Goal: Information Seeking & Learning: Learn about a topic

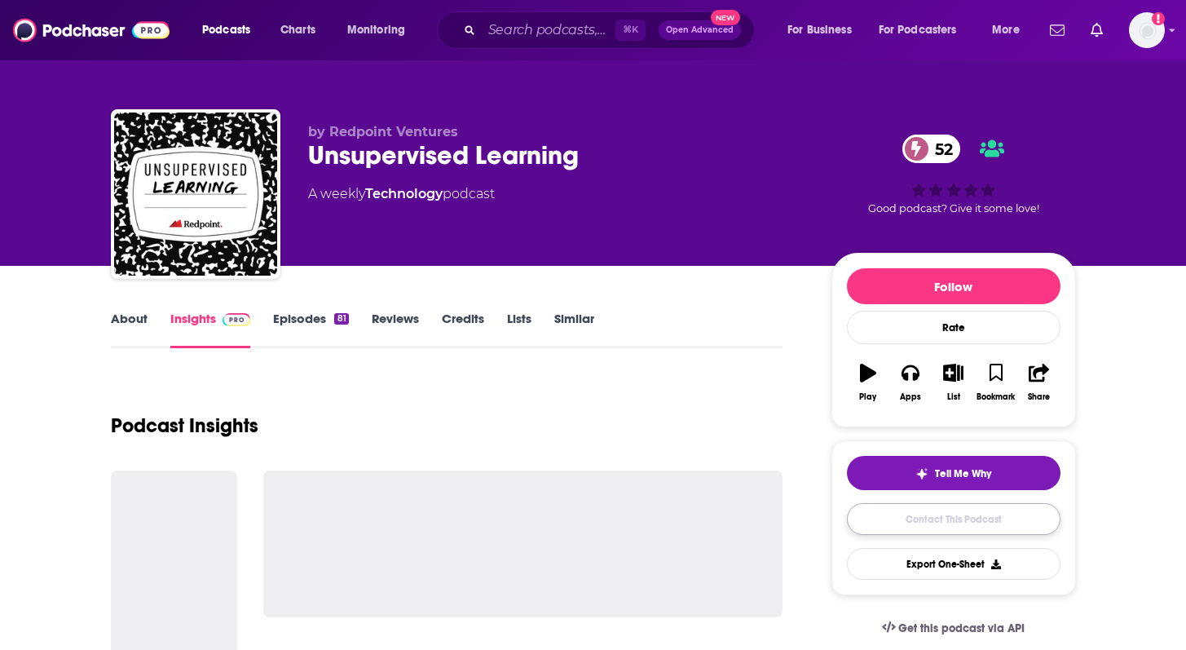
click at [945, 521] on link "Contact This Podcast" at bounding box center [954, 519] width 214 height 32
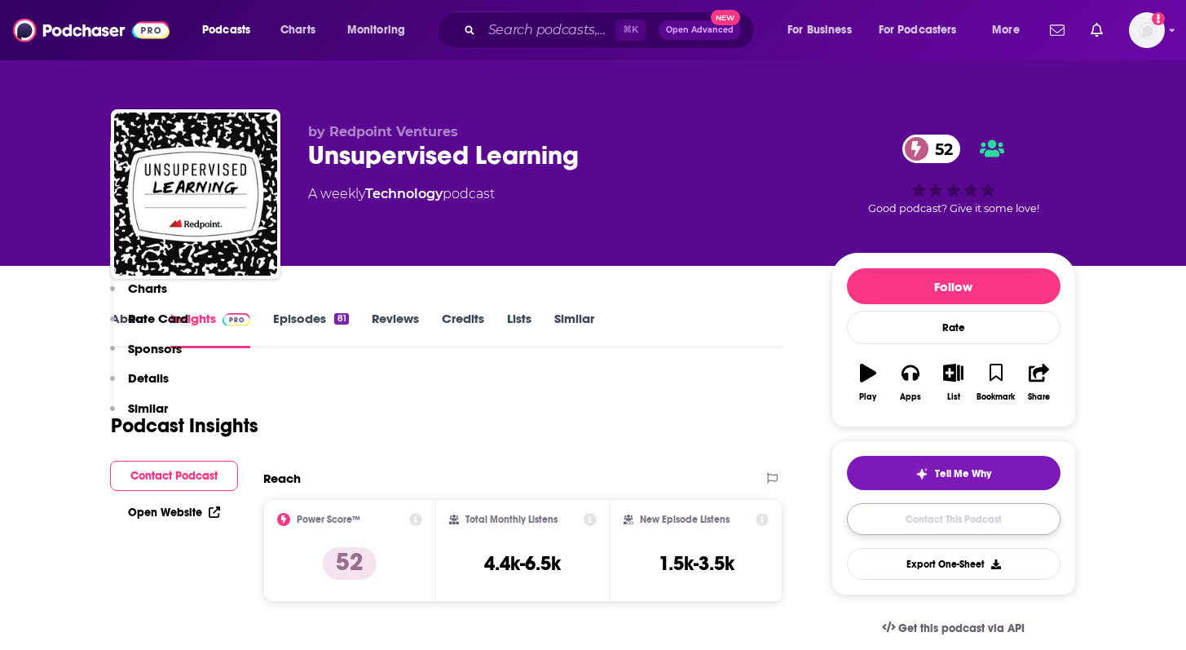
scroll to position [1674, 0]
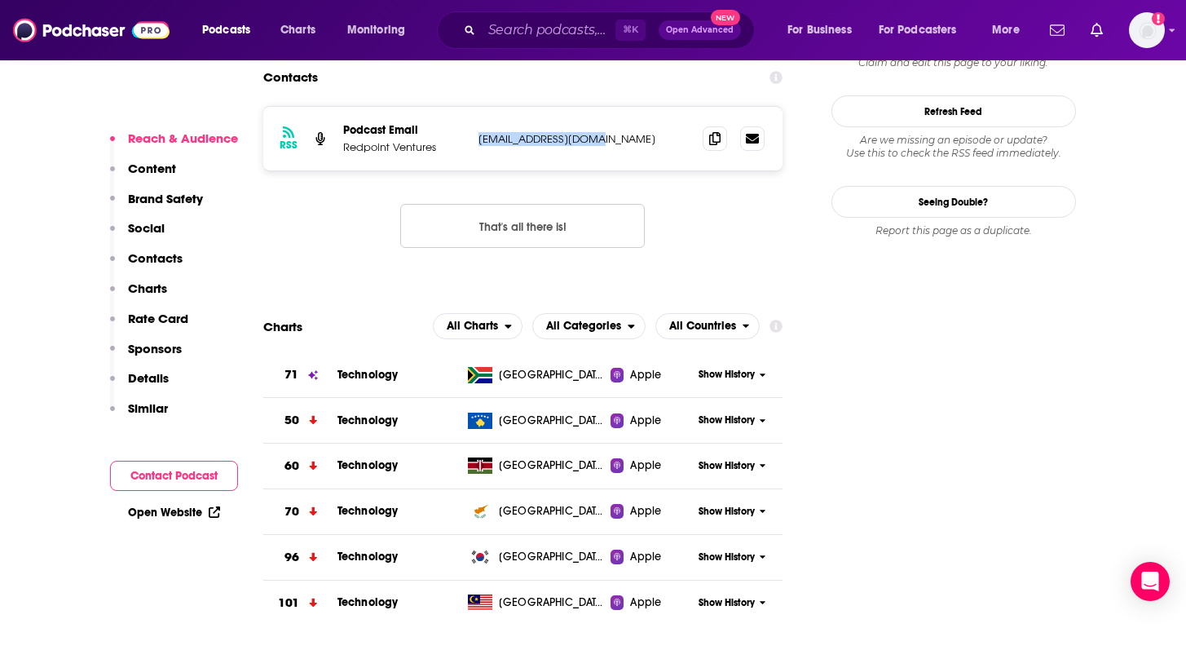
drag, startPoint x: 600, startPoint y: 77, endPoint x: 465, endPoint y: 82, distance: 135.5
click at [465, 107] on div "RSS Podcast Email Redpoint Ventures jeffron@redpoint.com jeffron@redpoint.com" at bounding box center [523, 139] width 520 height 64
copy div "jeffron@redpoint.com"
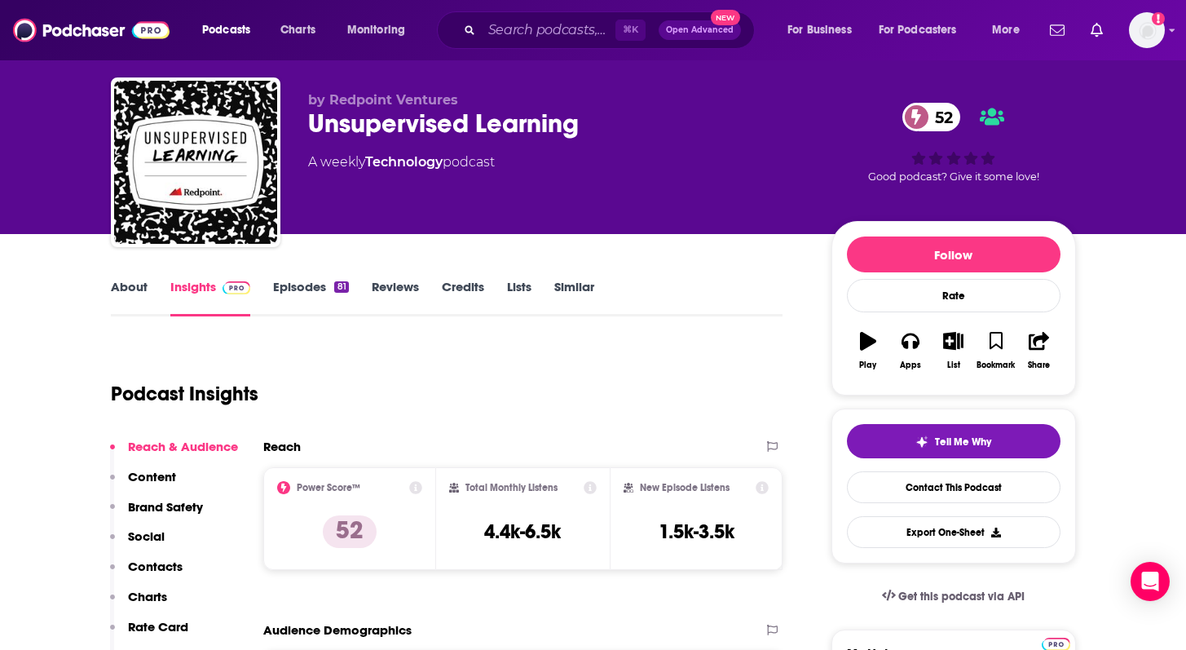
scroll to position [0, 0]
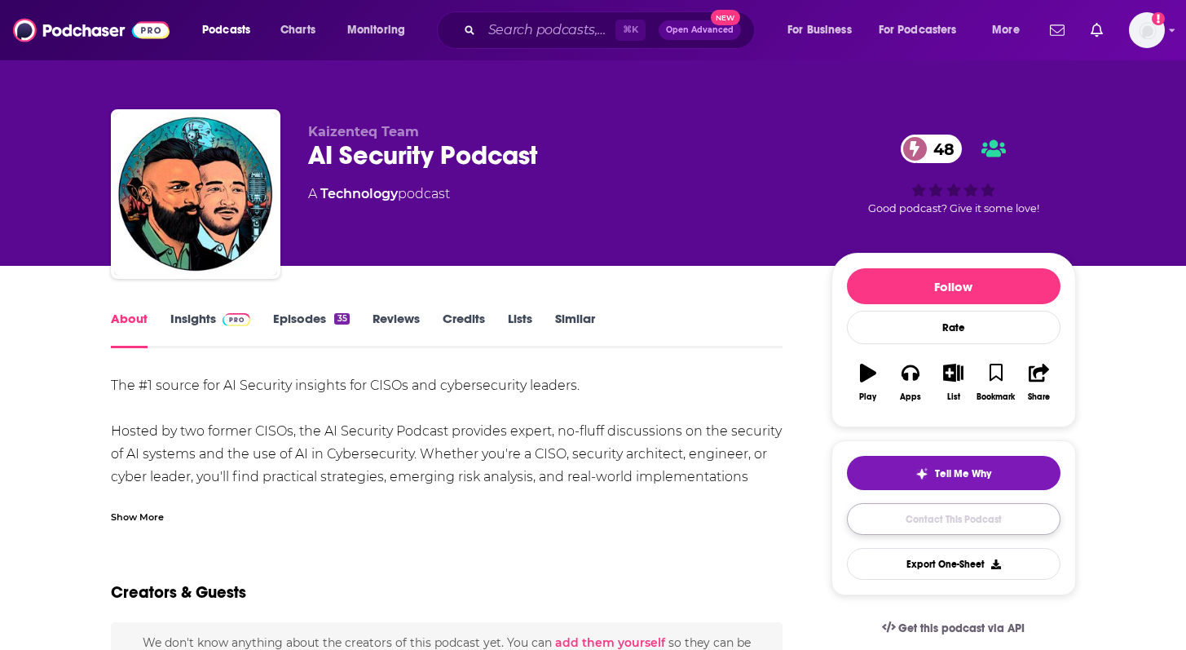
click at [912, 515] on link "Contact This Podcast" at bounding box center [954, 519] width 214 height 32
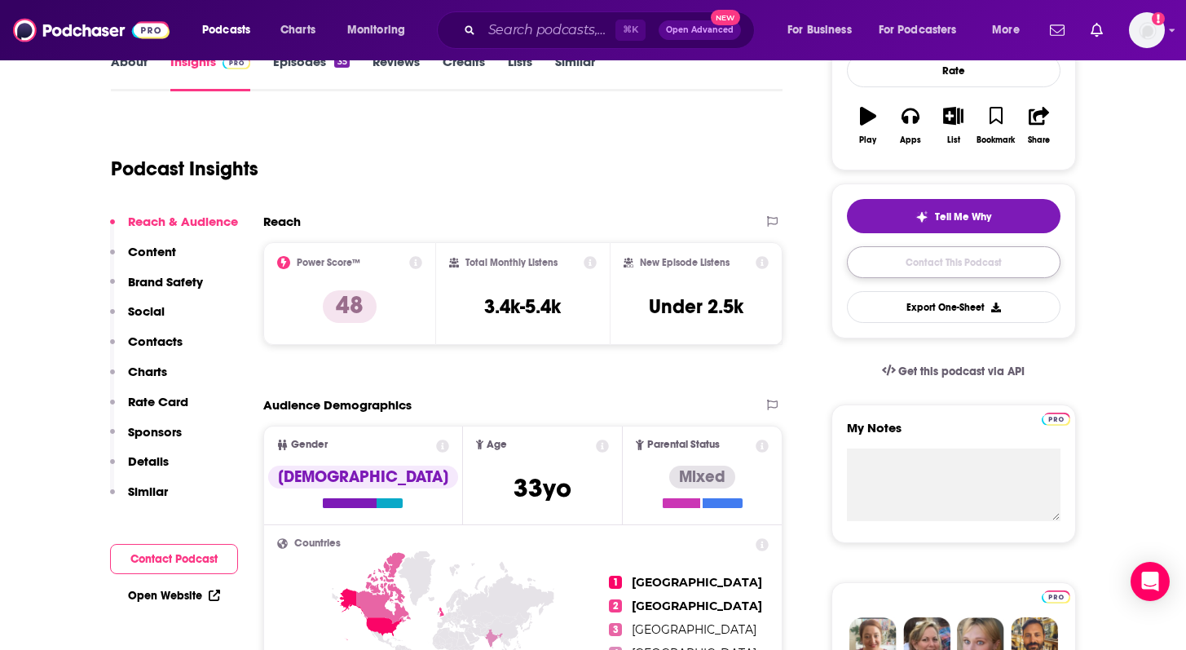
click at [946, 269] on link "Contact This Podcast" at bounding box center [954, 262] width 214 height 32
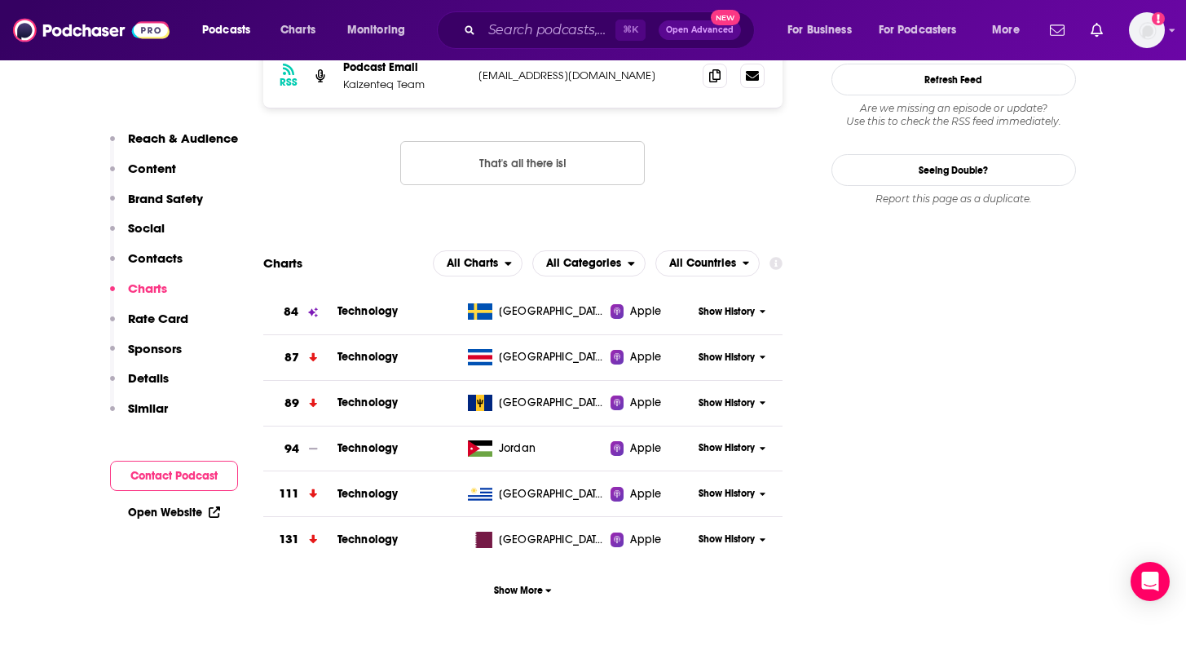
scroll to position [1539, 0]
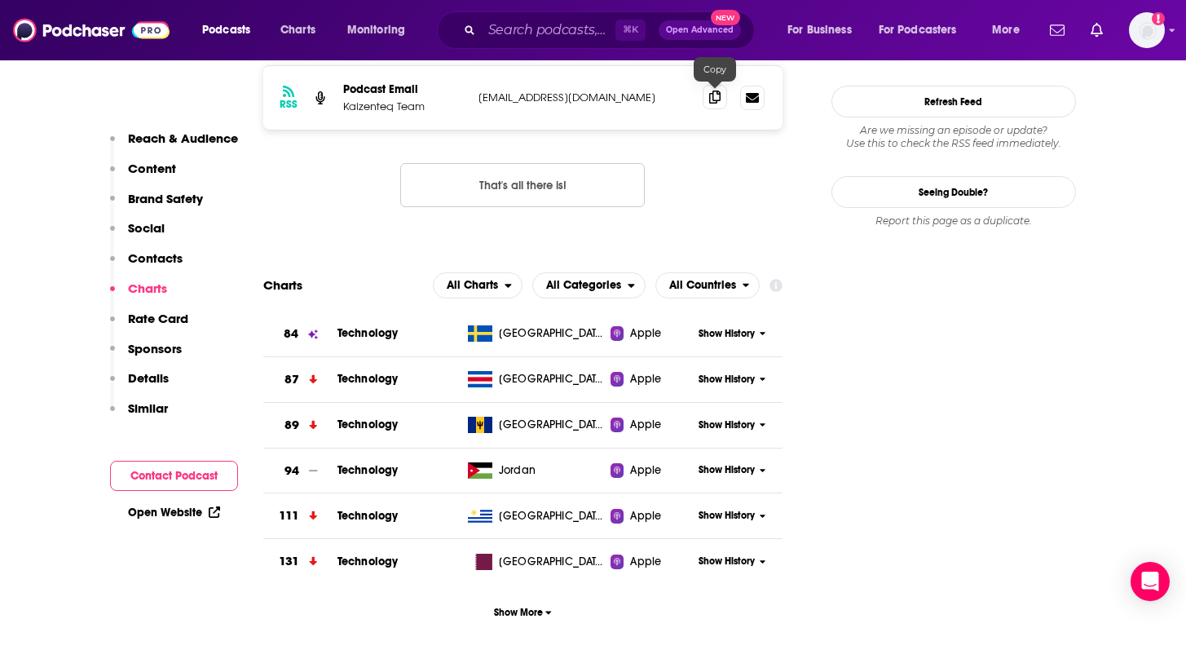
click at [714, 98] on icon at bounding box center [714, 97] width 11 height 13
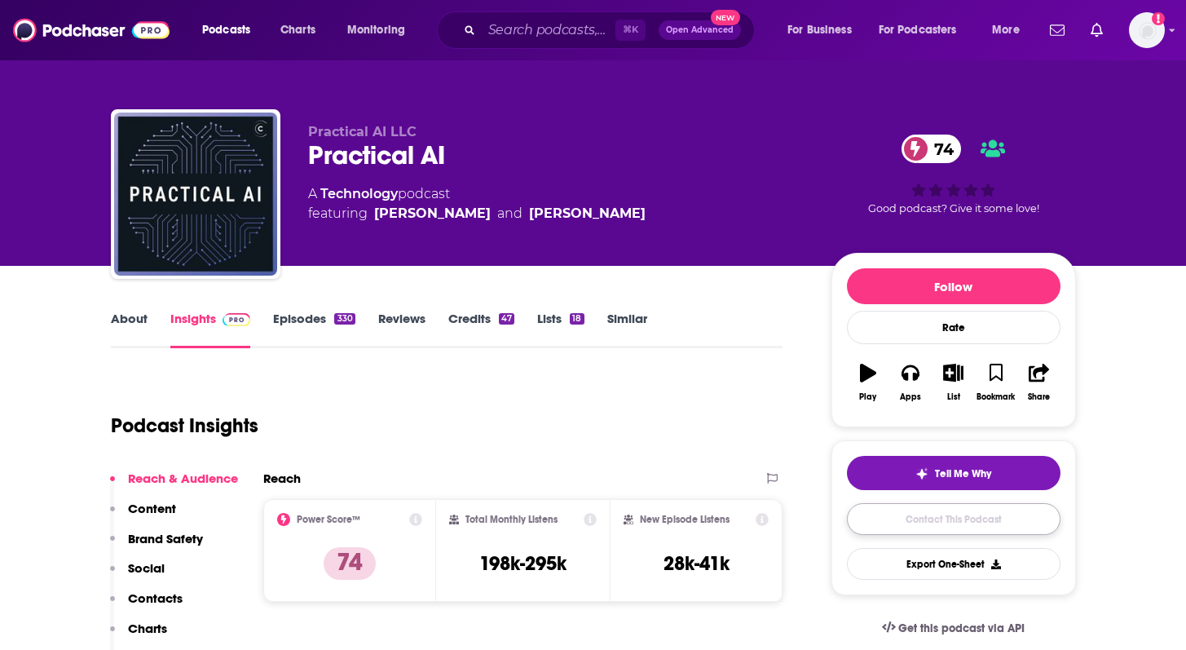
click at [912, 515] on link "Contact This Podcast" at bounding box center [954, 519] width 214 height 32
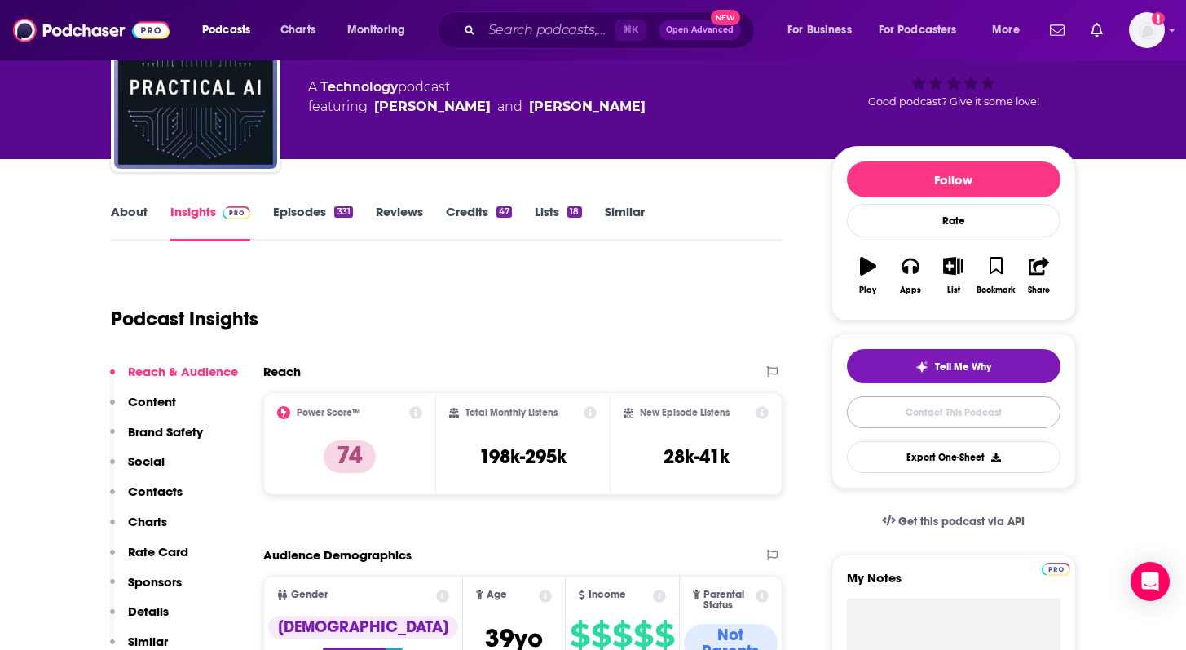
scroll to position [108, 0]
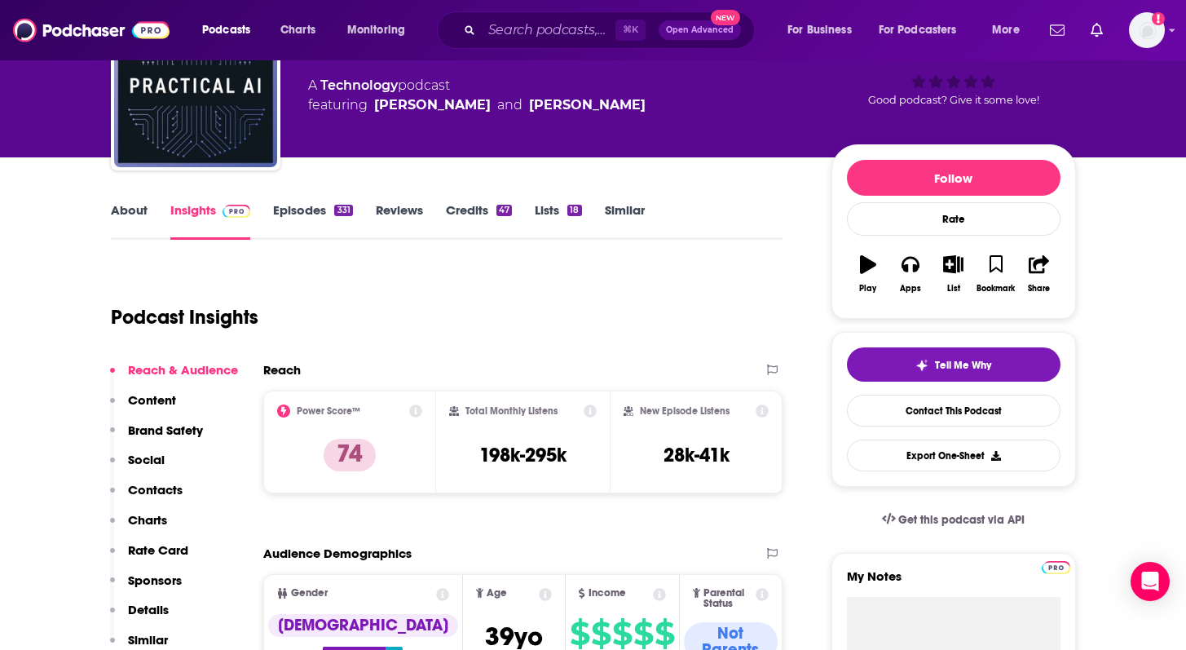
click at [303, 207] on link "Episodes 331" at bounding box center [312, 221] width 79 height 38
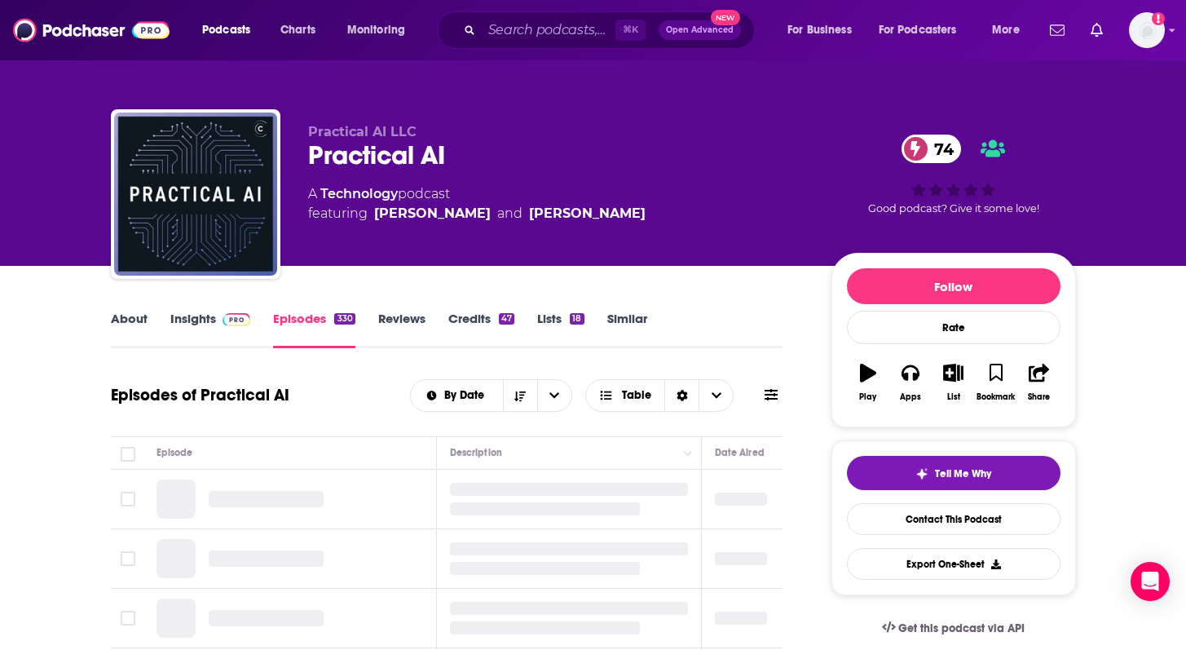
scroll to position [227, 0]
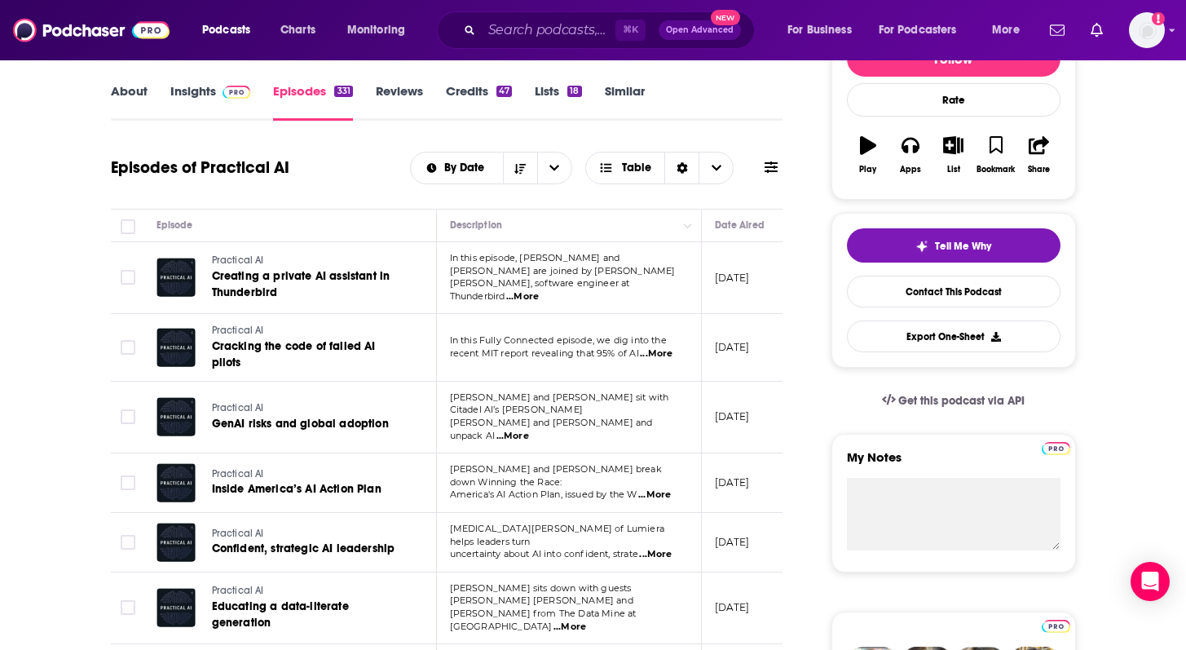
click at [539, 290] on span "...More" at bounding box center [522, 296] width 33 height 13
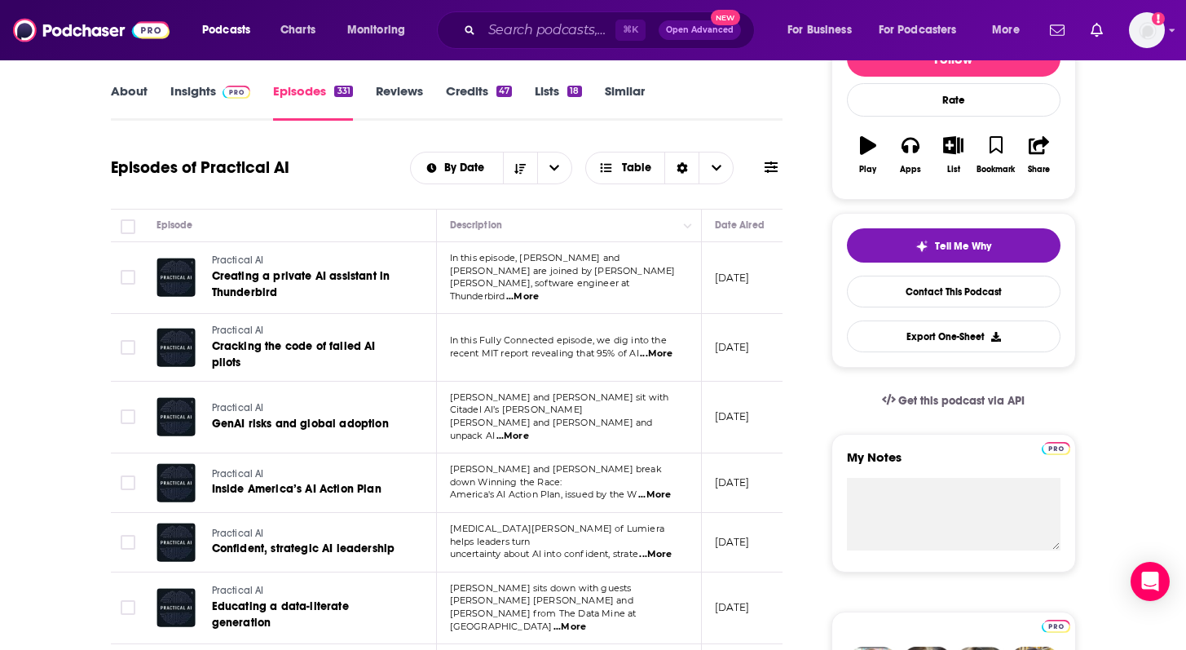
click at [660, 347] on span "...More" at bounding box center [656, 353] width 33 height 13
click at [529, 430] on span "...More" at bounding box center [513, 436] width 33 height 13
click at [669, 548] on span "...More" at bounding box center [655, 554] width 33 height 13
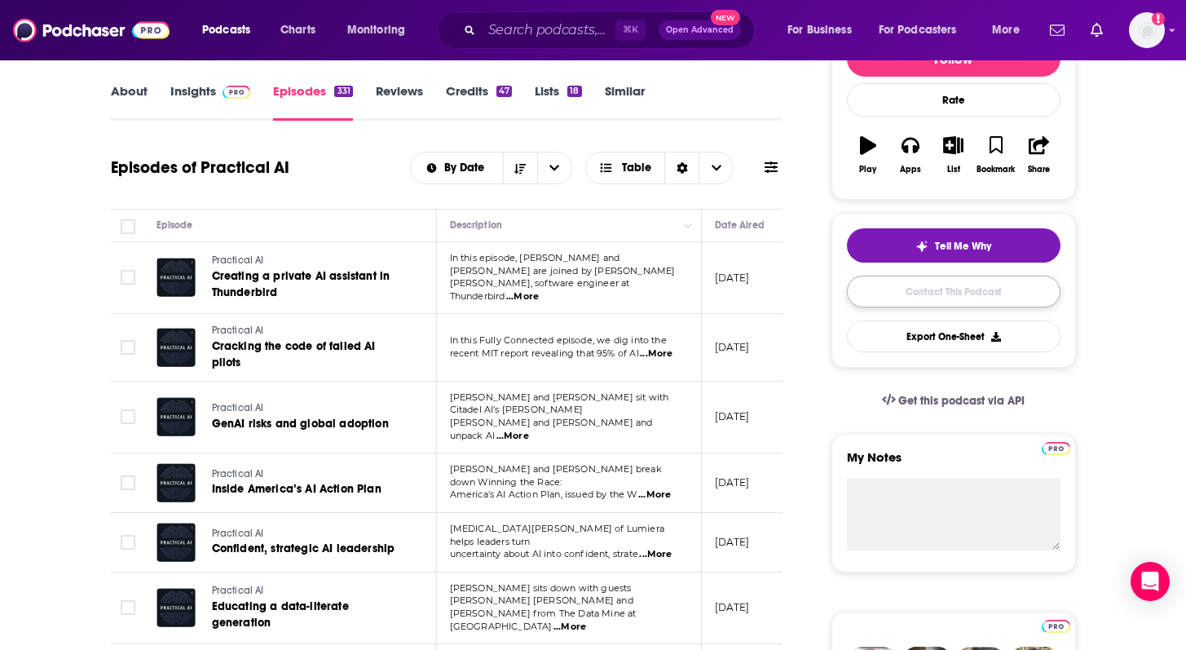
click at [925, 298] on link "Contact This Podcast" at bounding box center [954, 292] width 214 height 32
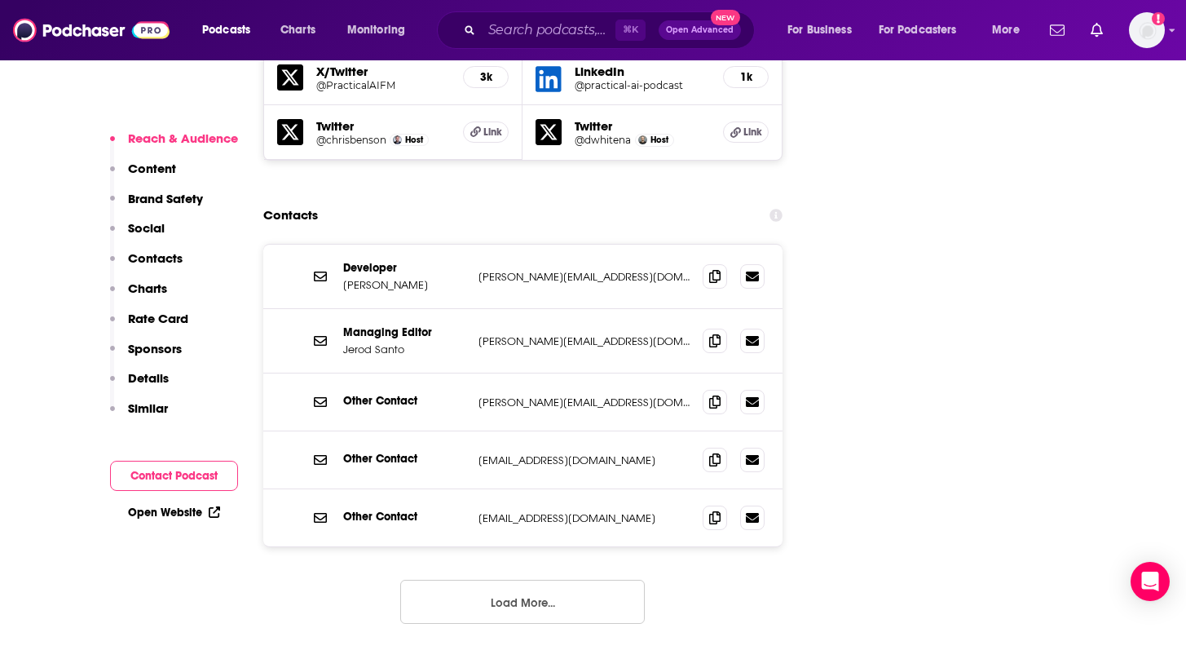
scroll to position [1947, 0]
click at [550, 34] on input "Search podcasts, credits, & more..." at bounding box center [549, 30] width 134 height 26
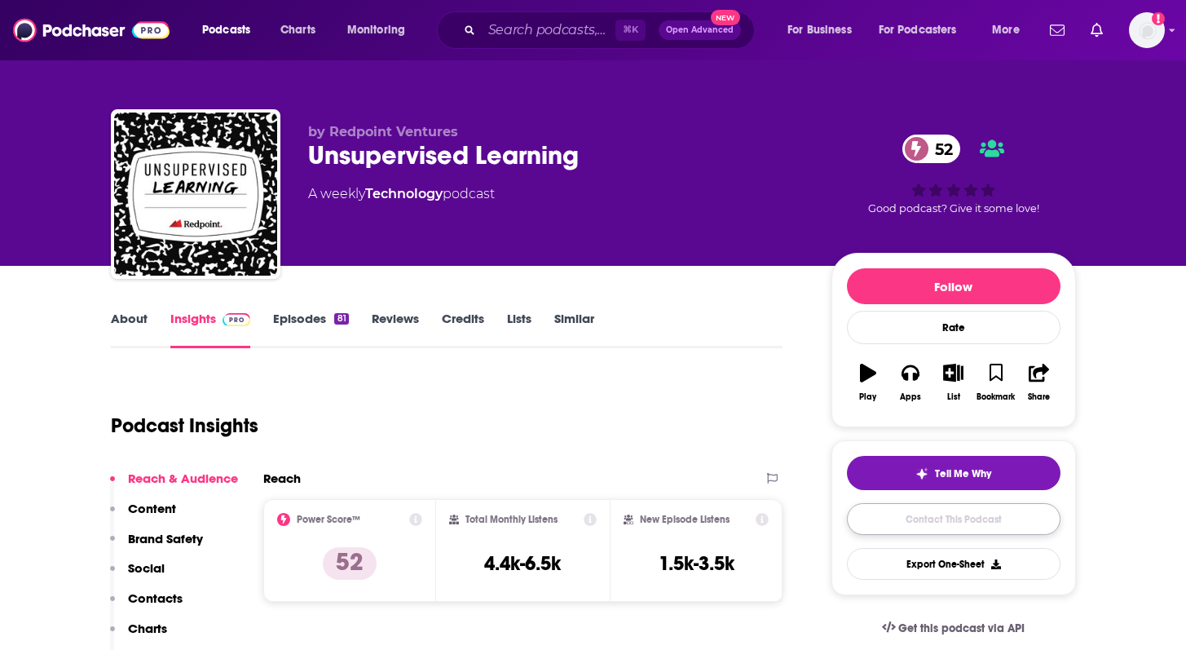
click at [917, 524] on link "Contact This Podcast" at bounding box center [954, 519] width 214 height 32
click at [141, 312] on link "About" at bounding box center [129, 330] width 37 height 38
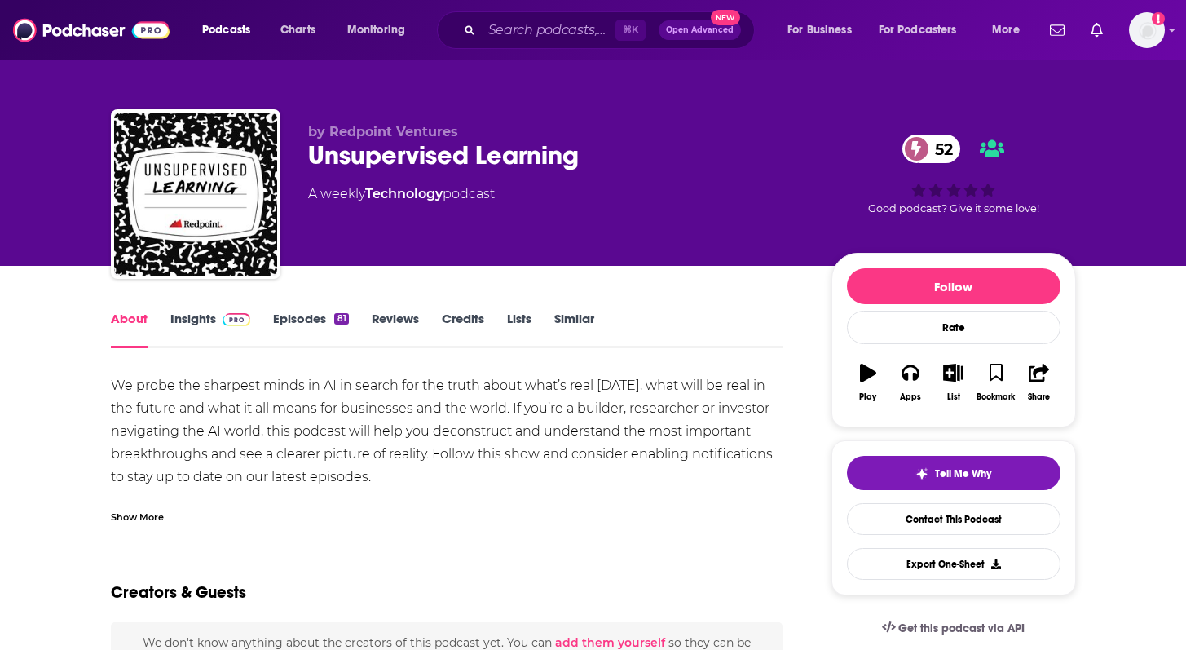
scroll to position [61, 0]
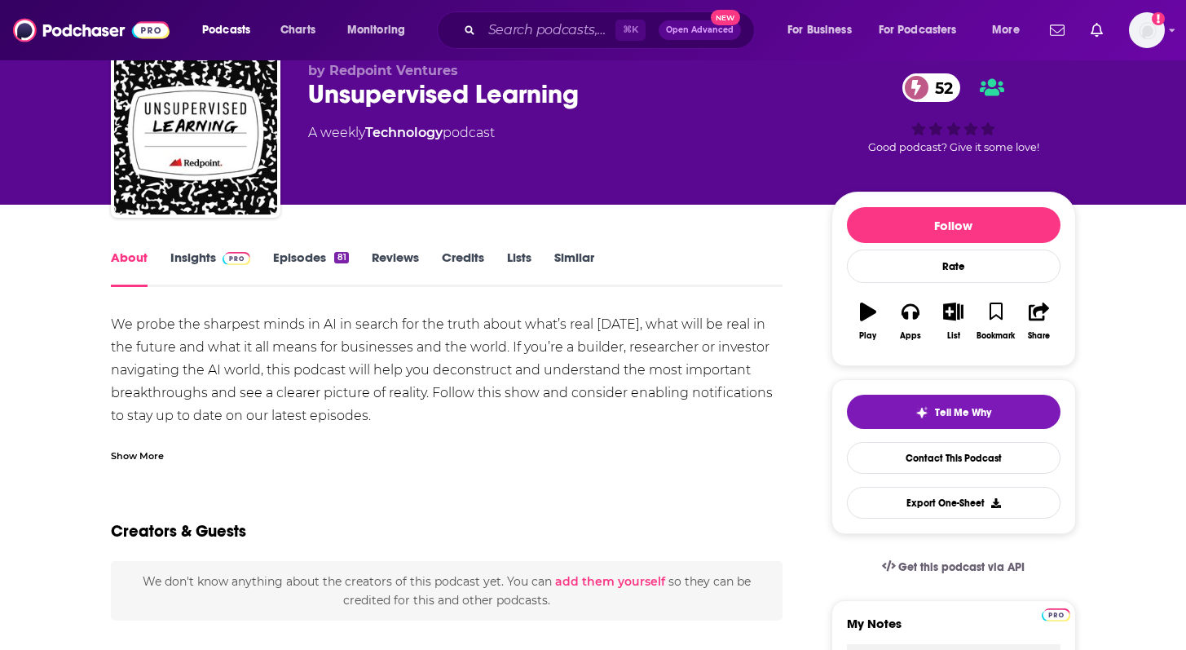
click at [307, 263] on link "Episodes 81" at bounding box center [310, 269] width 75 height 38
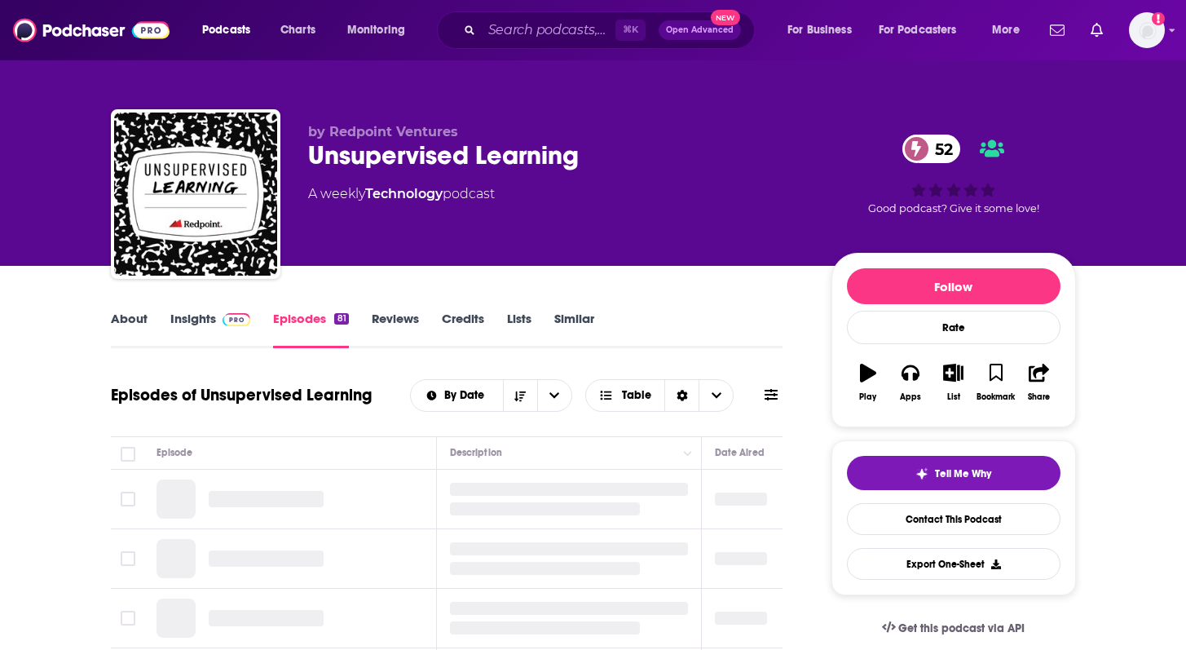
scroll to position [151, 0]
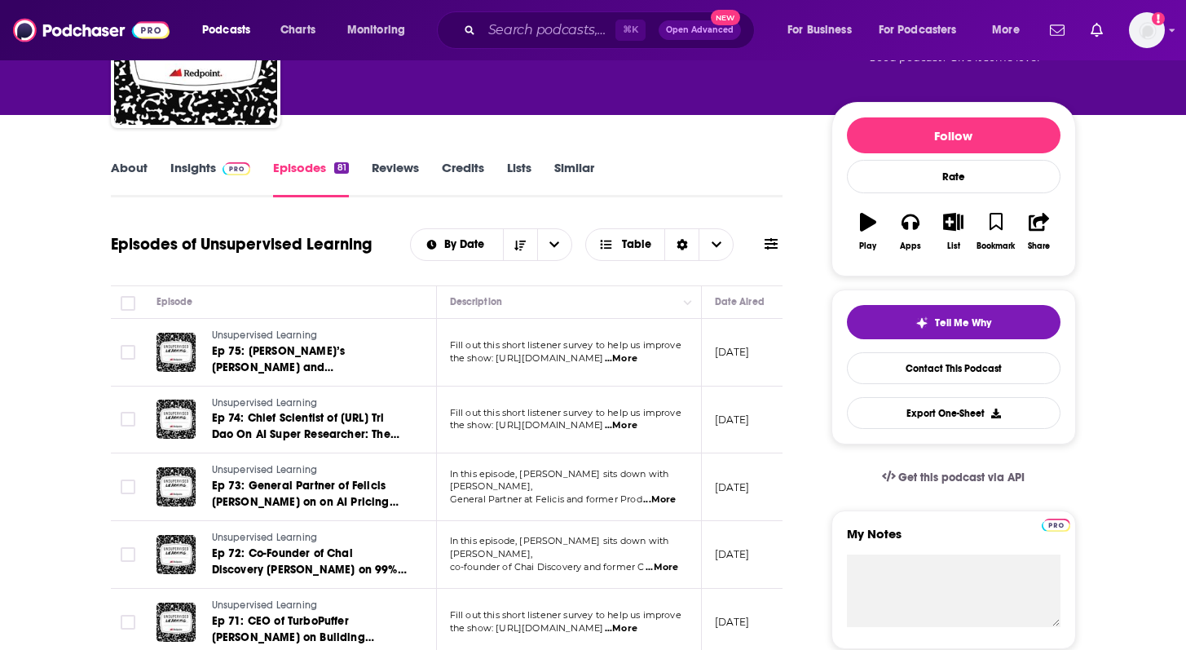
click at [638, 357] on span "...More" at bounding box center [621, 358] width 33 height 13
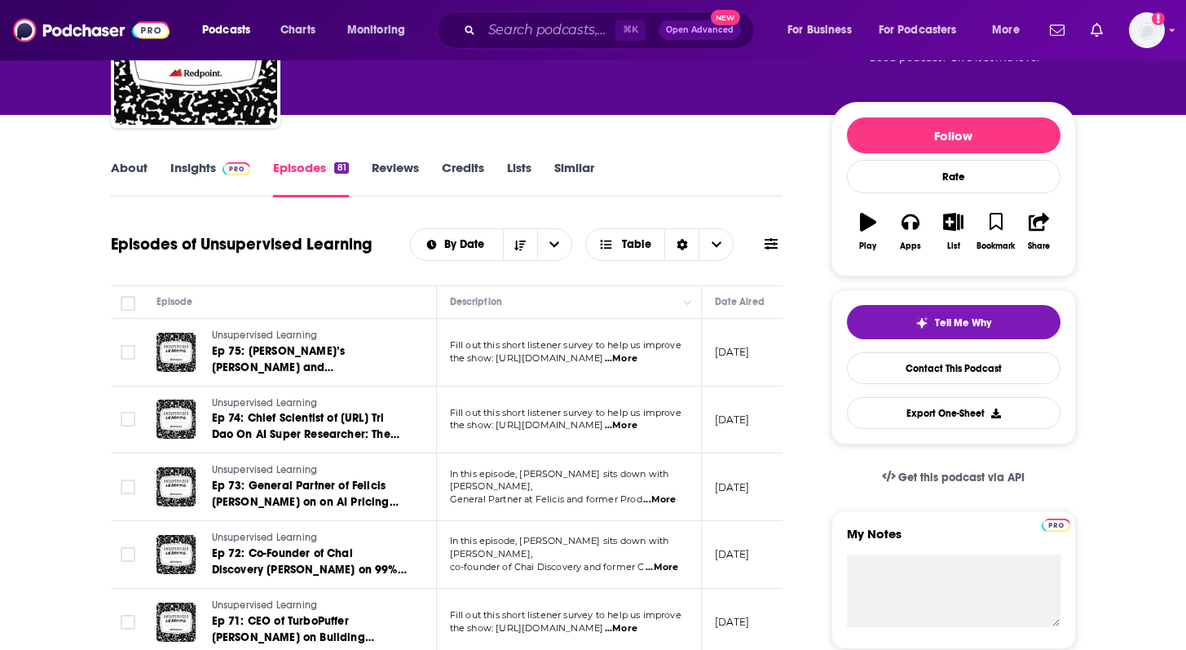
click at [681, 425] on p "the show: https://forms.gle/bbcRiPTRwKo ...More" at bounding box center [568, 425] width 237 height 13
click at [638, 426] on span "...More" at bounding box center [621, 425] width 33 height 13
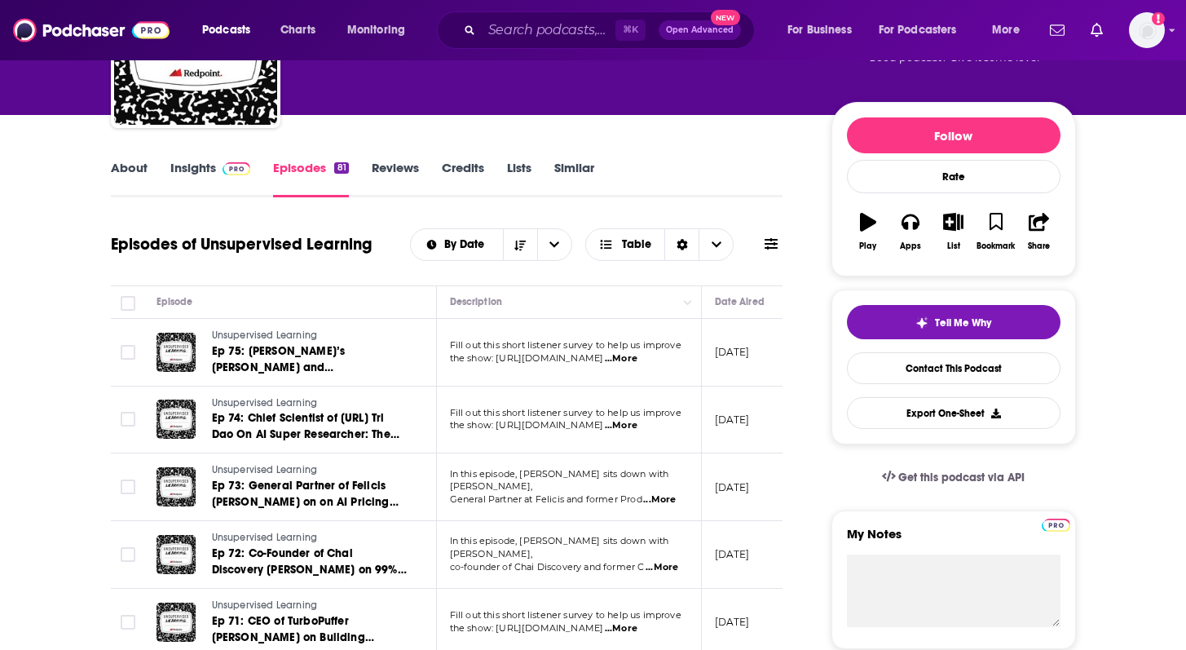
click at [670, 493] on span "...More" at bounding box center [659, 499] width 33 height 13
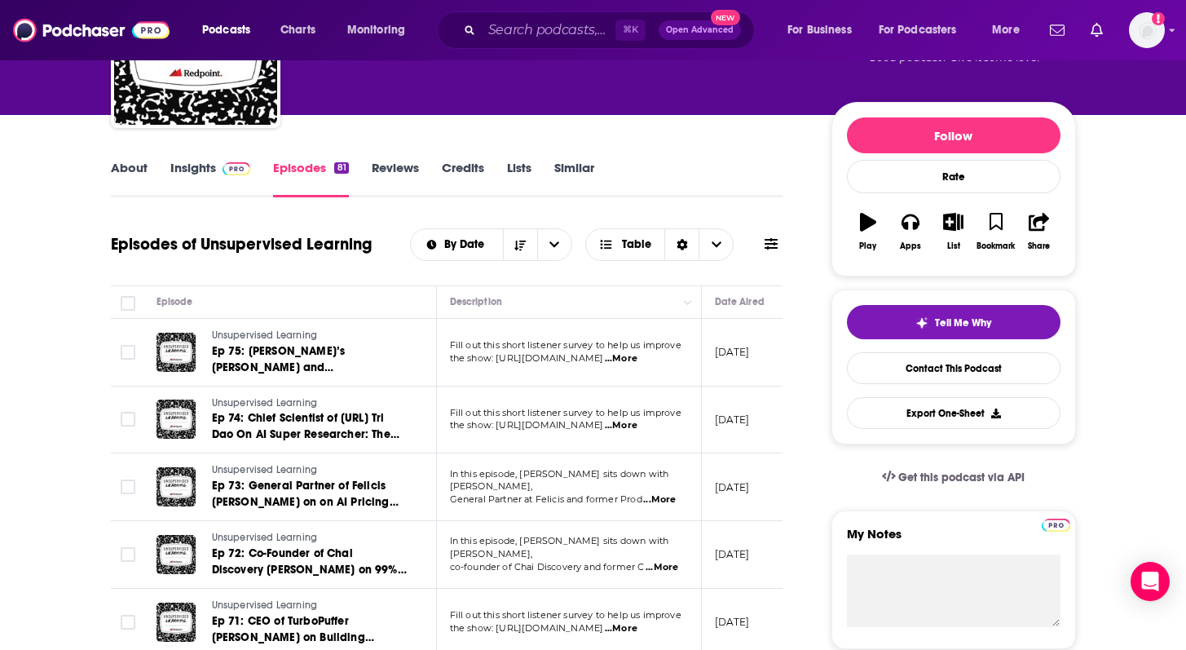
click at [658, 564] on span "...More" at bounding box center [662, 567] width 33 height 13
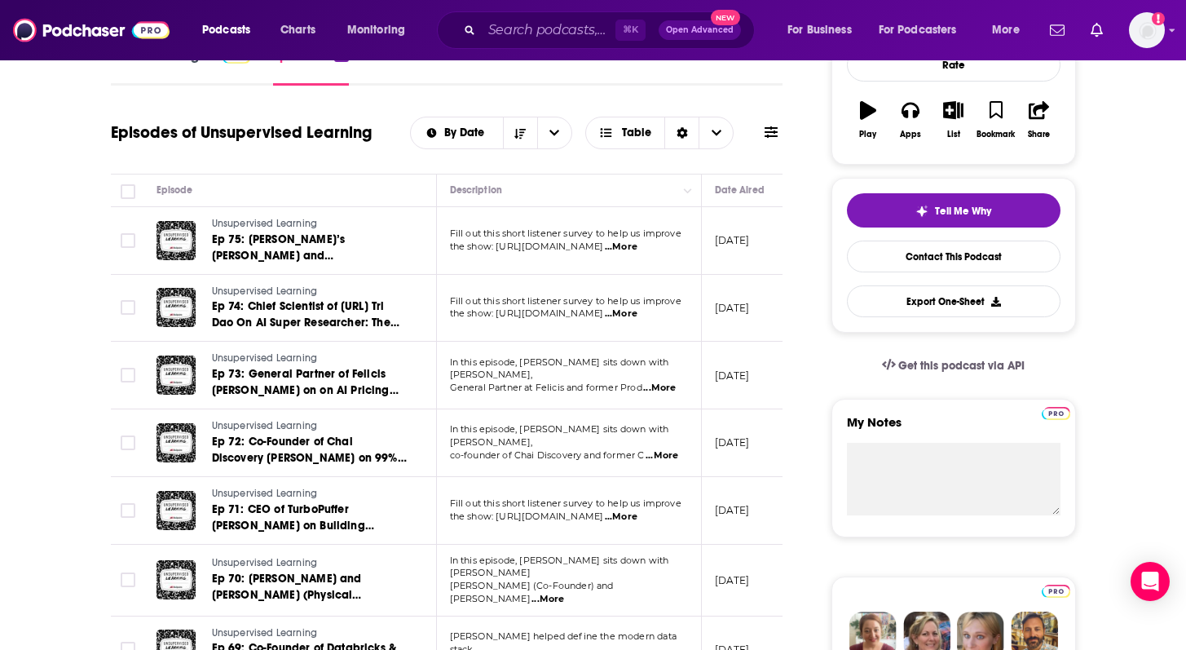
scroll to position [277, 0]
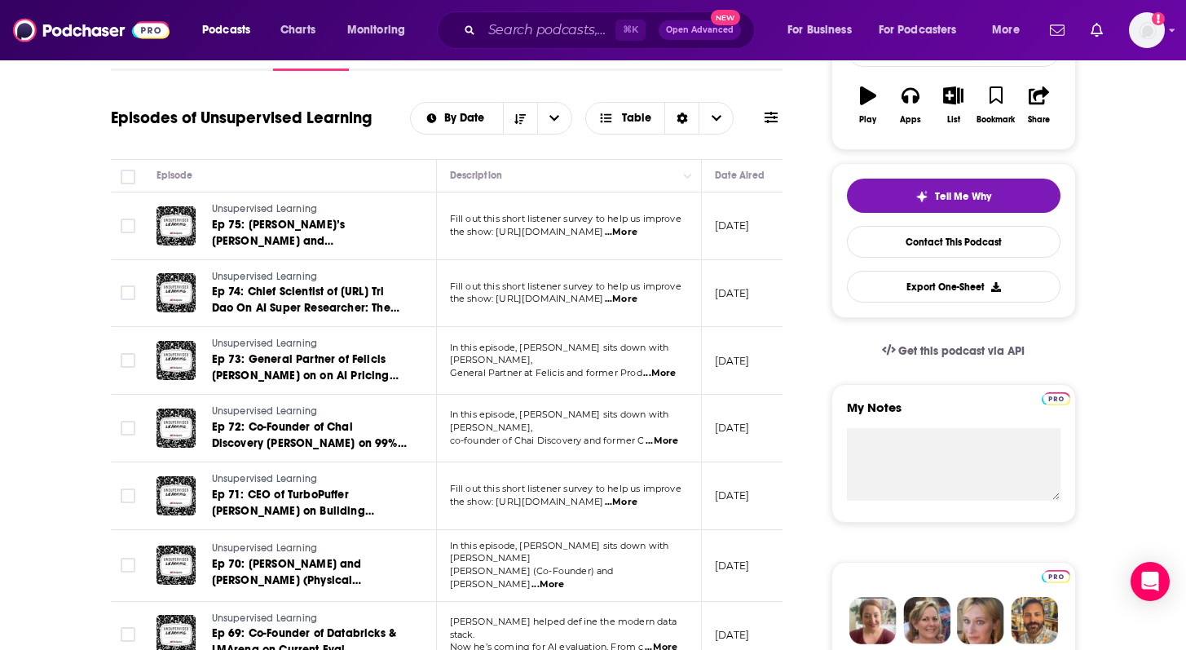
click at [638, 500] on span "...More" at bounding box center [621, 502] width 33 height 13
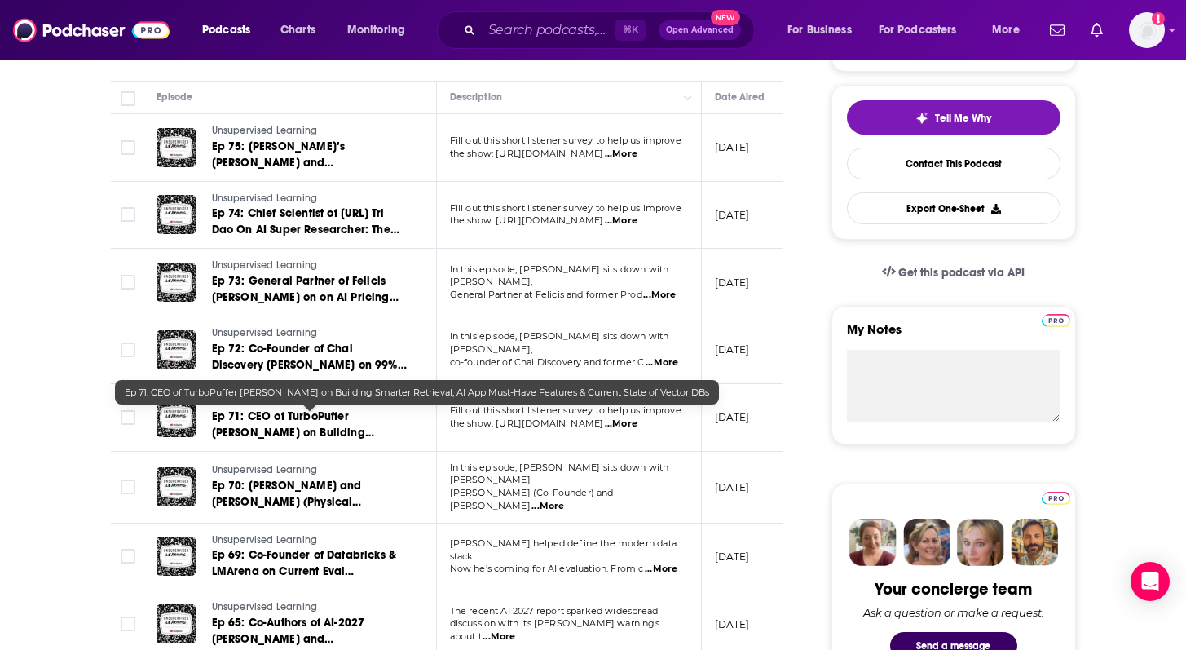
scroll to position [378, 0]
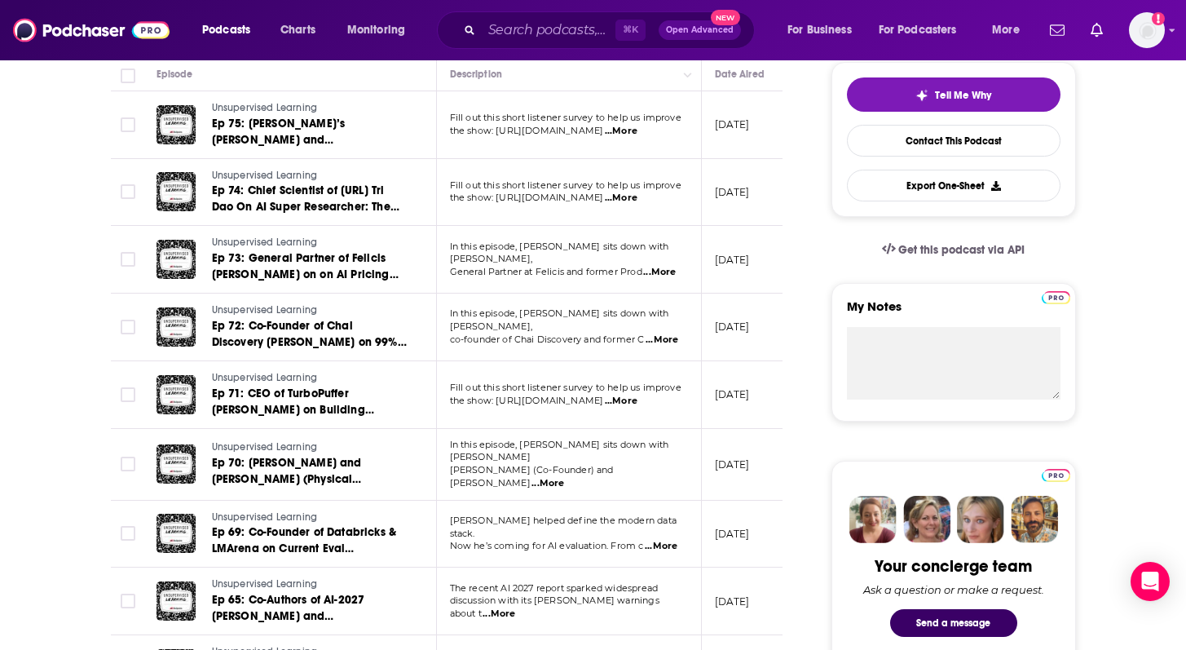
click at [564, 477] on span "...More" at bounding box center [548, 483] width 33 height 13
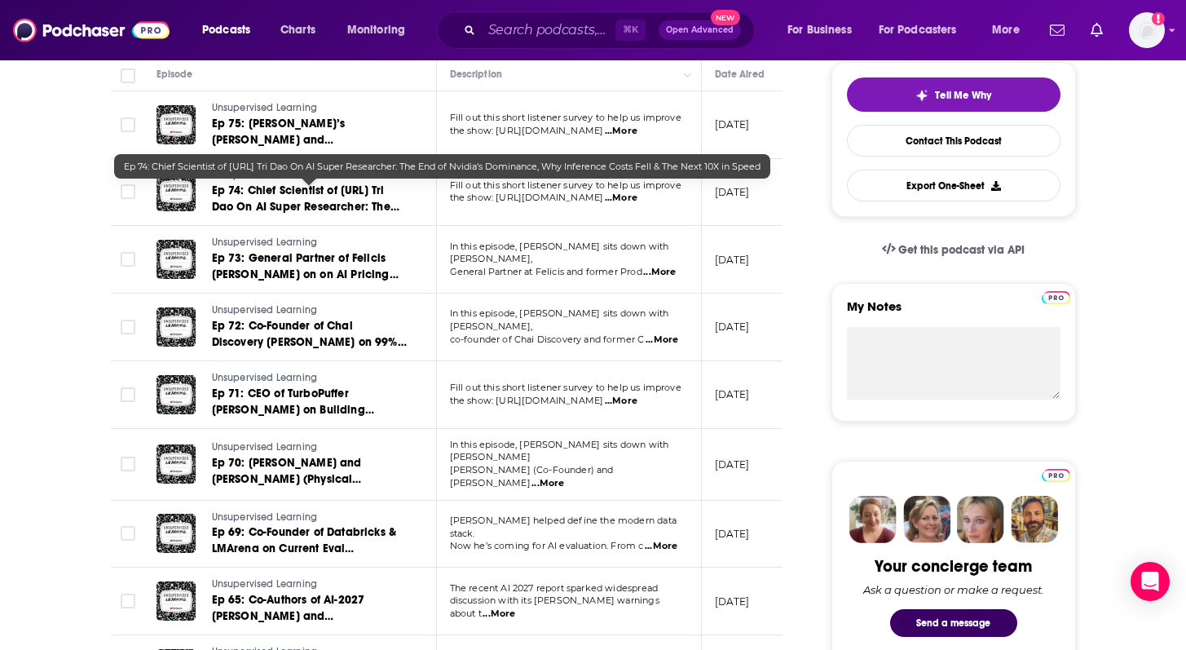
scroll to position [0, 0]
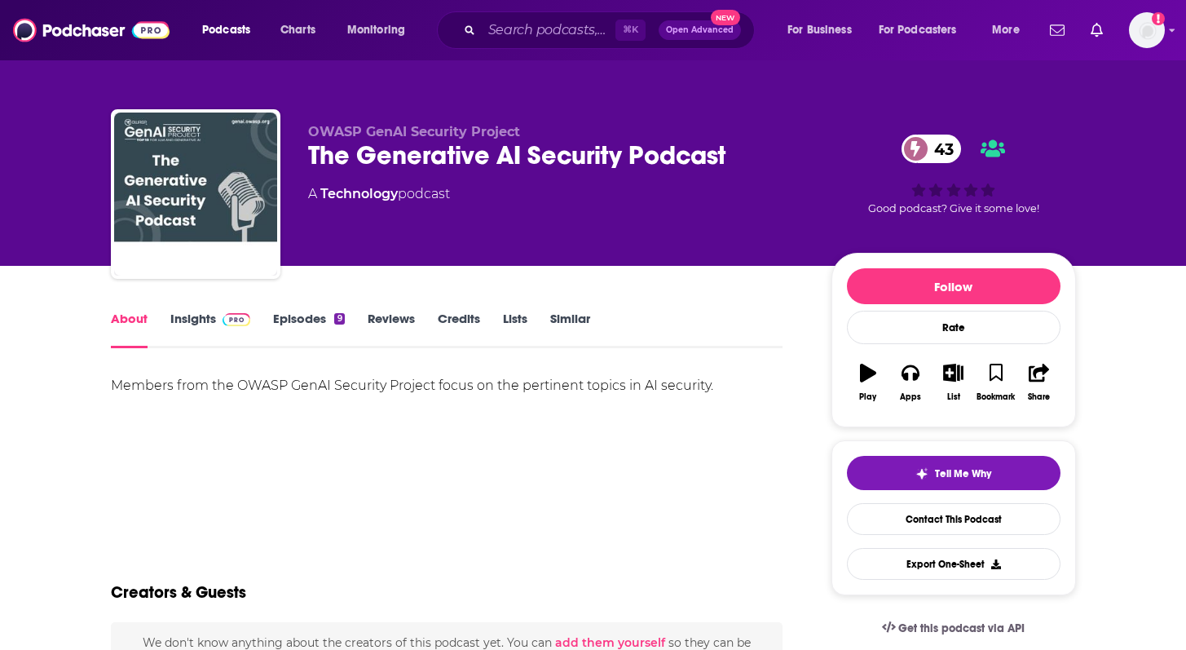
click at [311, 322] on link "Episodes 9" at bounding box center [308, 330] width 71 height 38
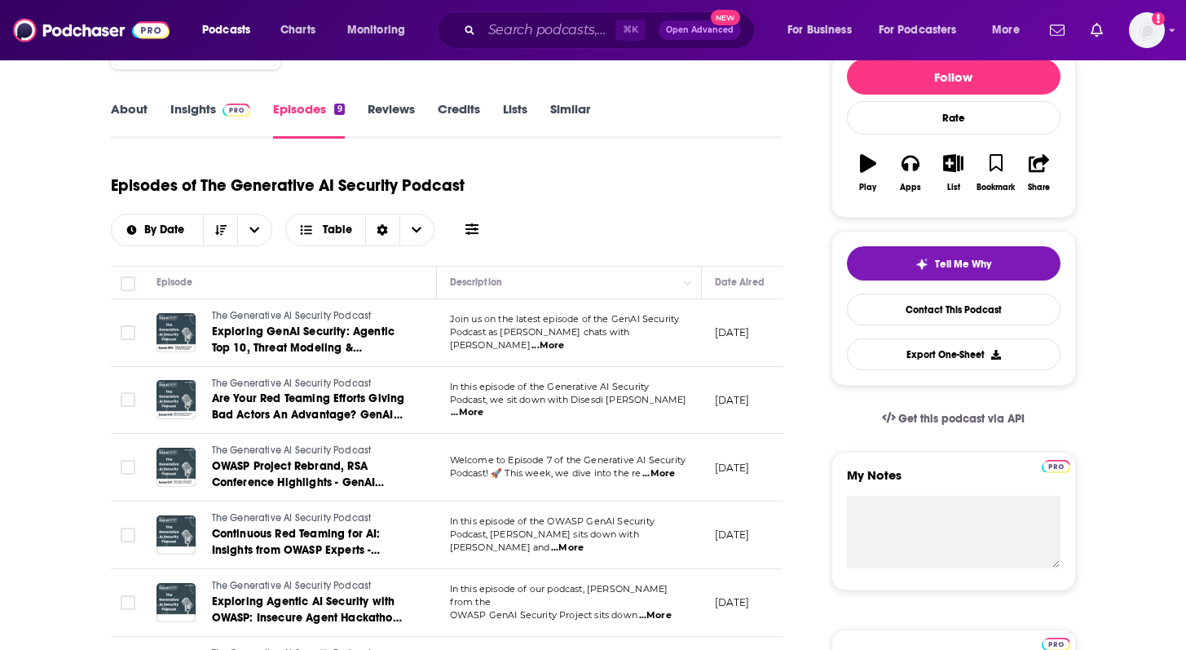
scroll to position [265, 0]
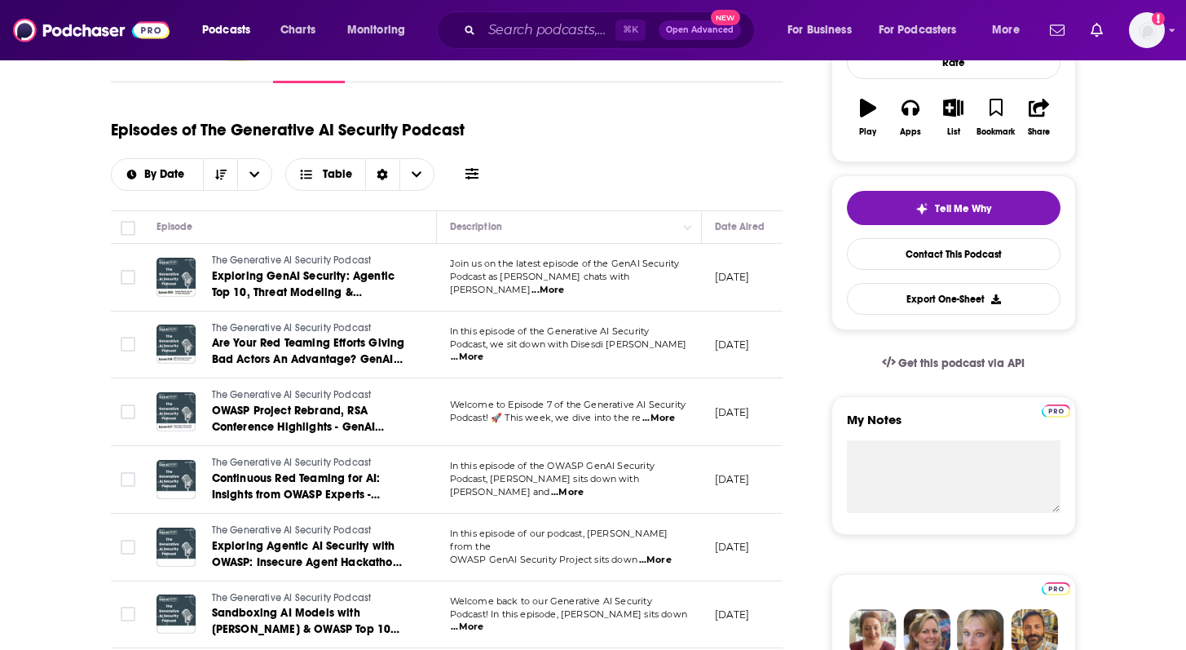
click at [564, 284] on span "...More" at bounding box center [548, 290] width 33 height 13
click at [484, 351] on span "...More" at bounding box center [467, 357] width 33 height 13
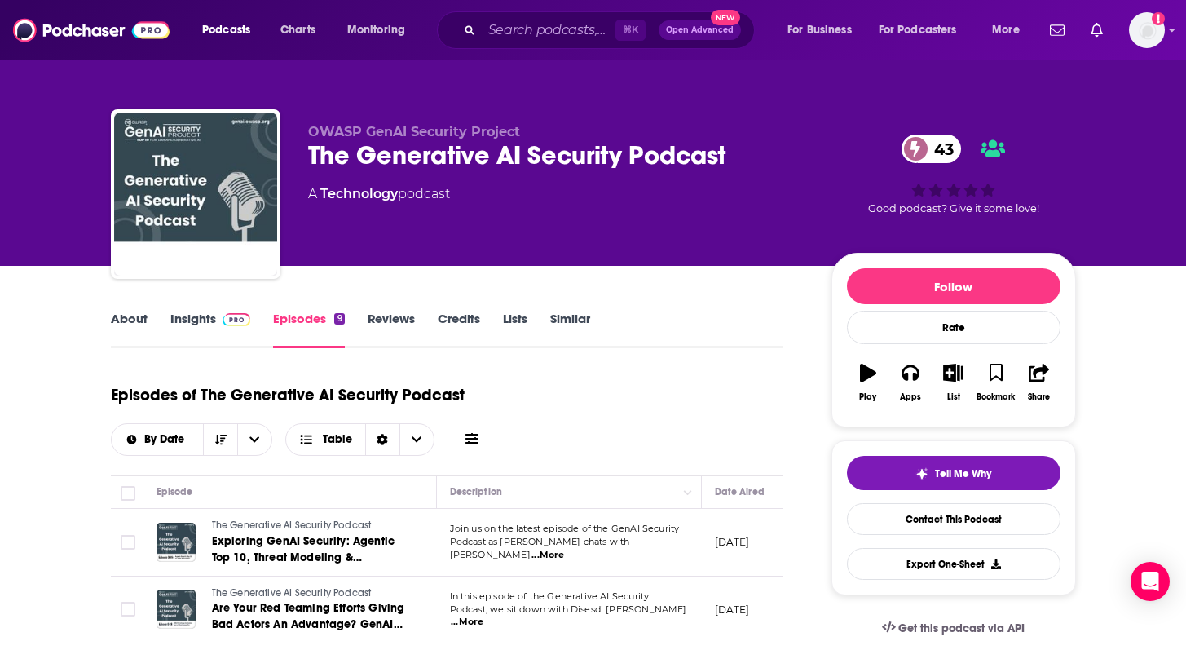
scroll to position [107, 0]
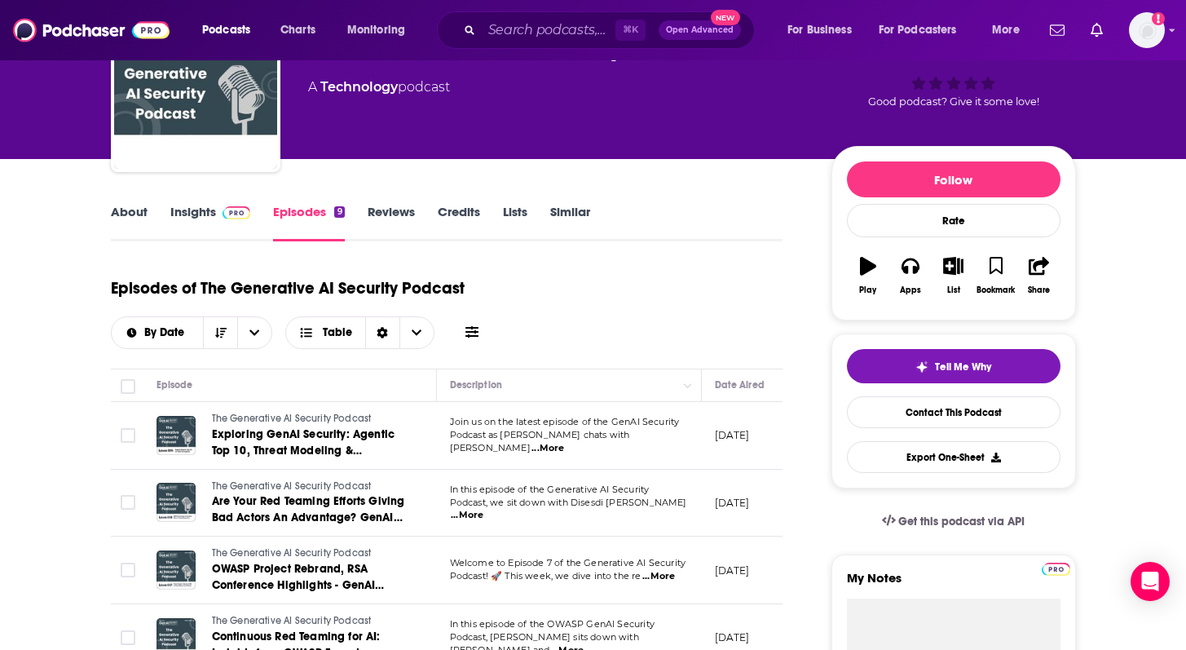
click at [564, 442] on span "...More" at bounding box center [548, 448] width 33 height 13
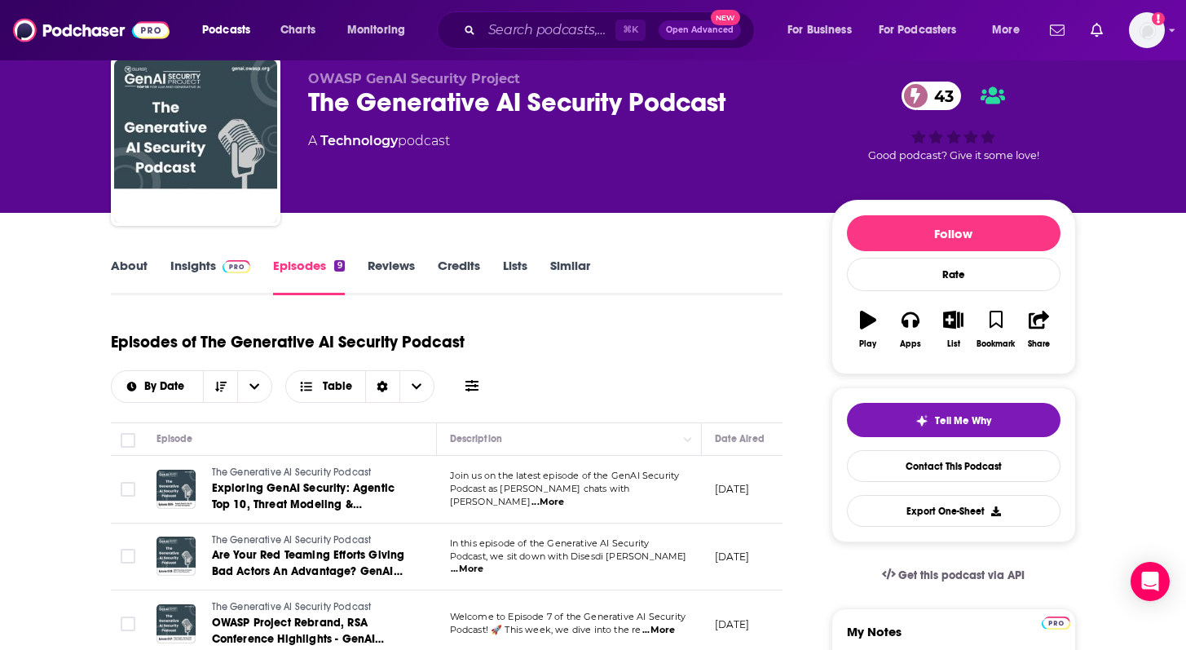
scroll to position [0, 0]
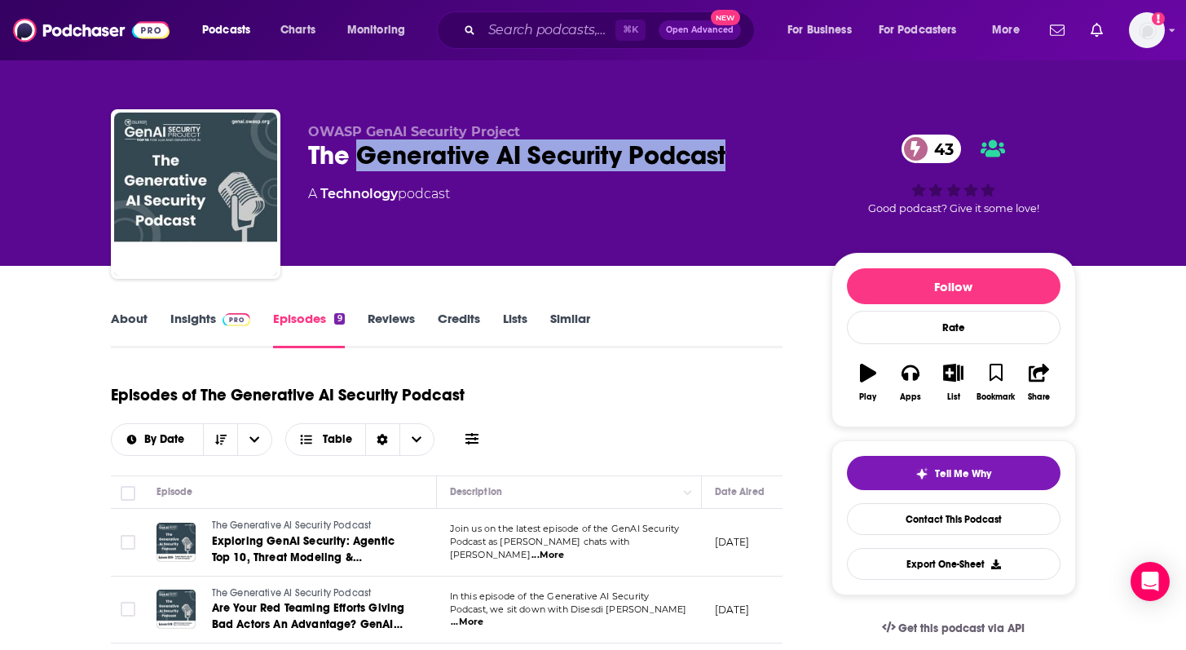
drag, startPoint x: 360, startPoint y: 157, endPoint x: 749, endPoint y: 157, distance: 388.9
click at [749, 157] on div "The Generative AI Security Podcast 43" at bounding box center [556, 155] width 497 height 32
copy h2 "Generative AI Security Podcast"
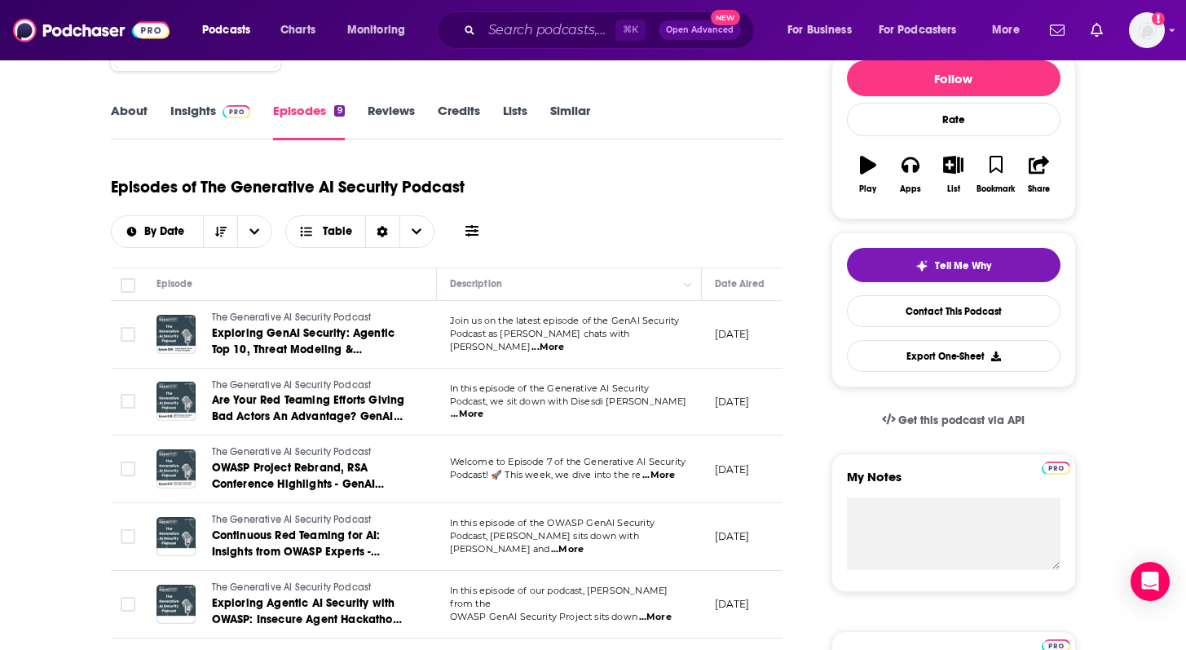
scroll to position [219, 0]
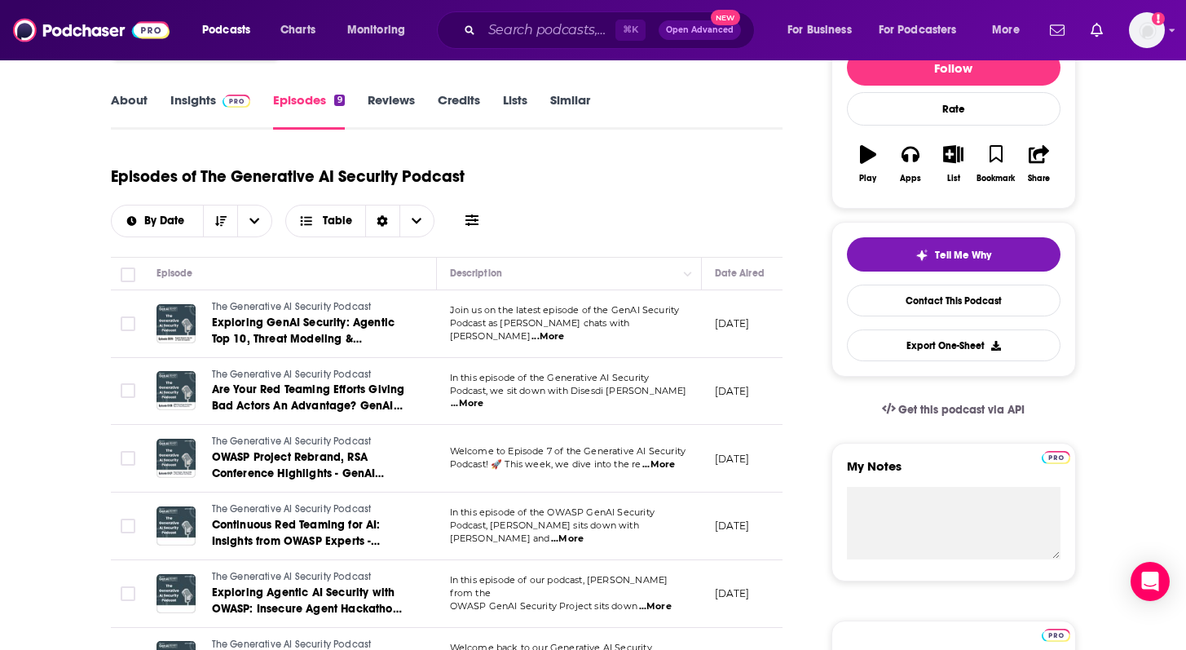
click at [564, 330] on span "...More" at bounding box center [548, 336] width 33 height 13
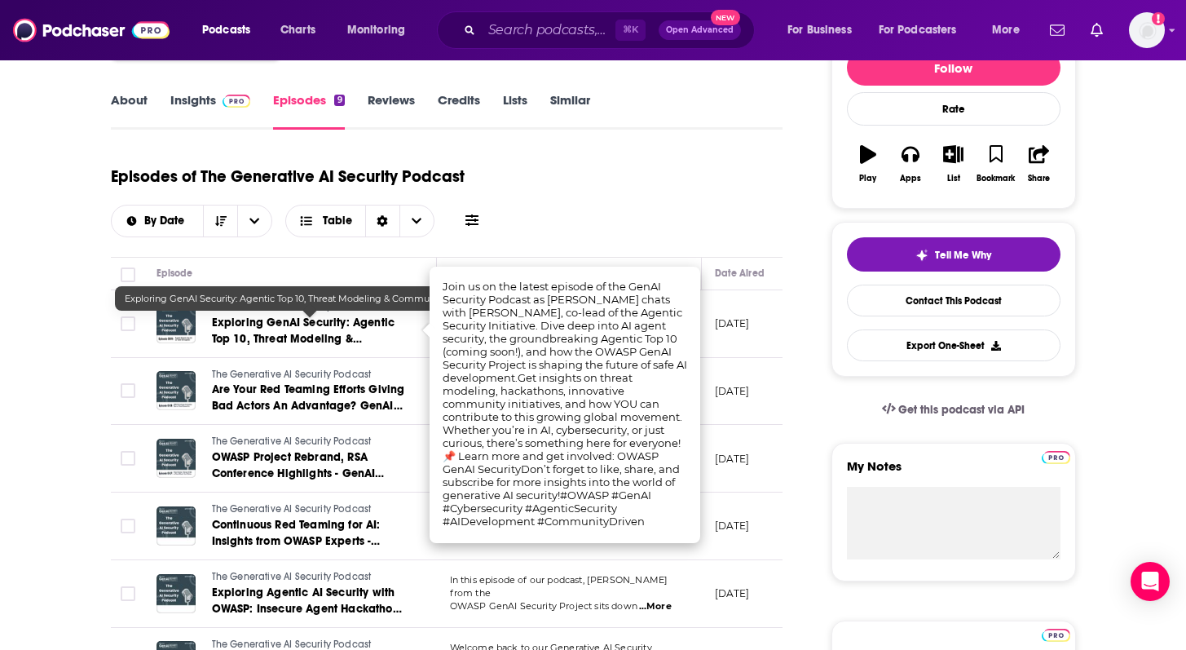
click at [241, 334] on span "Exploring GenAI Security: Agentic Top 10, Threat Modeling & Community Hackathons" at bounding box center [303, 339] width 183 height 46
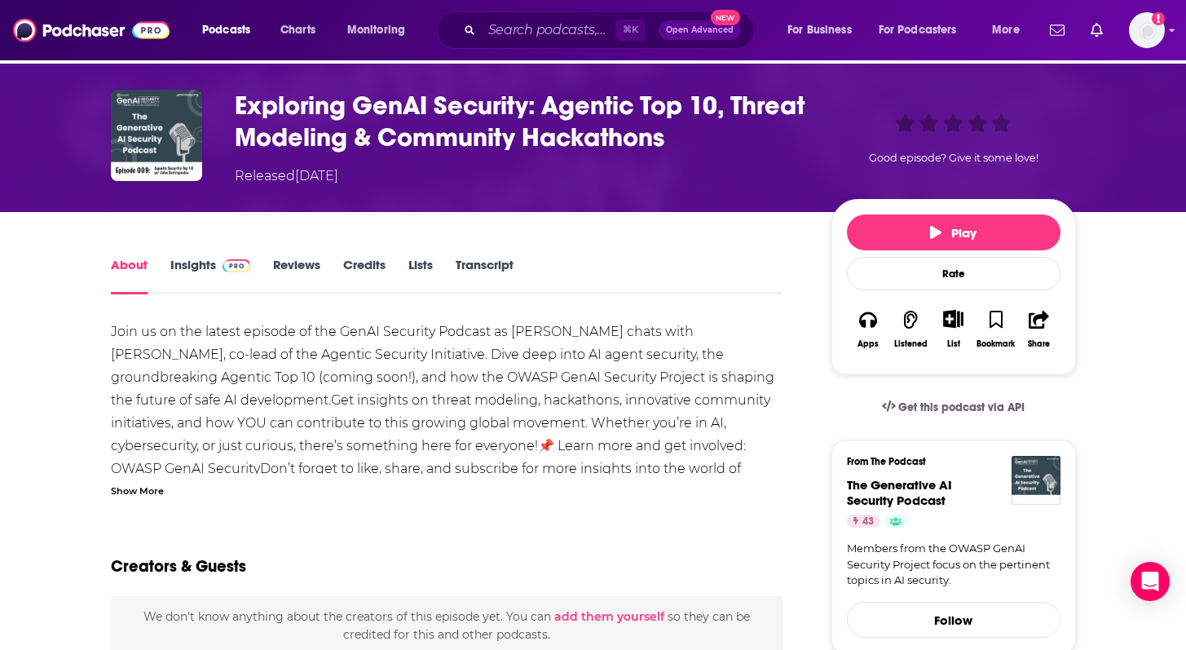
scroll to position [31, 0]
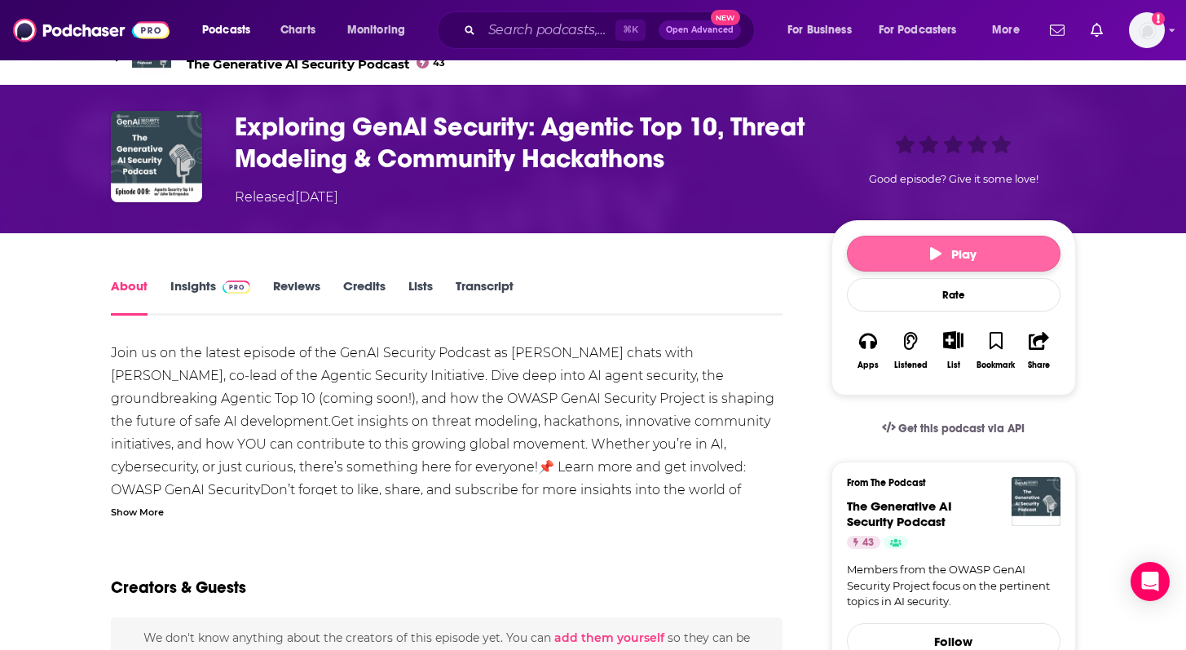
click at [885, 259] on button "Play" at bounding box center [954, 254] width 214 height 36
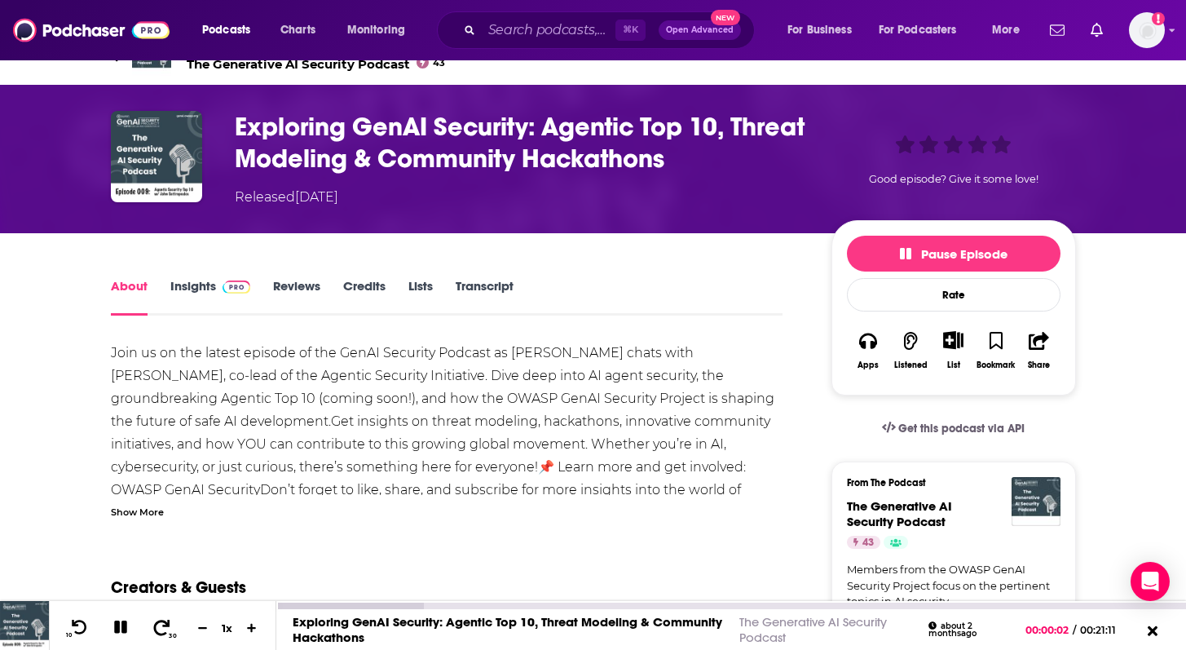
click at [159, 626] on icon at bounding box center [162, 627] width 20 height 16
click at [82, 633] on icon at bounding box center [80, 626] width 16 height 15
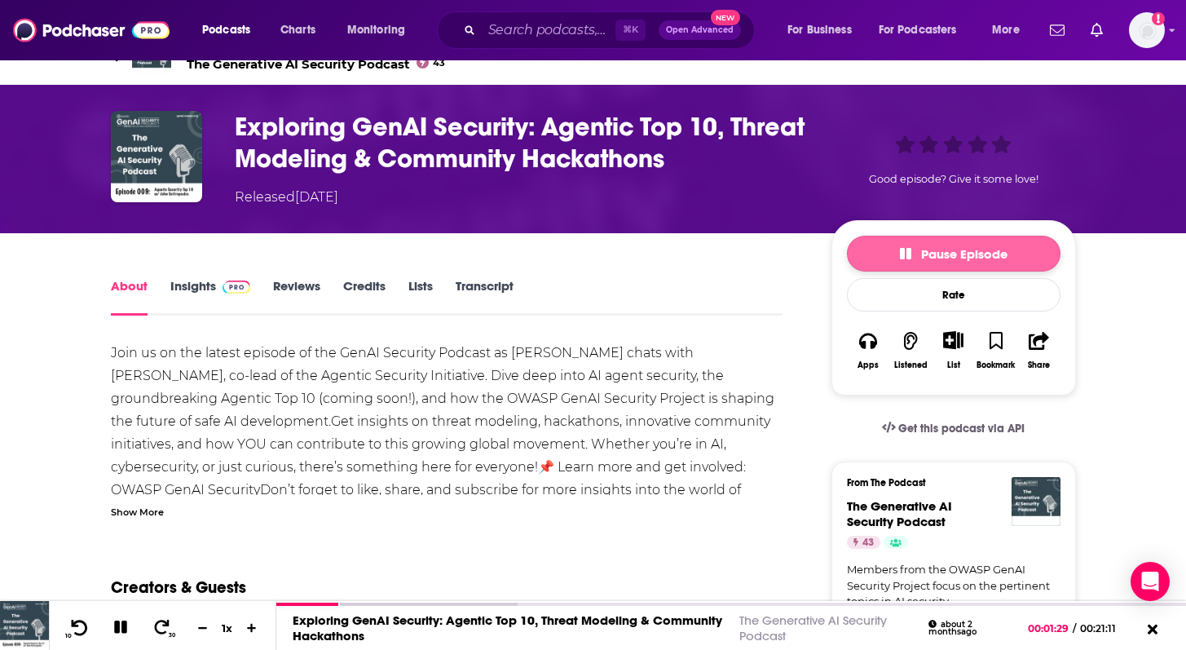
click at [987, 264] on button "Pause Episode" at bounding box center [954, 254] width 214 height 36
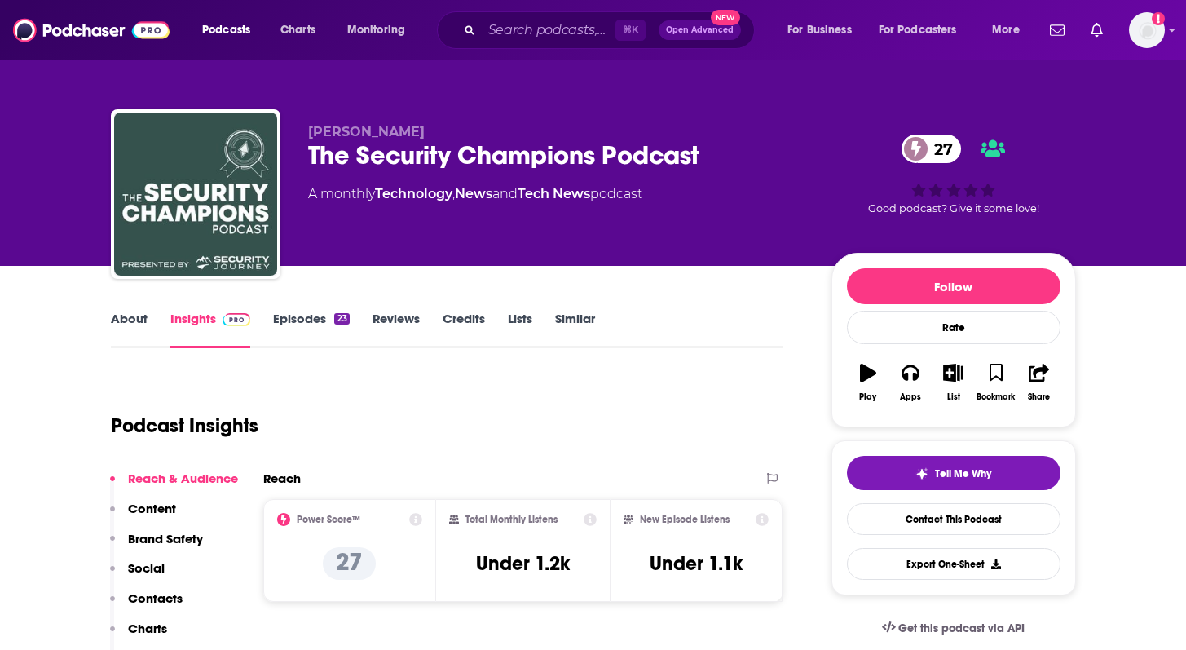
click at [283, 316] on link "Episodes 23" at bounding box center [311, 330] width 76 height 38
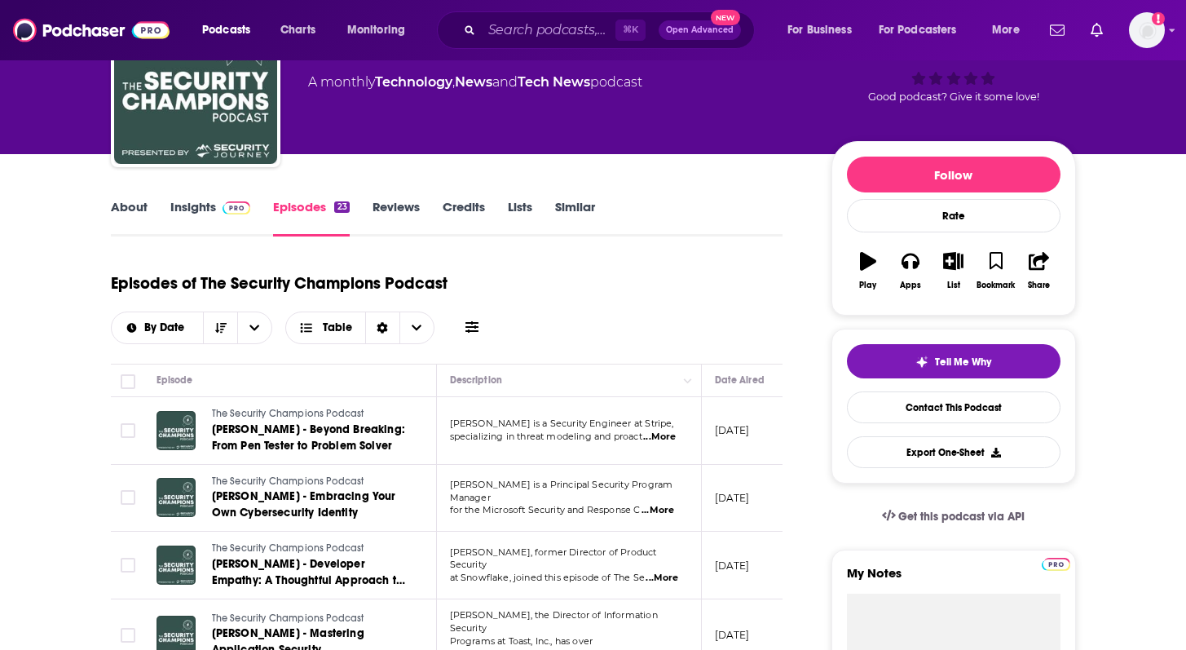
scroll to position [123, 0]
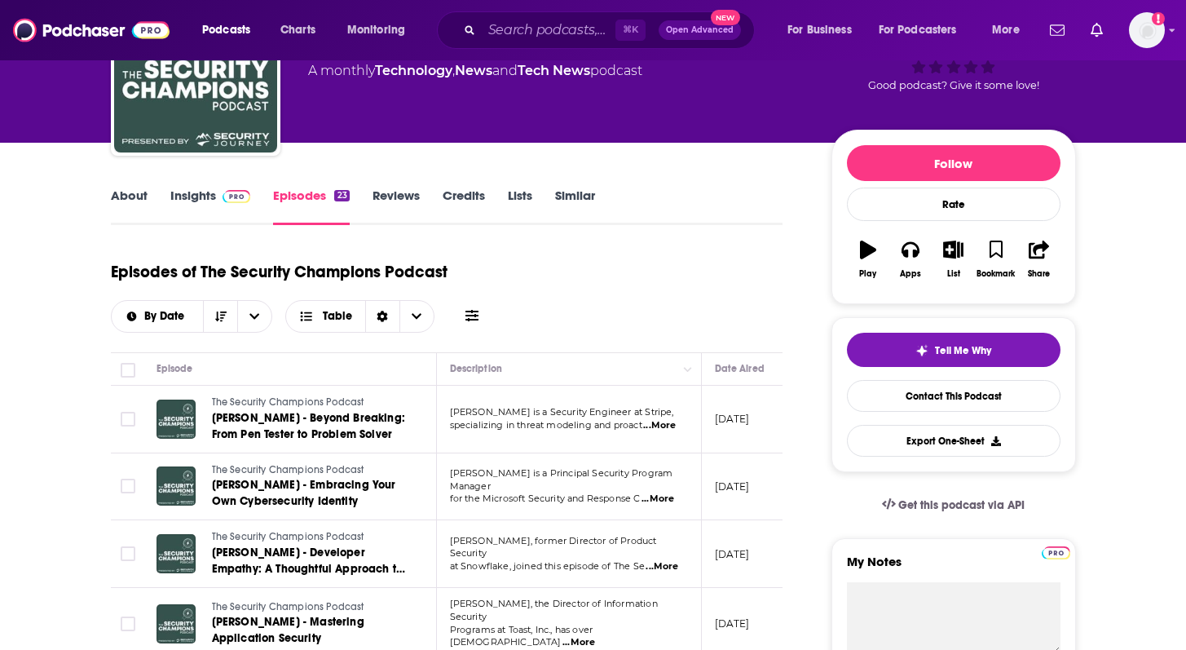
click at [660, 427] on span "...More" at bounding box center [659, 425] width 33 height 13
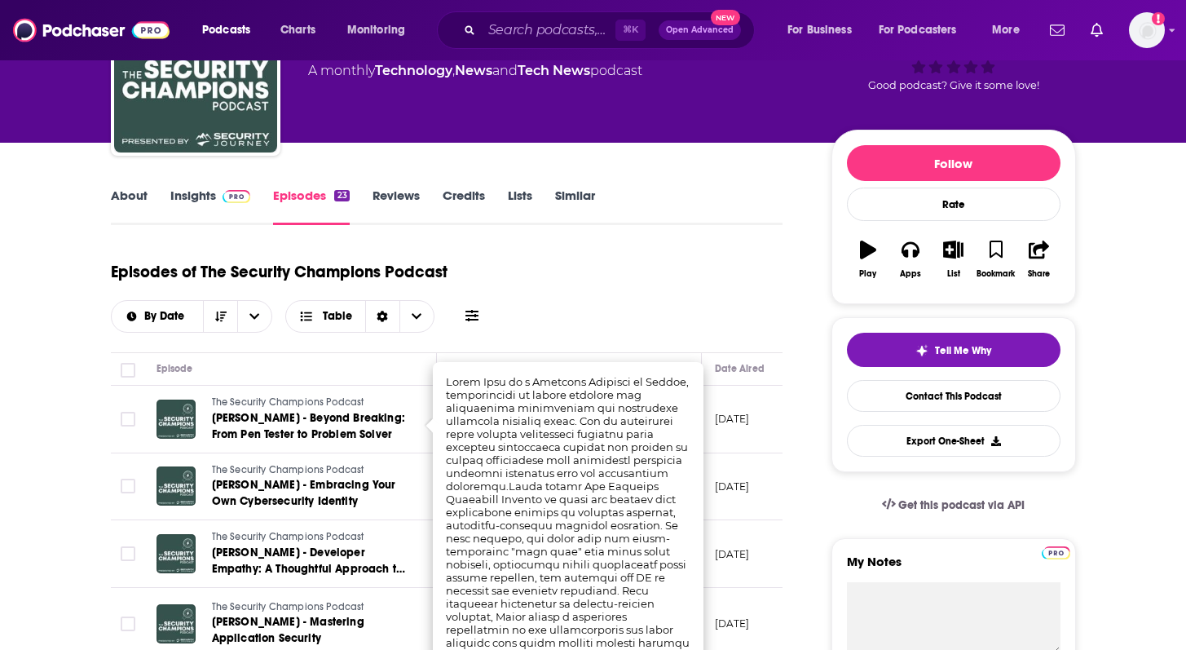
scroll to position [223, 0]
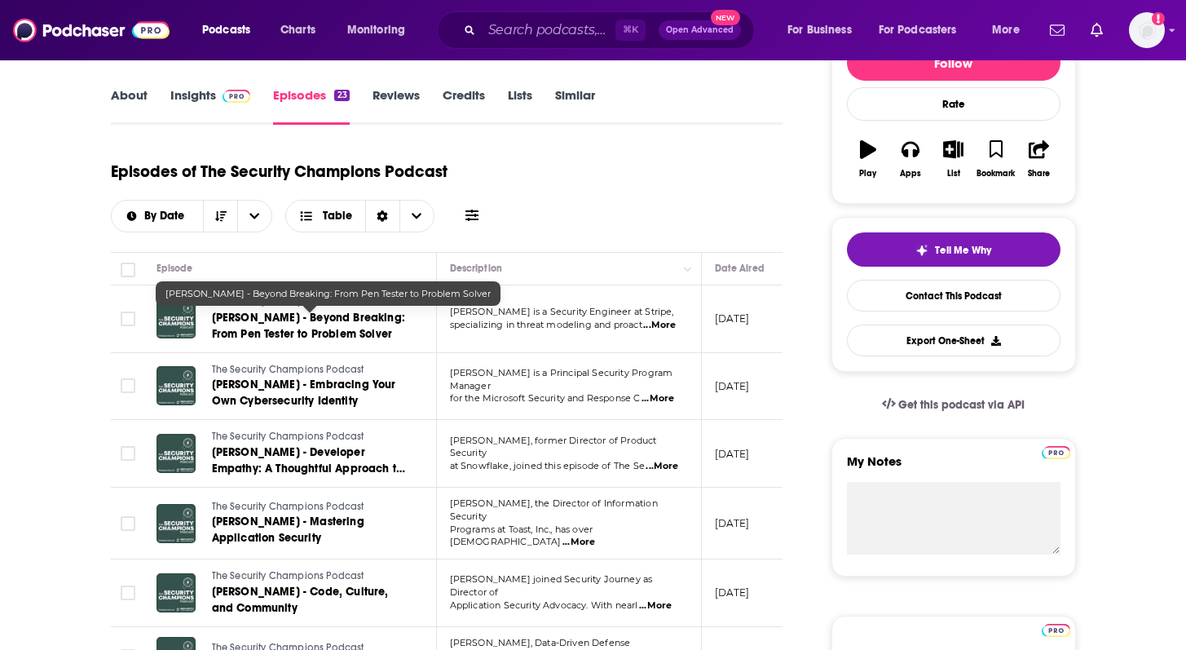
click at [279, 322] on span "[PERSON_NAME] - Beyond Breaking: From Pen Tester to Problem Solver" at bounding box center [308, 326] width 193 height 30
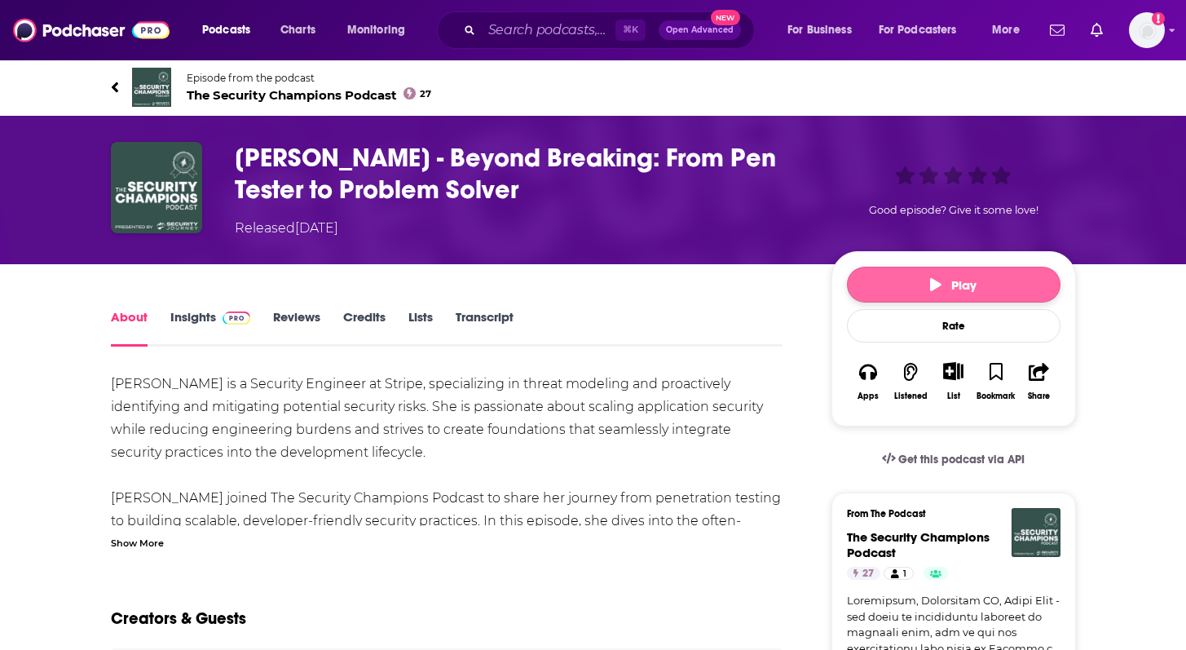
click at [908, 278] on button "Play" at bounding box center [954, 285] width 214 height 36
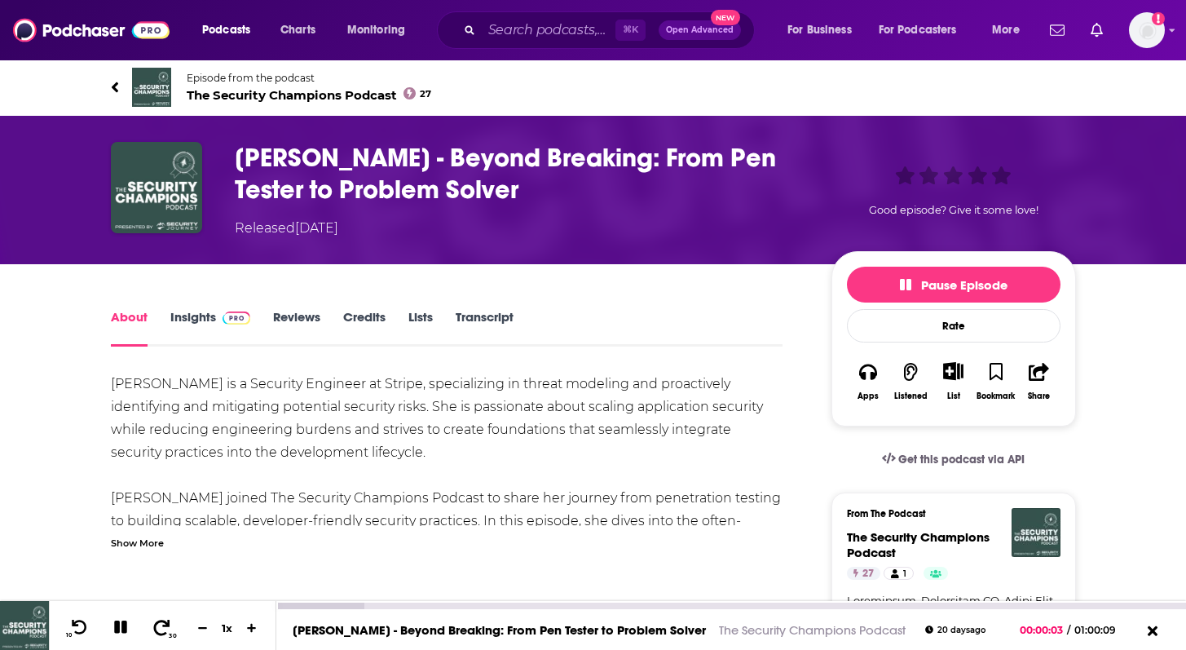
click at [161, 625] on icon at bounding box center [162, 627] width 20 height 16
click at [77, 630] on icon at bounding box center [79, 627] width 20 height 16
click at [81, 624] on icon at bounding box center [79, 627] width 20 height 16
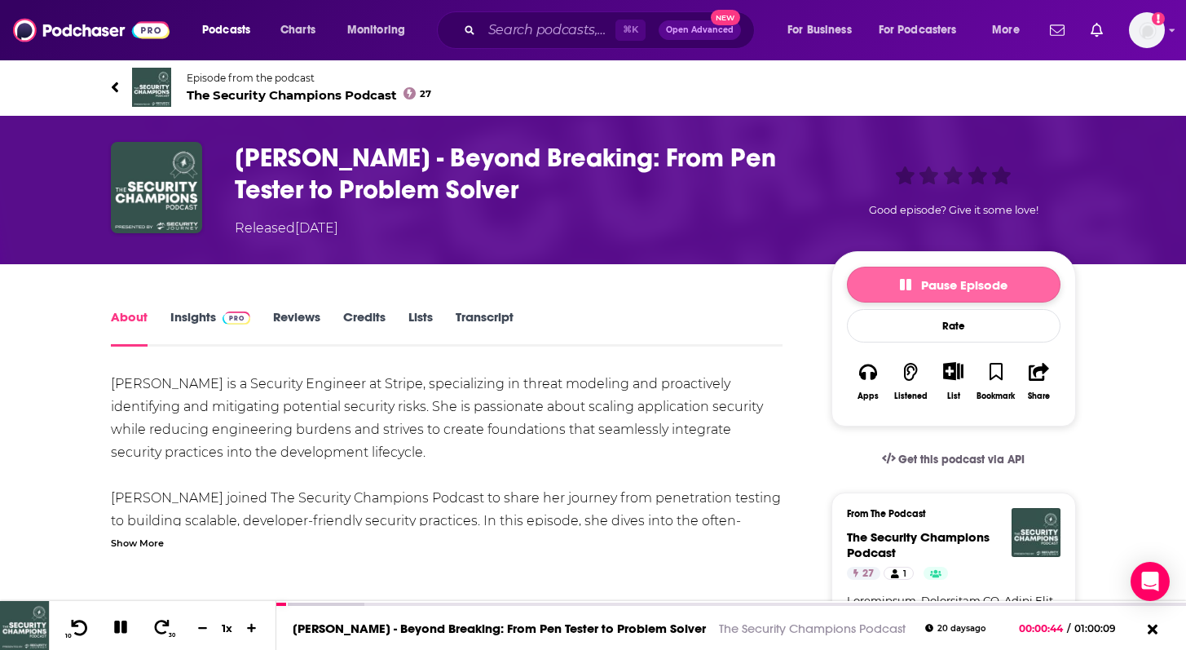
click at [940, 287] on span "Pause Episode" at bounding box center [954, 284] width 108 height 15
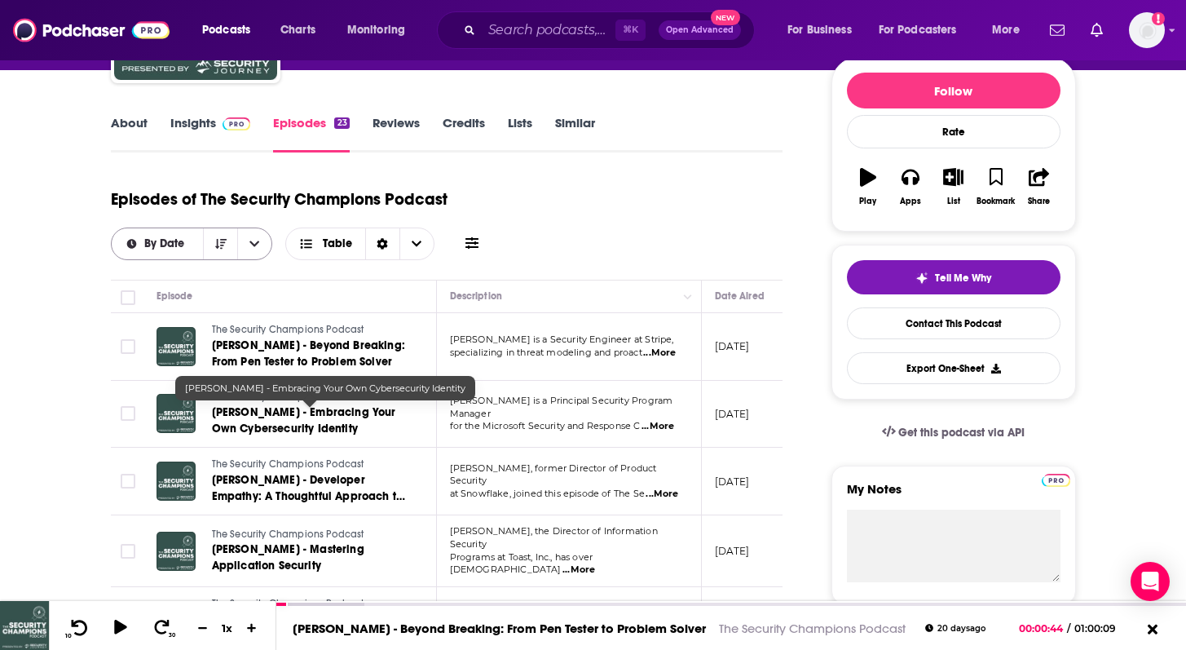
scroll to position [201, 0]
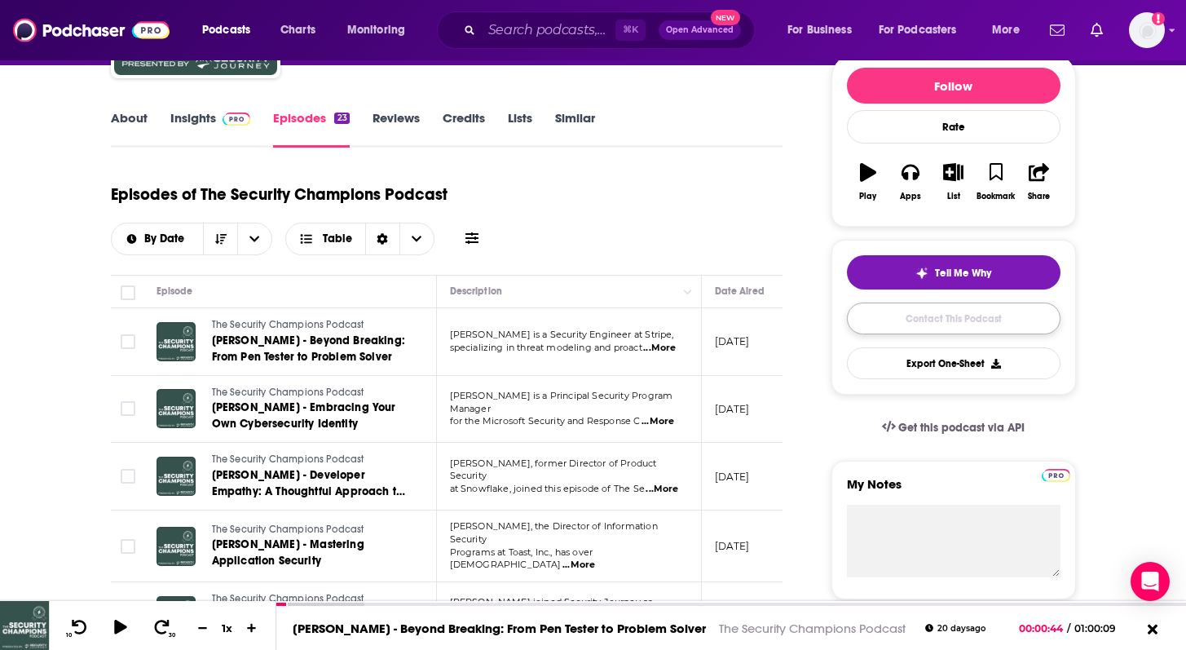
click at [938, 320] on link "Contact This Podcast" at bounding box center [954, 319] width 214 height 32
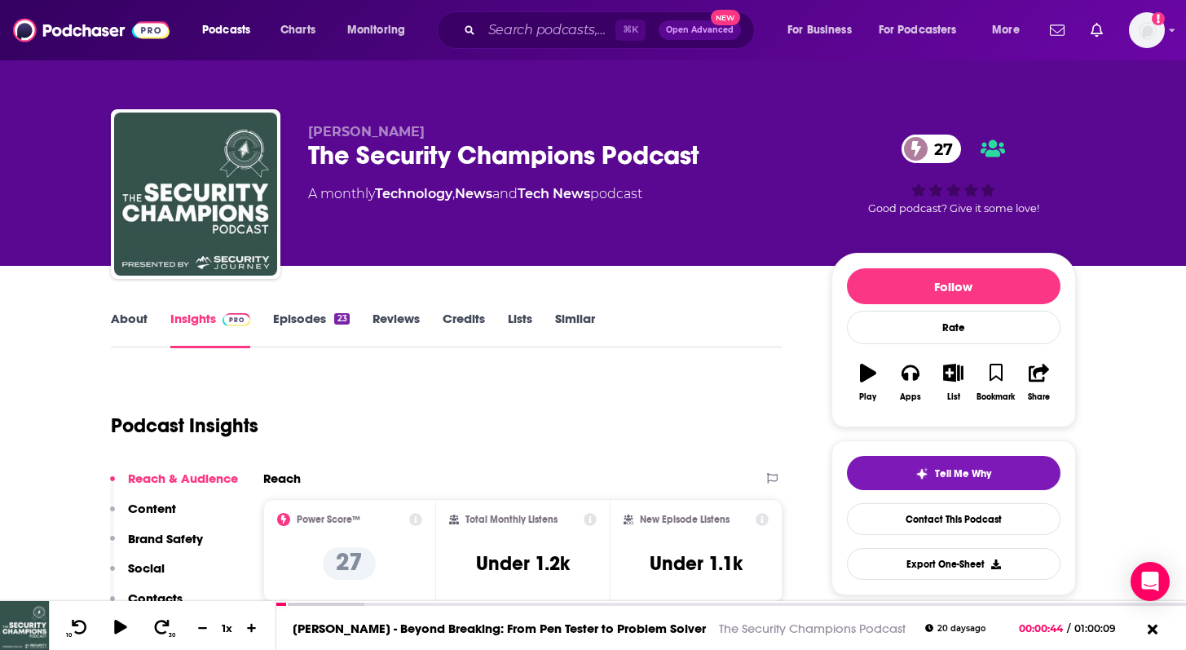
click at [123, 332] on link "About" at bounding box center [129, 330] width 37 height 38
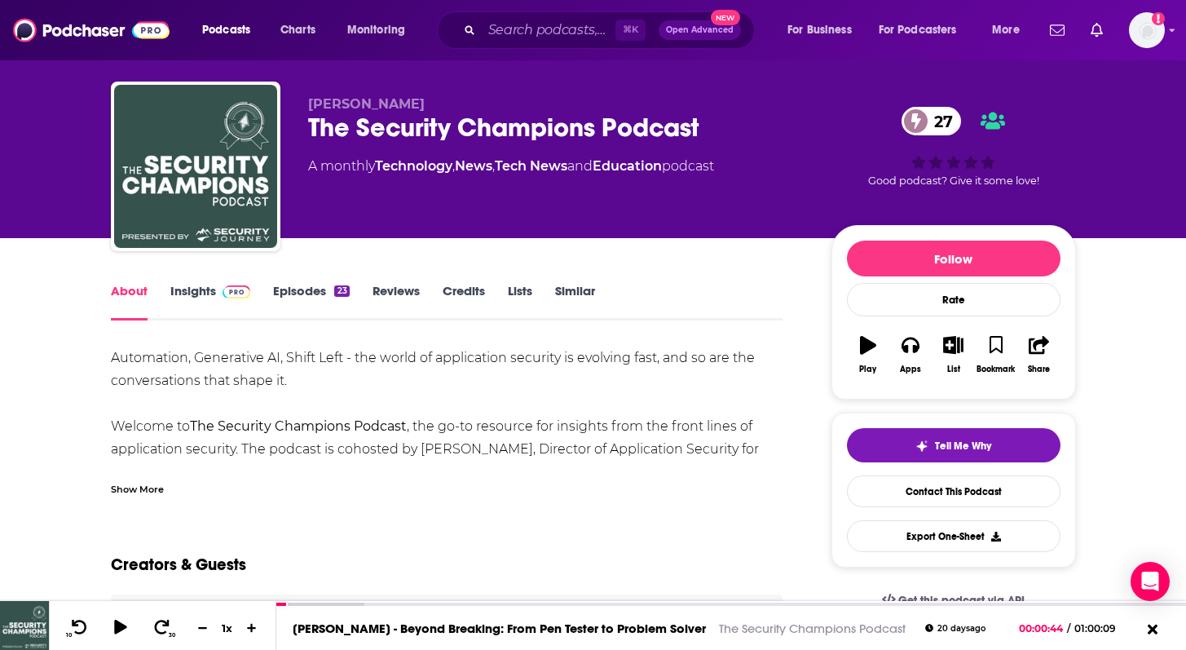
scroll to position [37, 0]
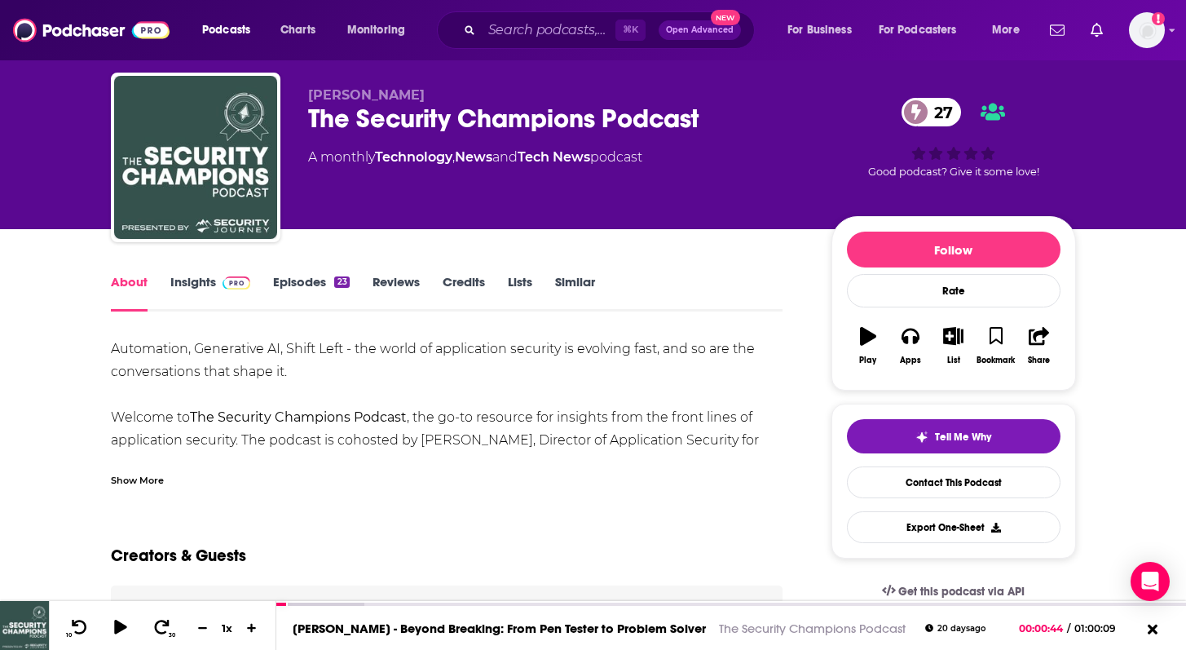
click at [227, 342] on div "Automation, Generative AI, Shift Left - the world of application security is ev…" at bounding box center [447, 635] width 673 height 594
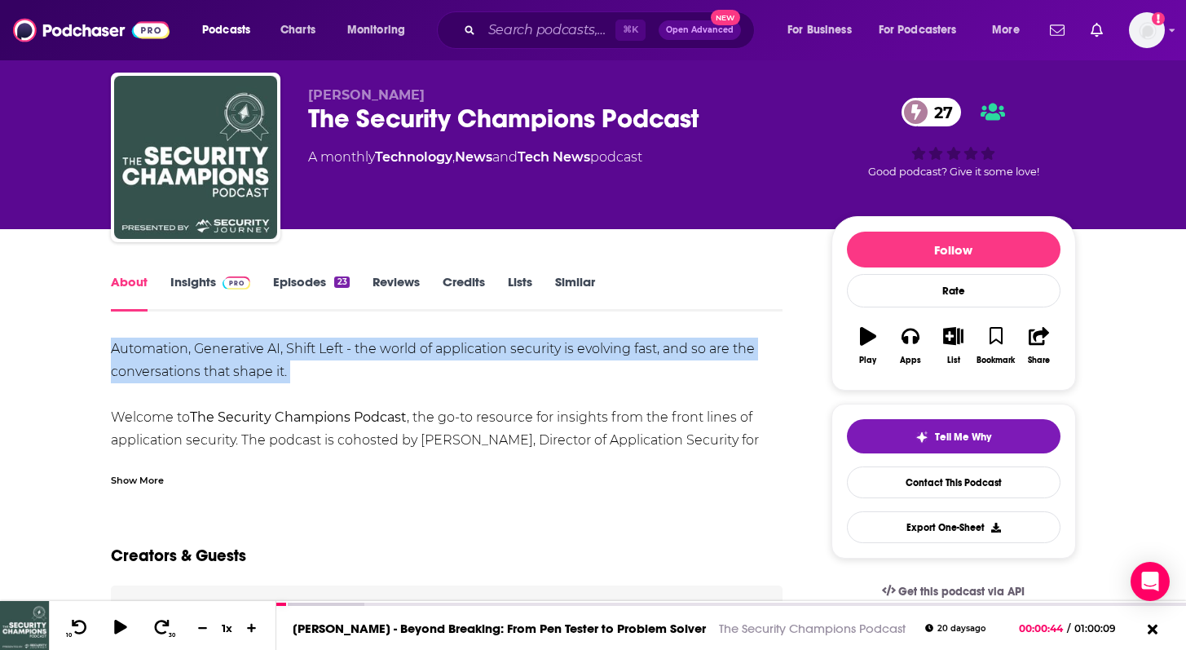
click at [227, 342] on div "Automation, Generative AI, Shift Left - the world of application security is ev…" at bounding box center [447, 635] width 673 height 594
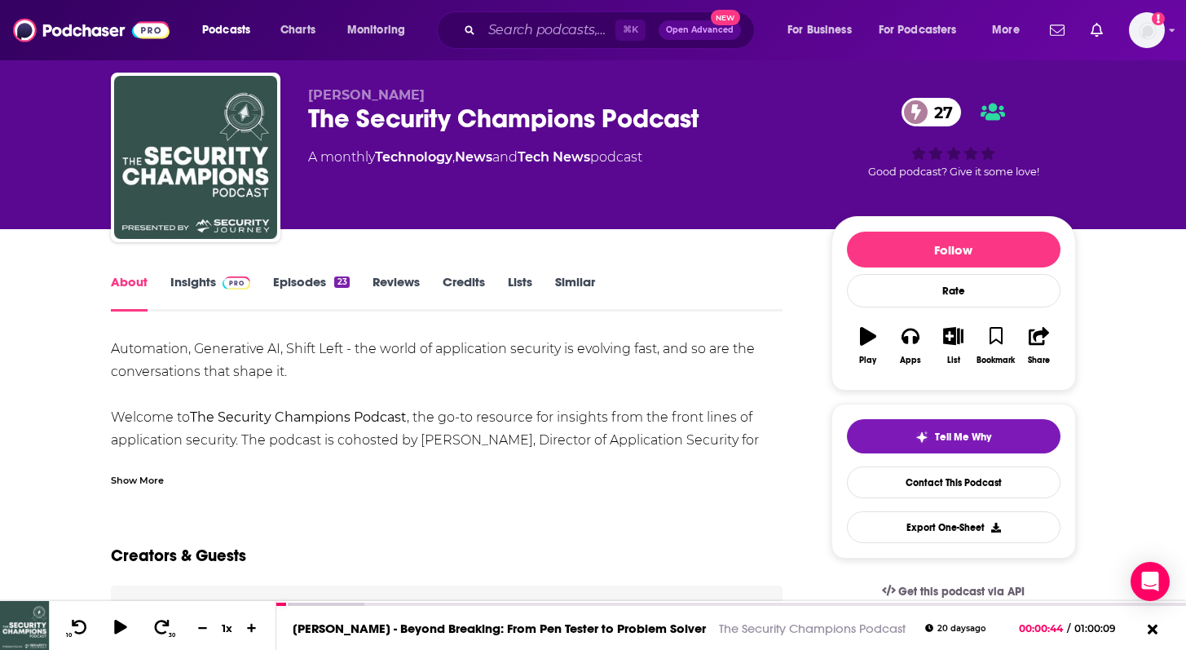
click at [191, 413] on div "Automation, Generative AI, Shift Left - the world of application security is ev…" at bounding box center [447, 635] width 673 height 594
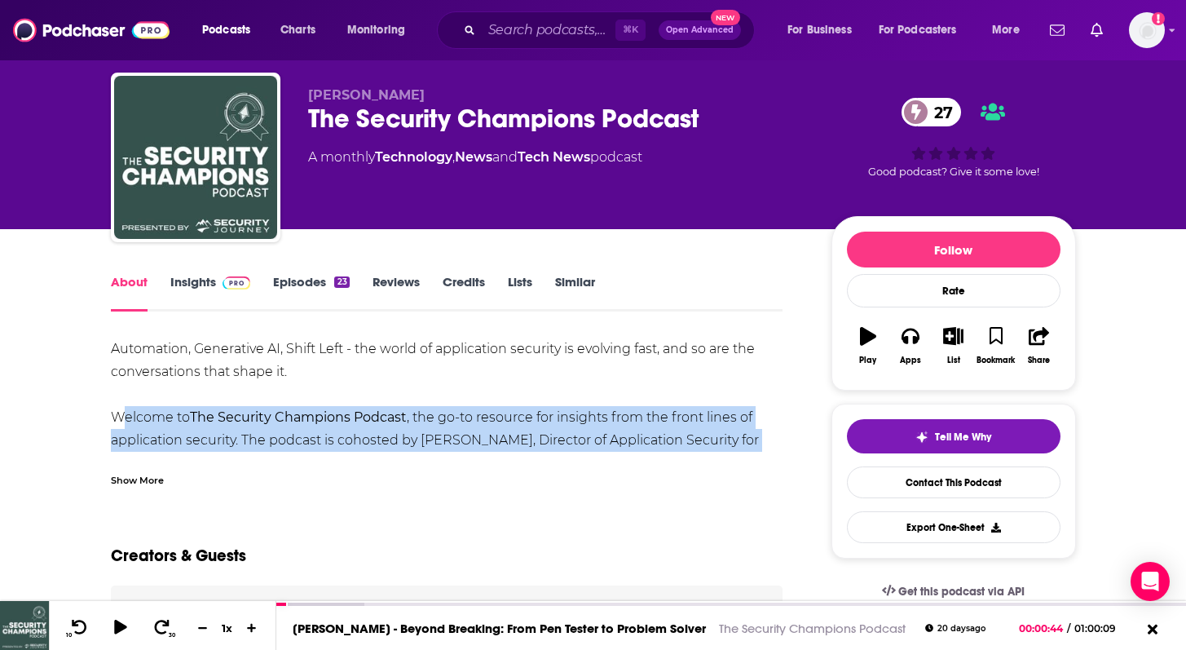
click at [191, 413] on div "Automation, Generative AI, Shift Left - the world of application security is ev…" at bounding box center [447, 635] width 673 height 594
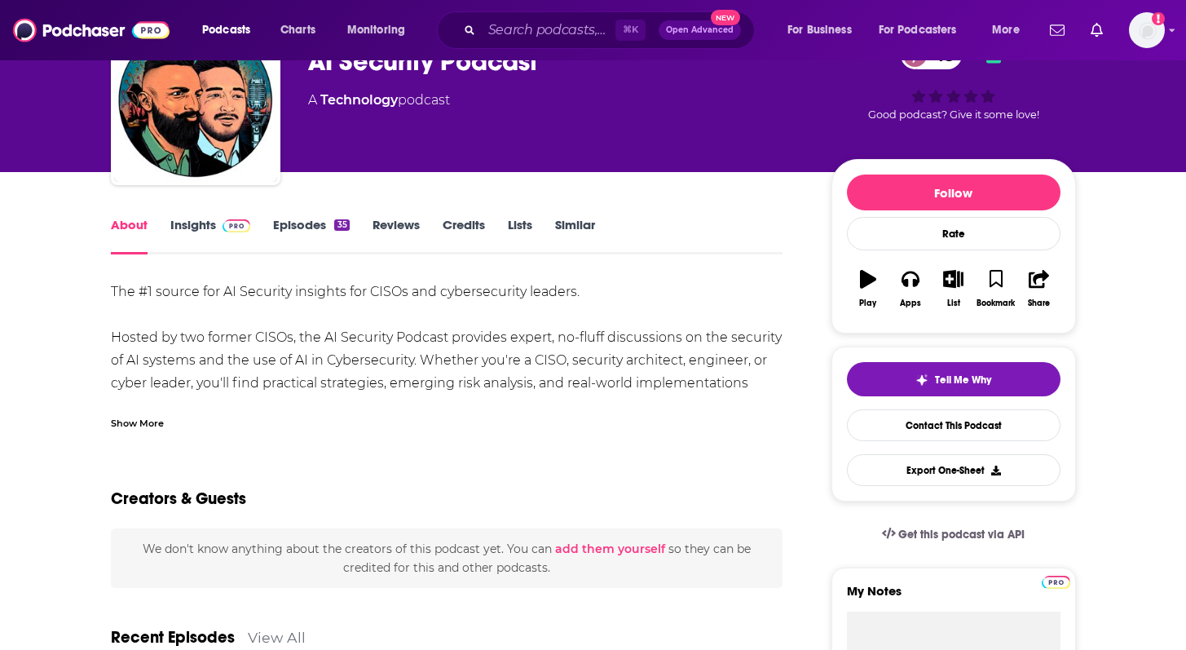
scroll to position [97, 0]
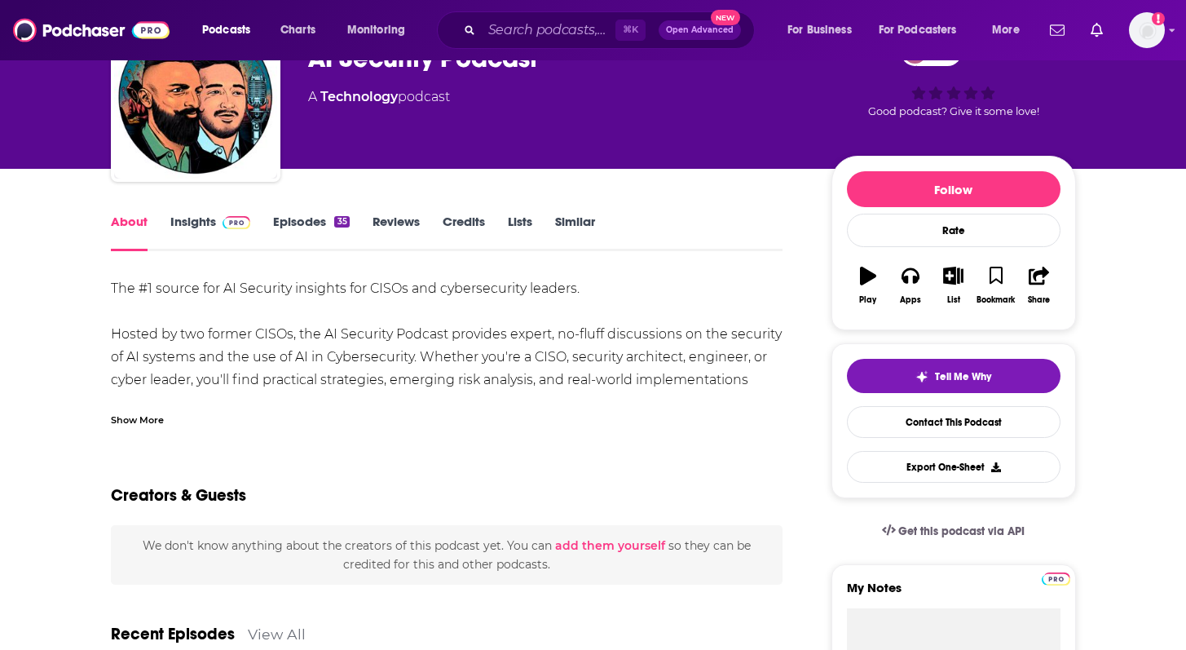
click at [148, 420] on div "Show More" at bounding box center [137, 418] width 53 height 15
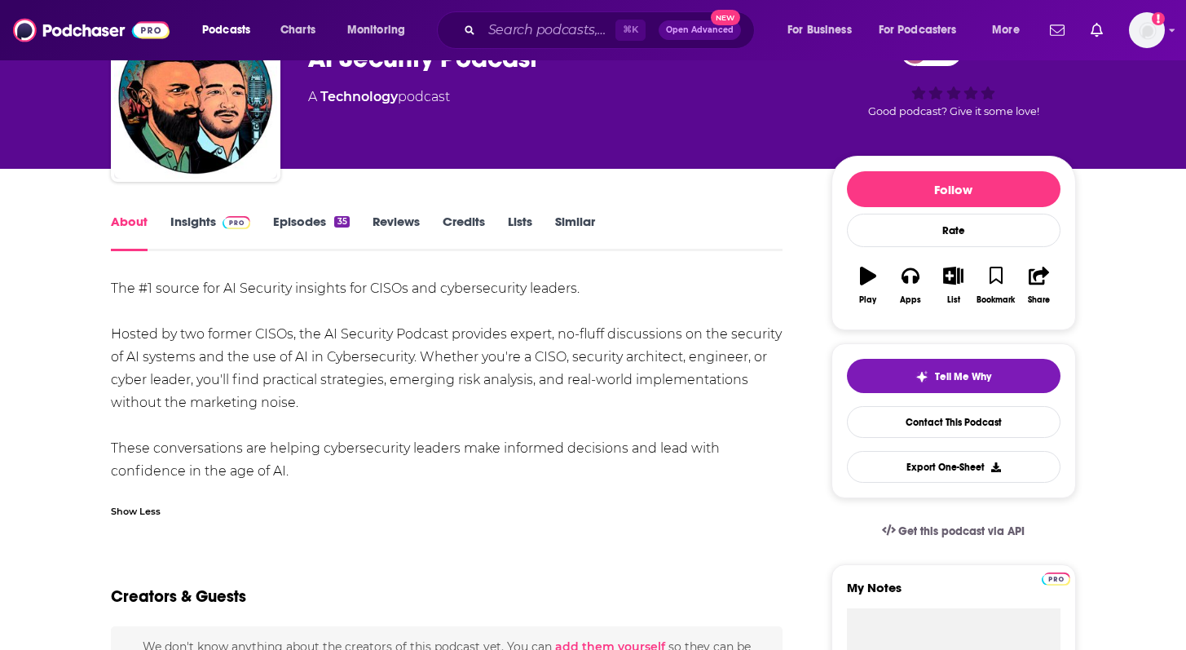
scroll to position [0, 0]
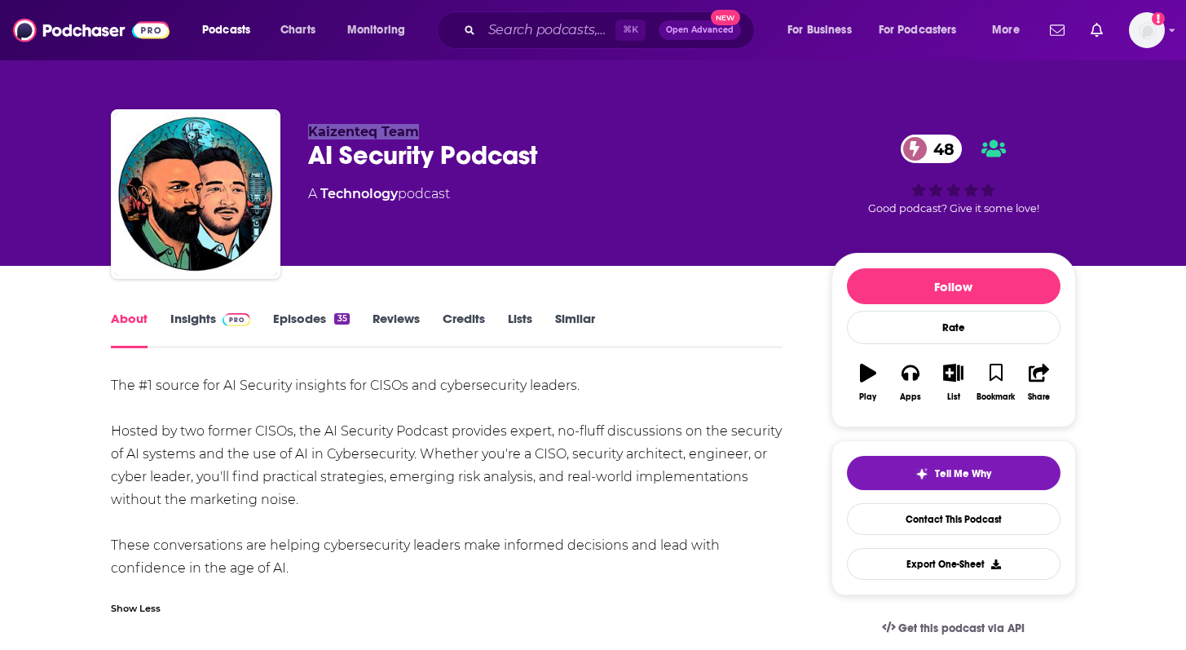
drag, startPoint x: 306, startPoint y: 126, endPoint x: 429, endPoint y: 126, distance: 123.1
click at [430, 126] on div "Kaizenteq Team AI Security Podcast 48 A Technology podcast 48 Good podcast? Giv…" at bounding box center [593, 197] width 965 height 176
copy span "Kaizenteq Team"
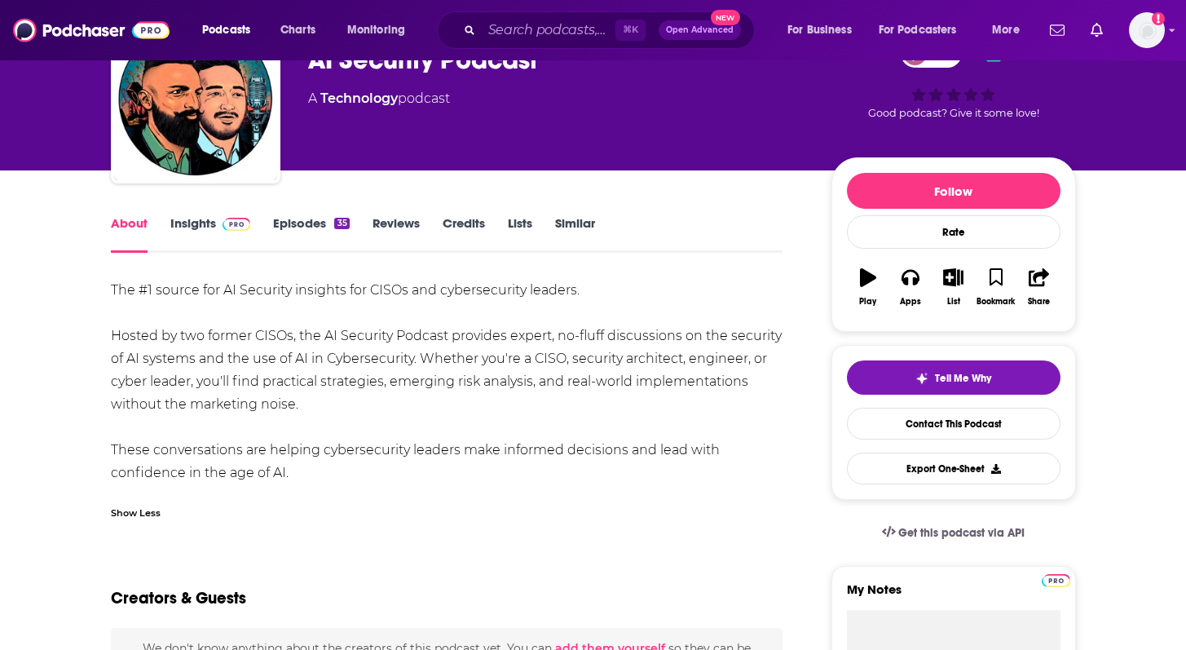
scroll to position [66, 0]
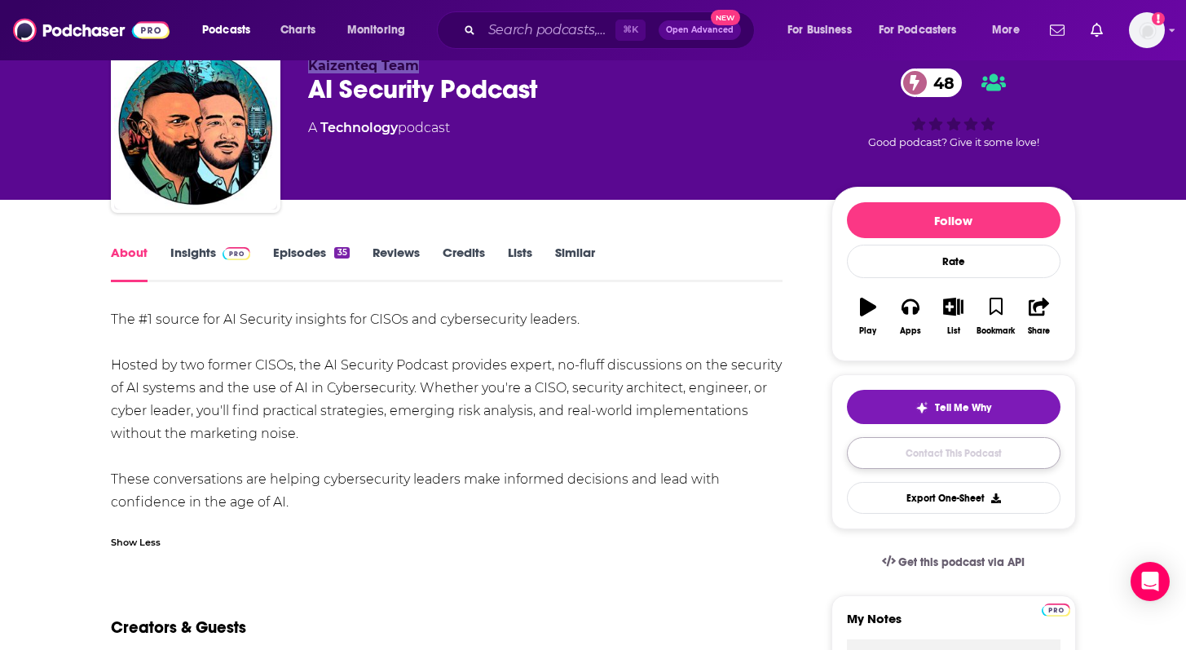
click at [867, 450] on link "Contact This Podcast" at bounding box center [954, 453] width 214 height 32
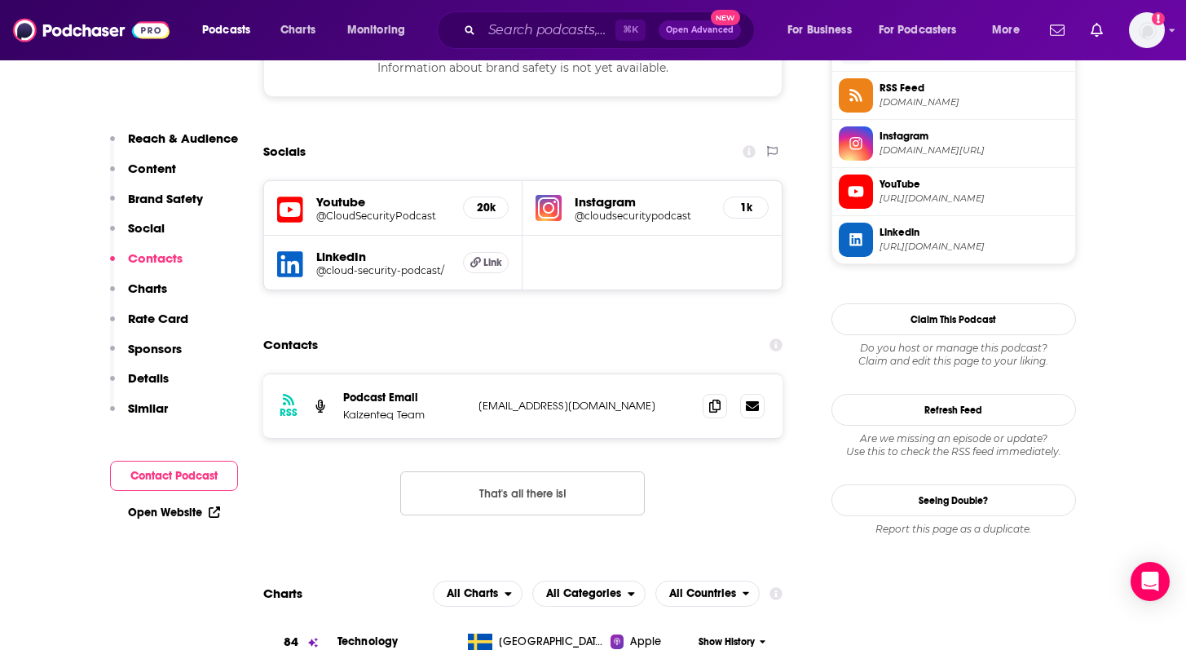
scroll to position [1229, 0]
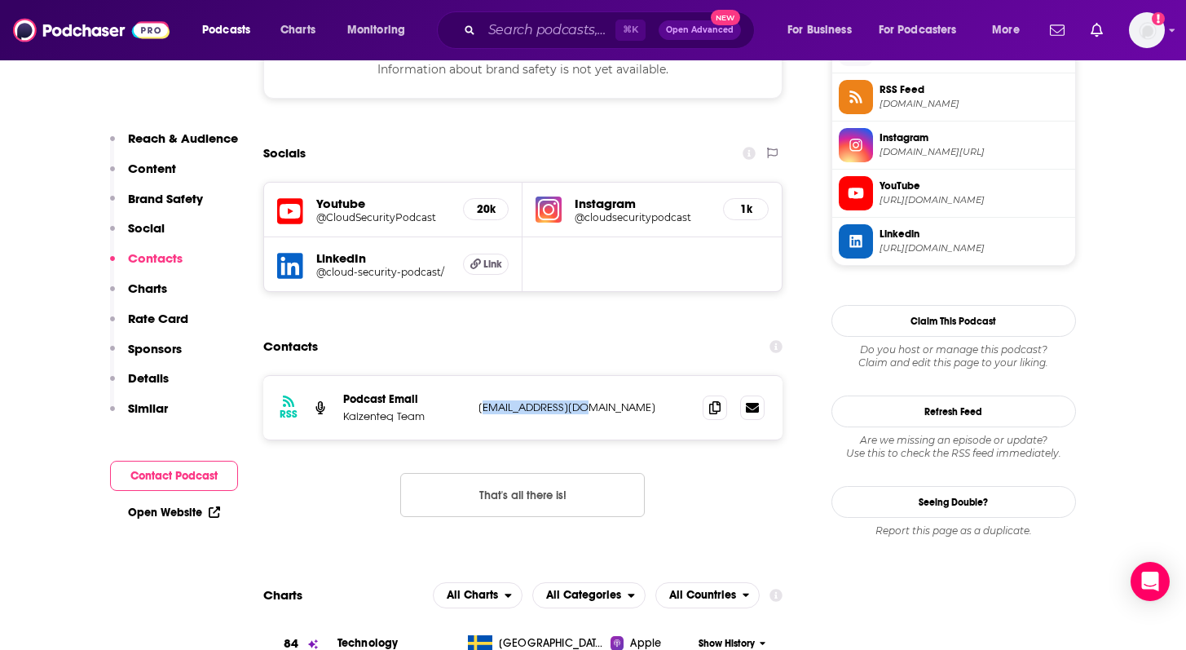
drag, startPoint x: 585, startPoint y: 413, endPoint x: 479, endPoint y: 414, distance: 105.2
click at [479, 414] on p "[EMAIL_ADDRESS][DOMAIN_NAME]" at bounding box center [585, 407] width 212 height 14
copy p "[EMAIL_ADDRESS][DOMAIN_NAME]"
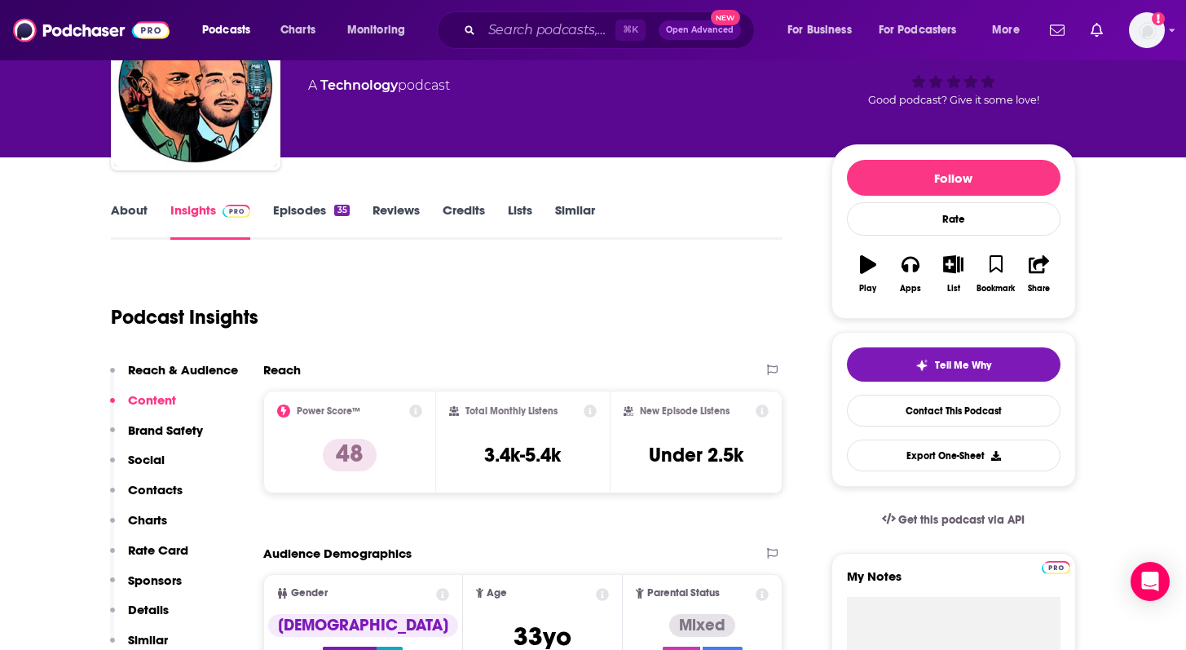
scroll to position [128, 0]
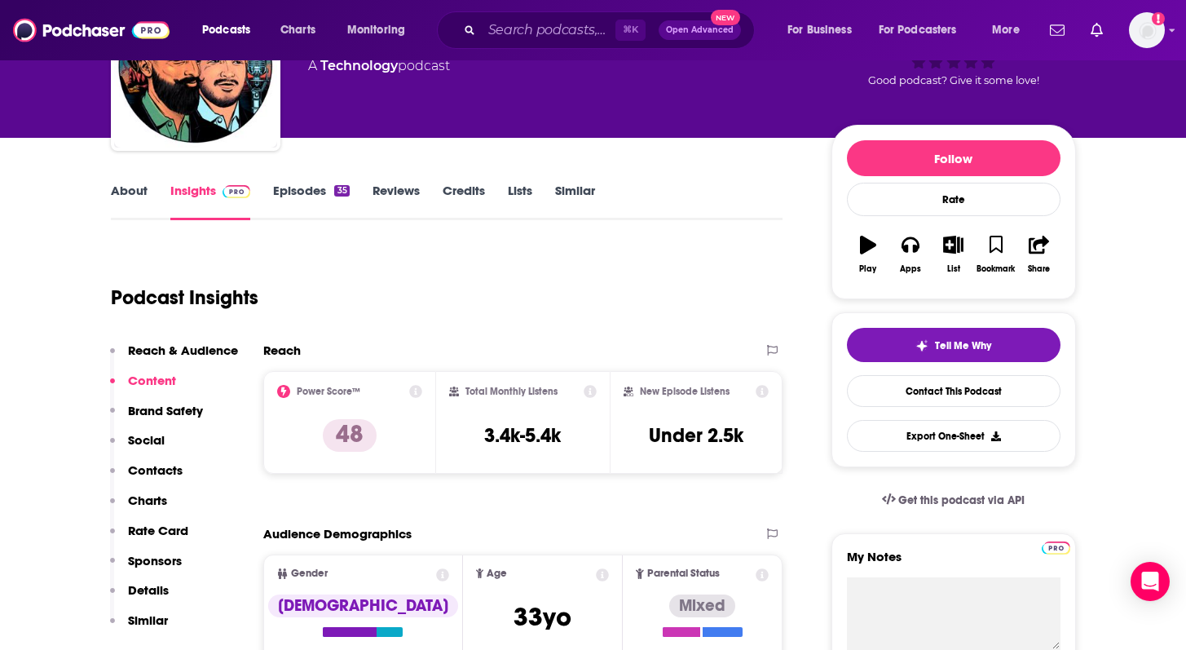
click at [133, 192] on link "About" at bounding box center [129, 202] width 37 height 38
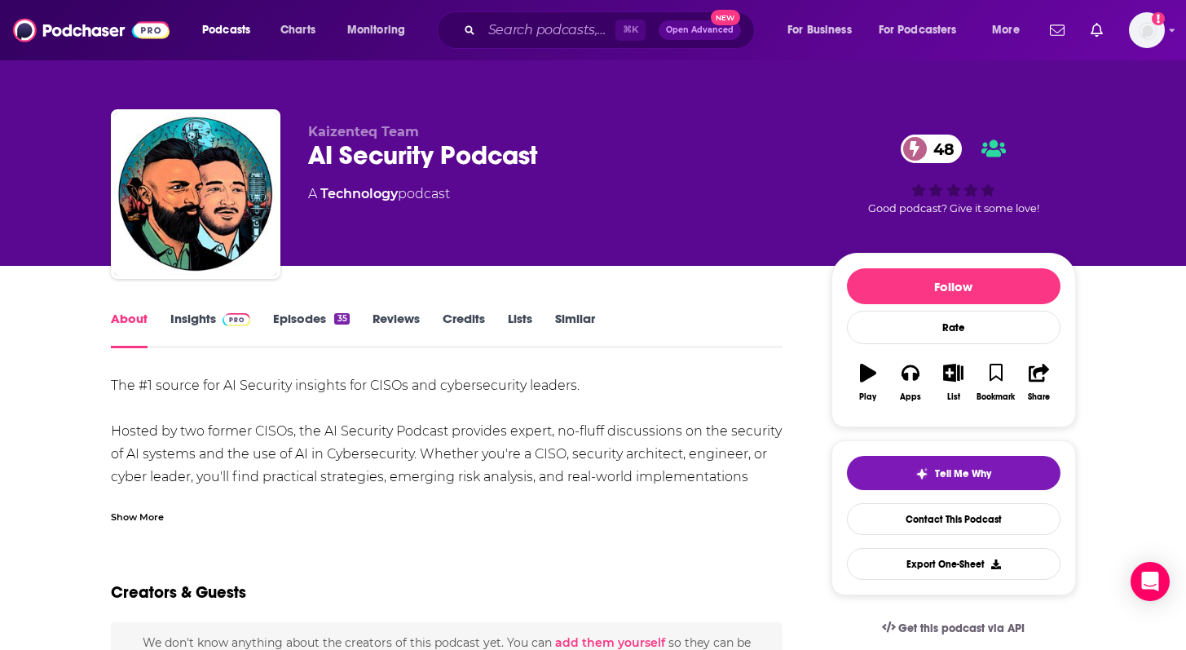
click at [126, 520] on div "Show More" at bounding box center [137, 515] width 53 height 15
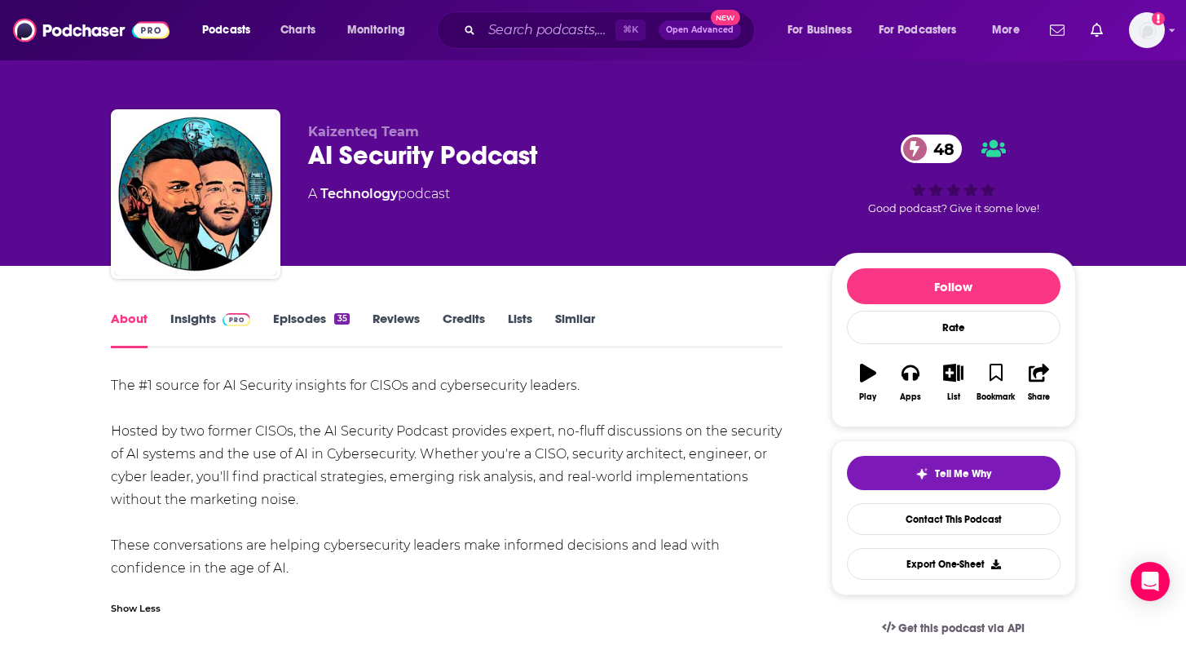
click at [296, 320] on link "Episodes 35" at bounding box center [311, 330] width 76 height 38
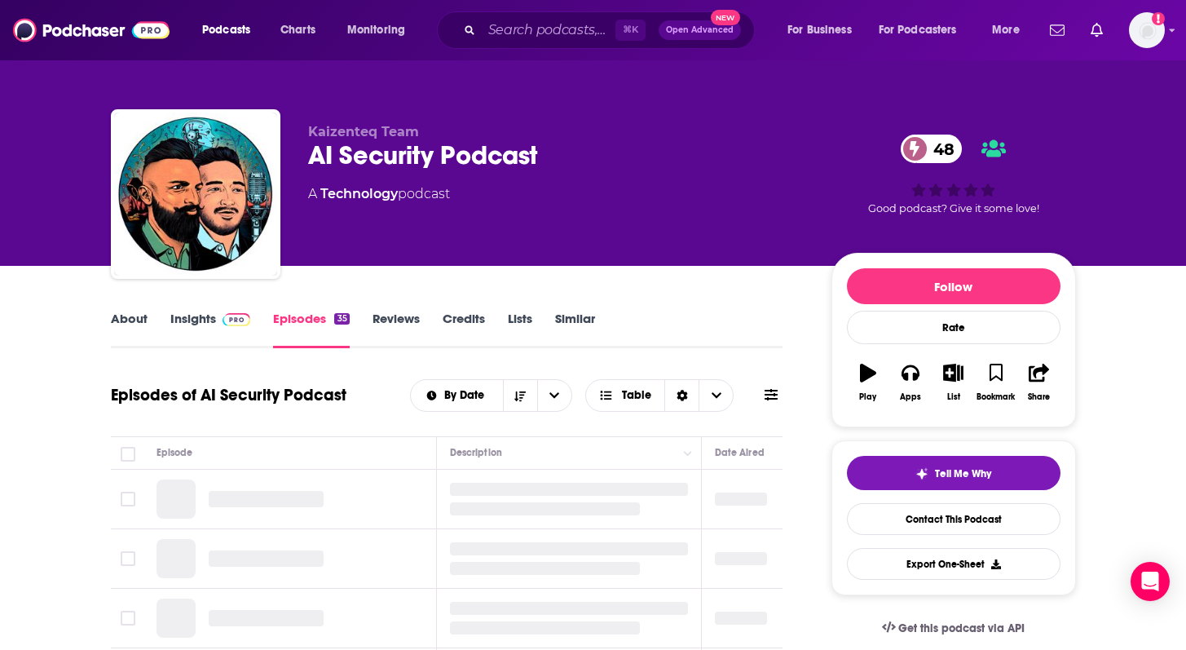
scroll to position [173, 0]
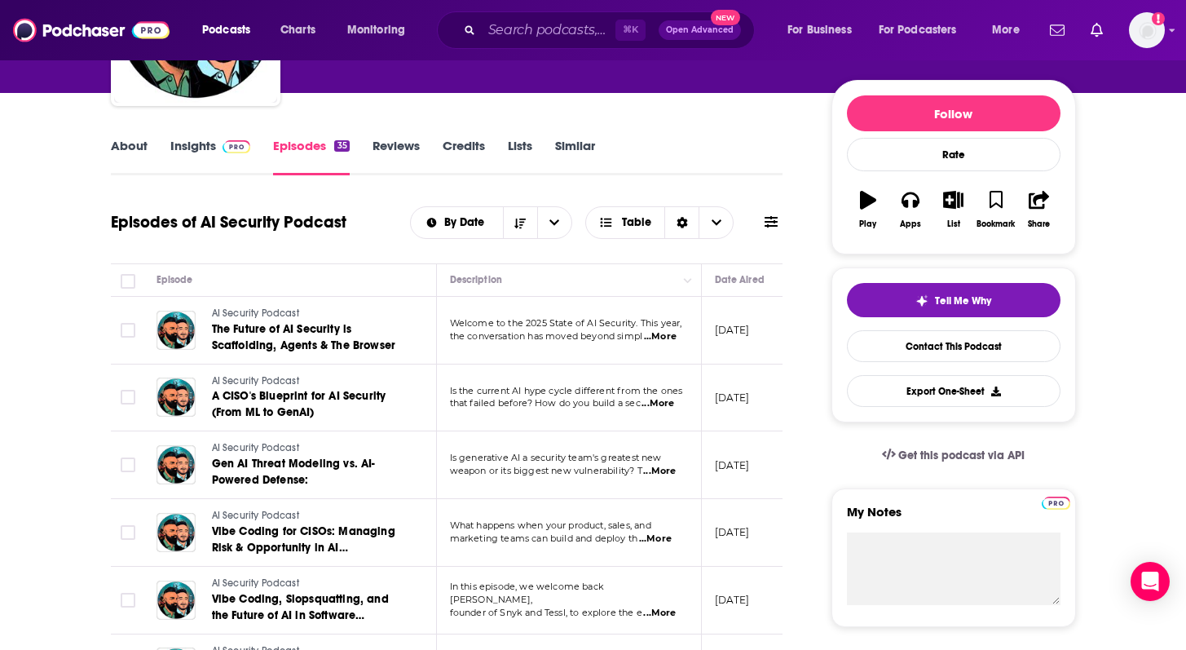
click at [671, 338] on span "...More" at bounding box center [660, 336] width 33 height 13
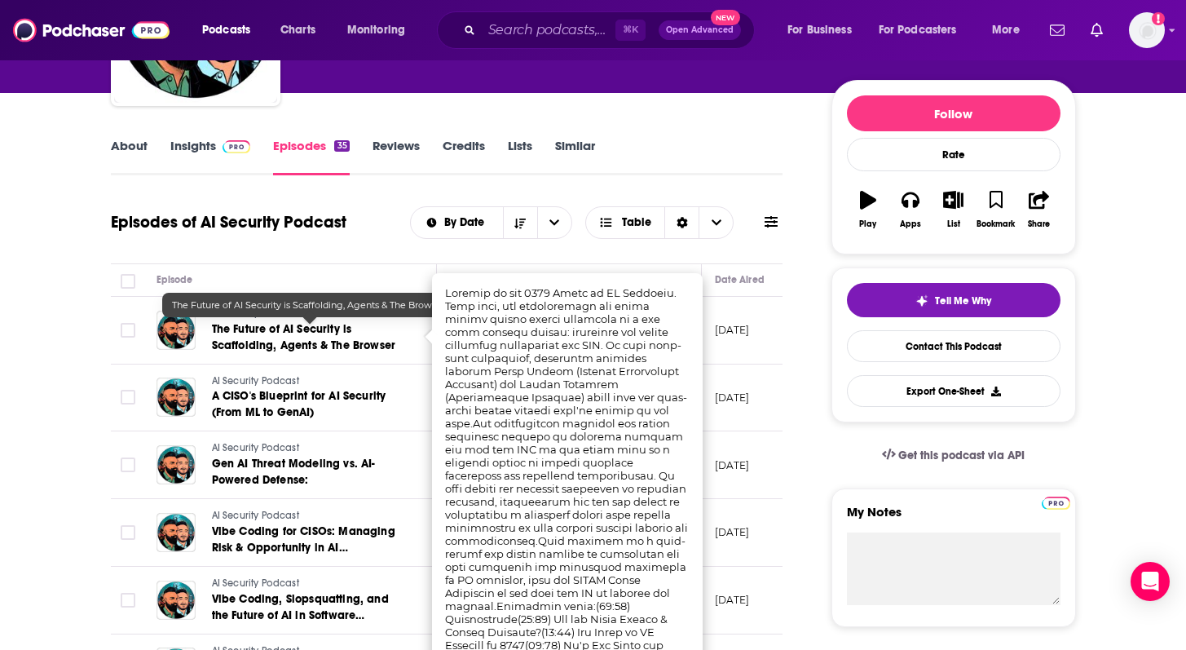
click at [271, 338] on link "The Future of AI Security is Scaffolding, Agents & The Browser" at bounding box center [310, 337] width 196 height 33
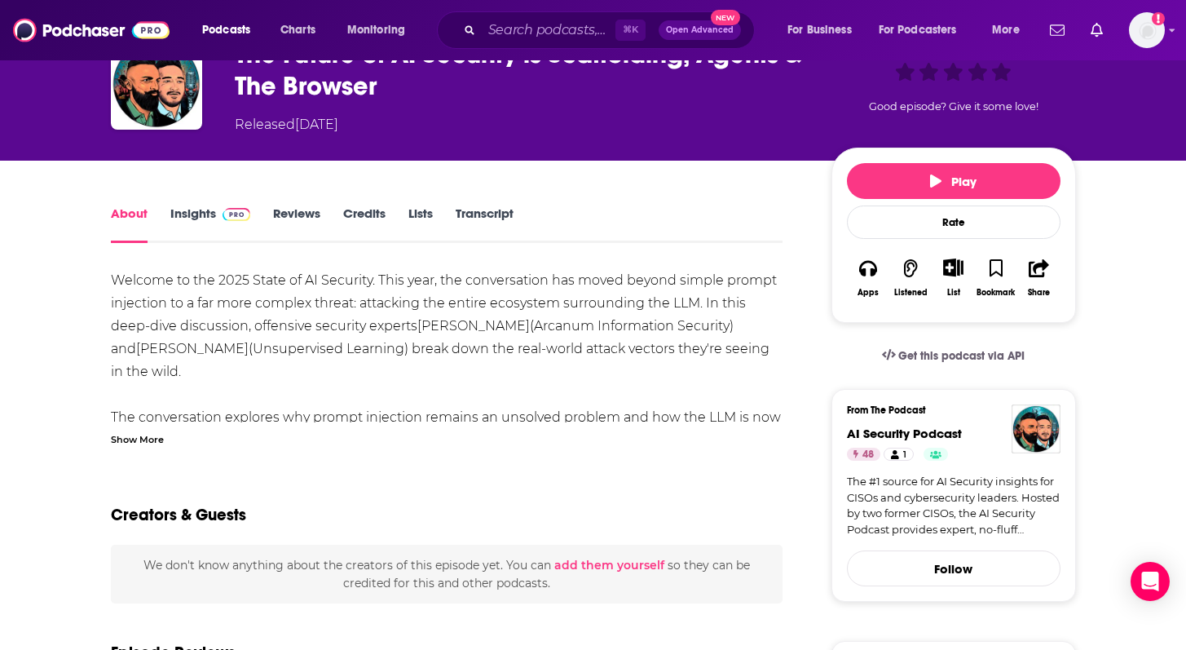
scroll to position [105, 0]
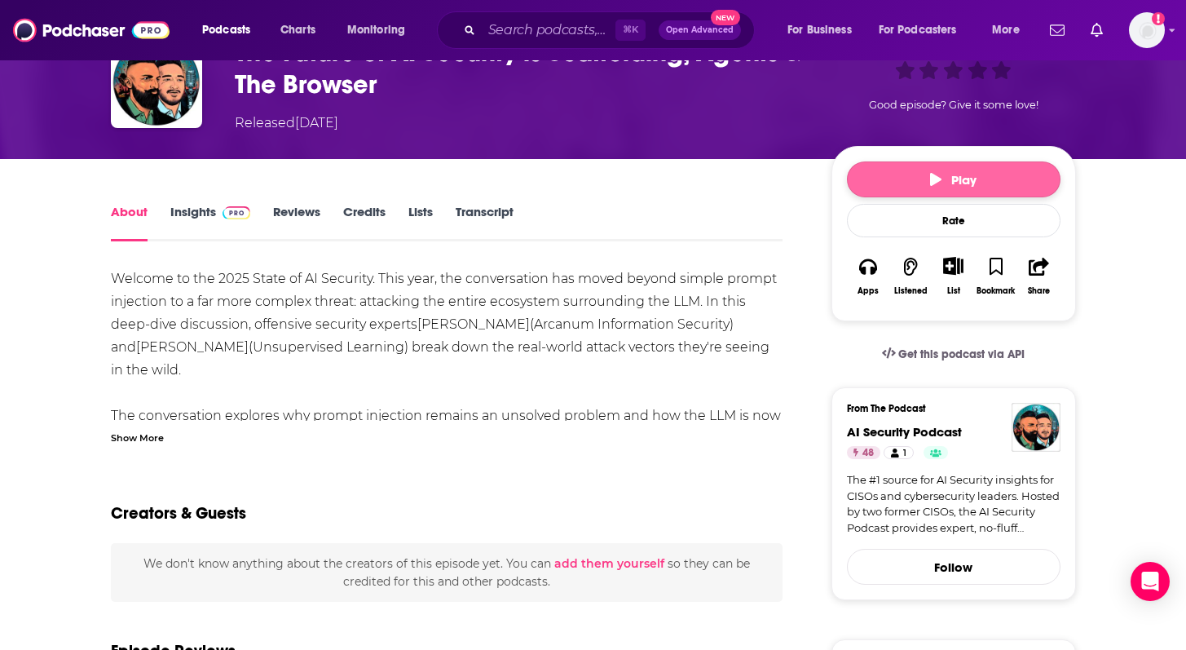
click at [927, 178] on button "Play" at bounding box center [954, 179] width 214 height 36
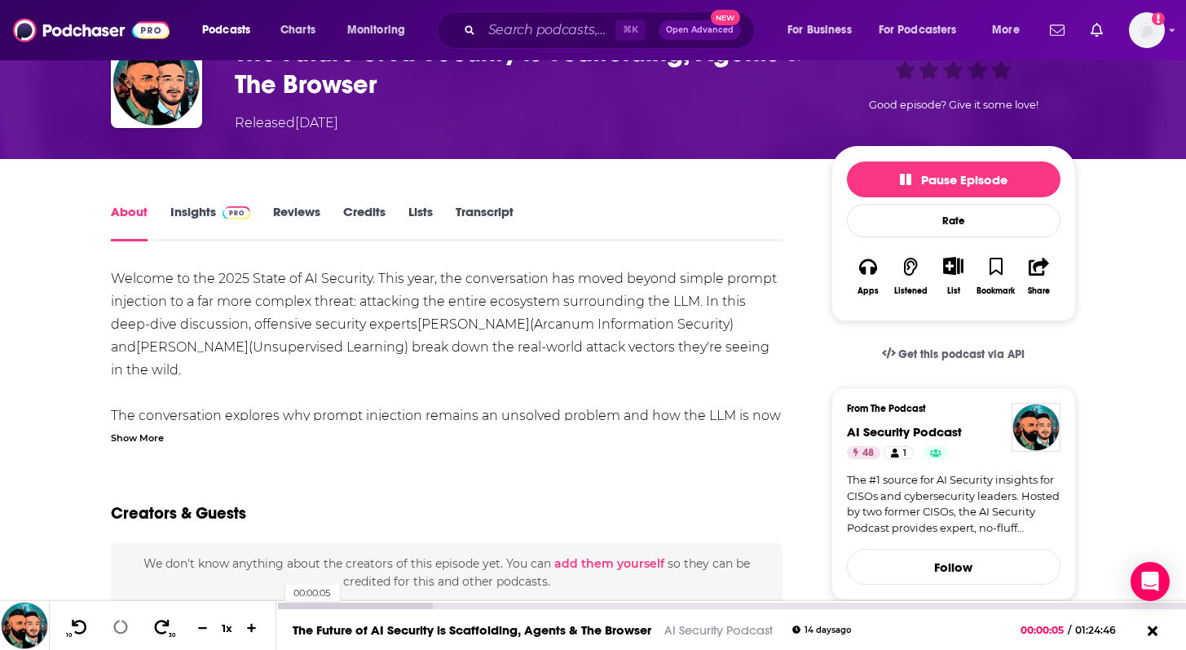
click at [277, 603] on div at bounding box center [277, 606] width 2 height 7
click at [77, 624] on icon at bounding box center [79, 627] width 20 height 16
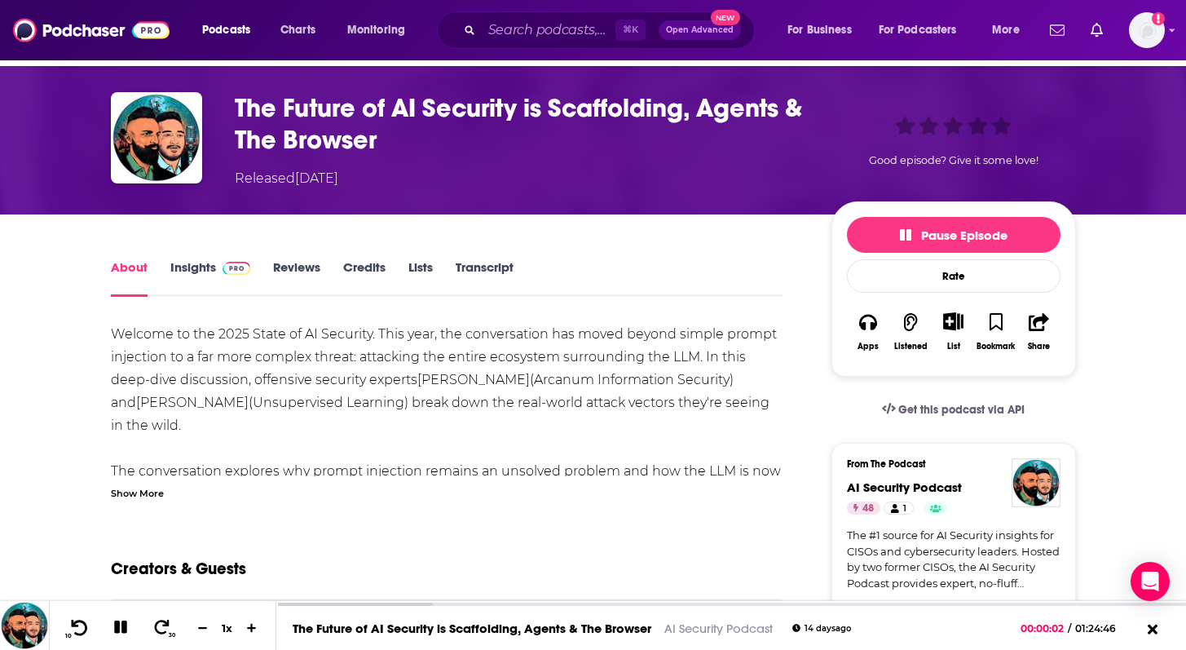
scroll to position [0, 0]
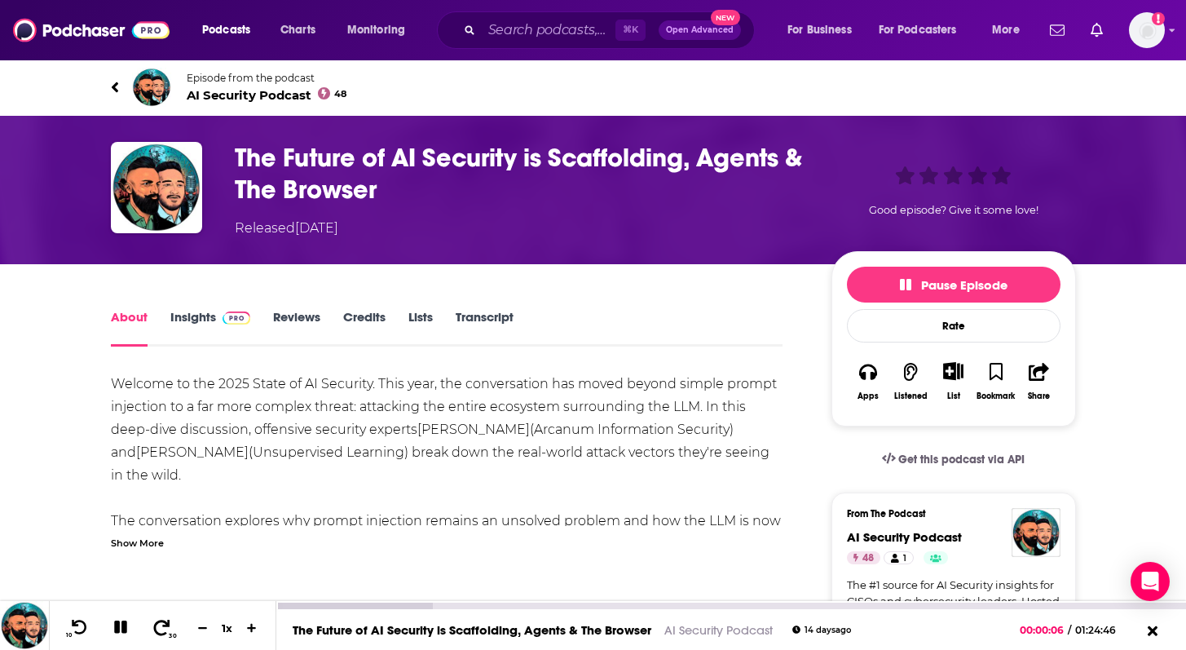
click at [164, 633] on icon at bounding box center [162, 626] width 16 height 15
click at [80, 628] on icon at bounding box center [79, 627] width 20 height 16
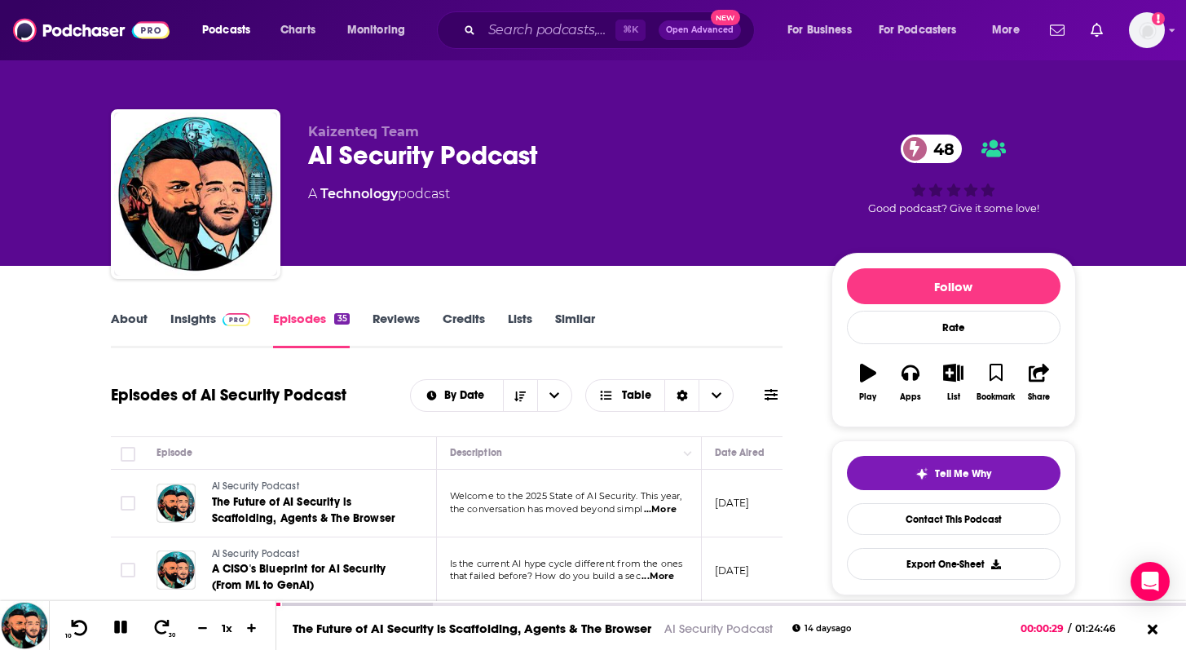
scroll to position [143, 0]
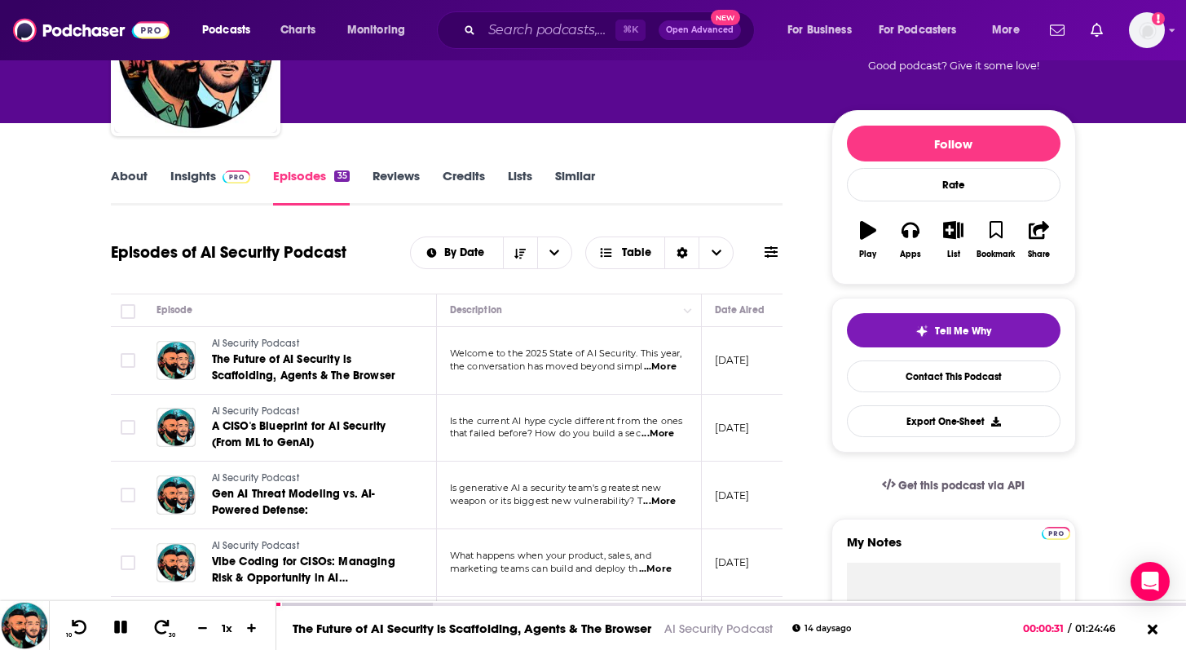
click at [286, 463] on td "AI Security Podcast Gen AI Threat Modeling vs. AI-Powered Defense:" at bounding box center [291, 496] width 294 height 68
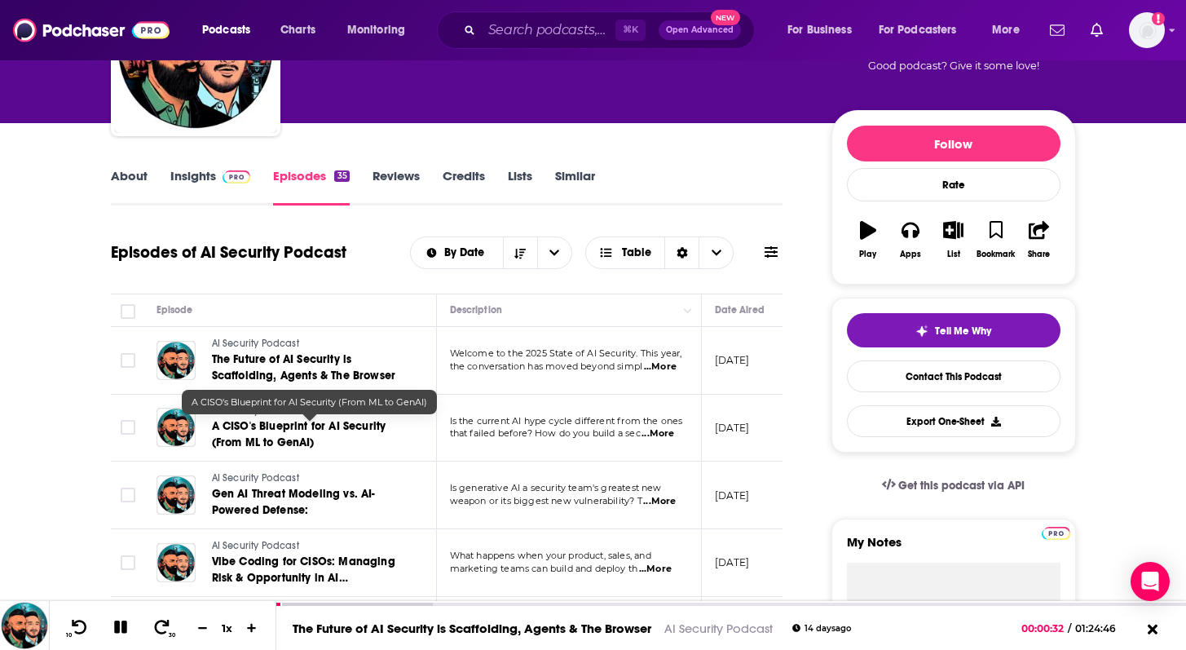
click at [284, 431] on span "A CISO's Blueprint for AI Security (From ML to GenAI)" at bounding box center [299, 434] width 174 height 30
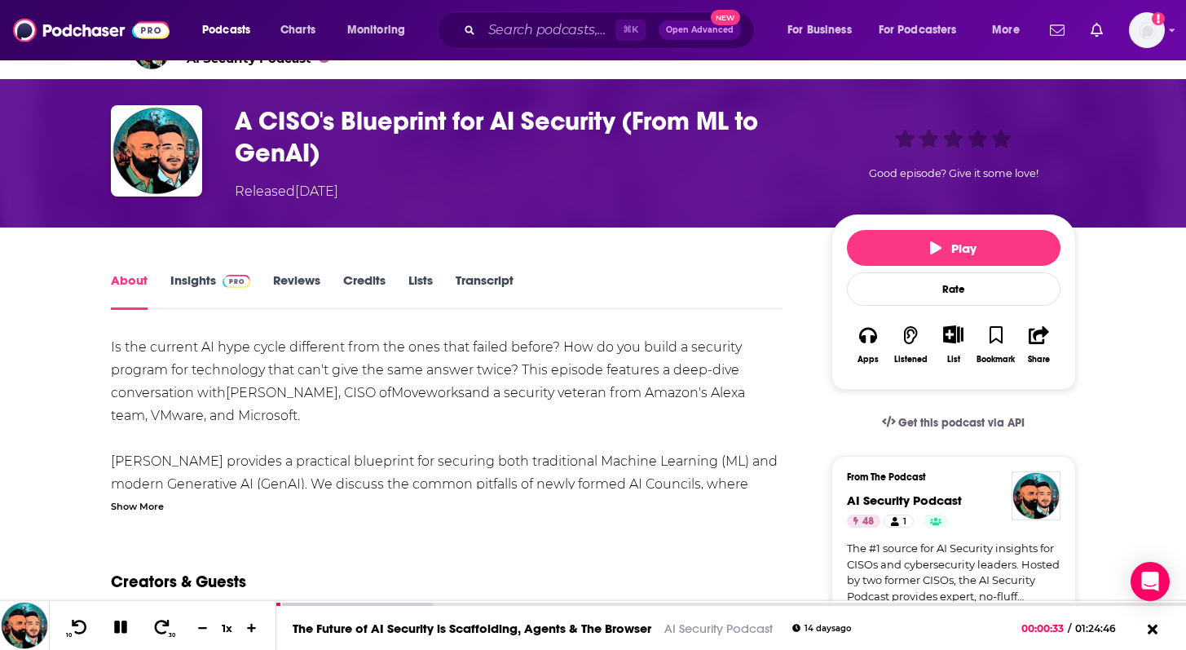
scroll to position [42, 0]
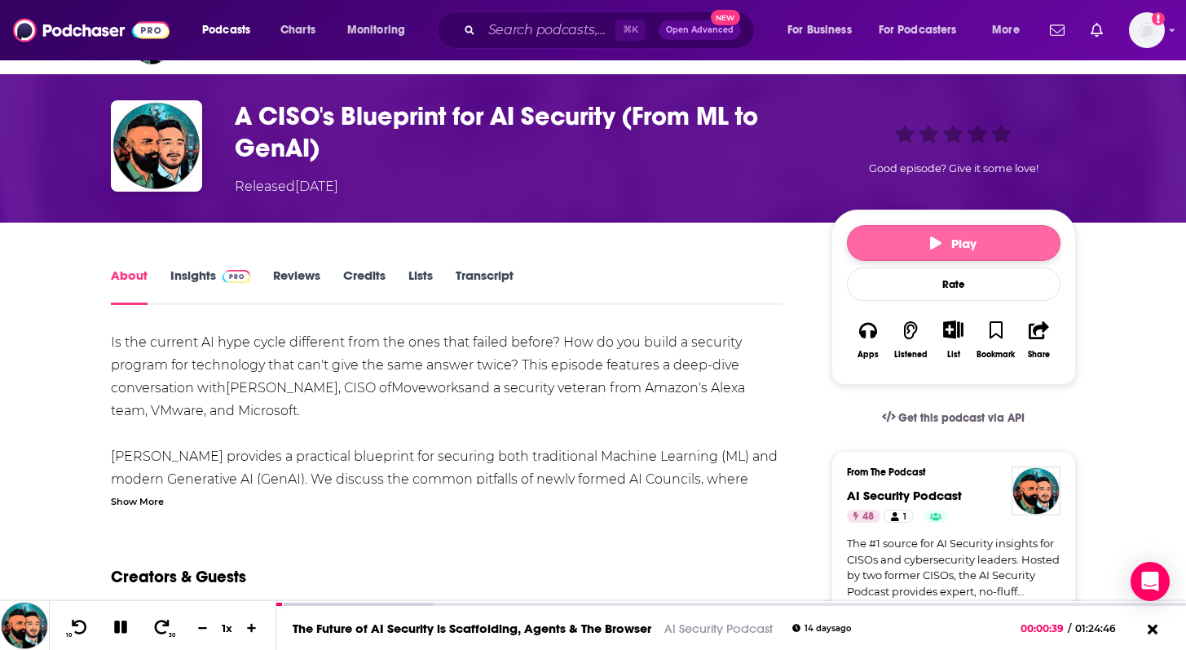
click at [912, 236] on button "Play" at bounding box center [954, 243] width 214 height 36
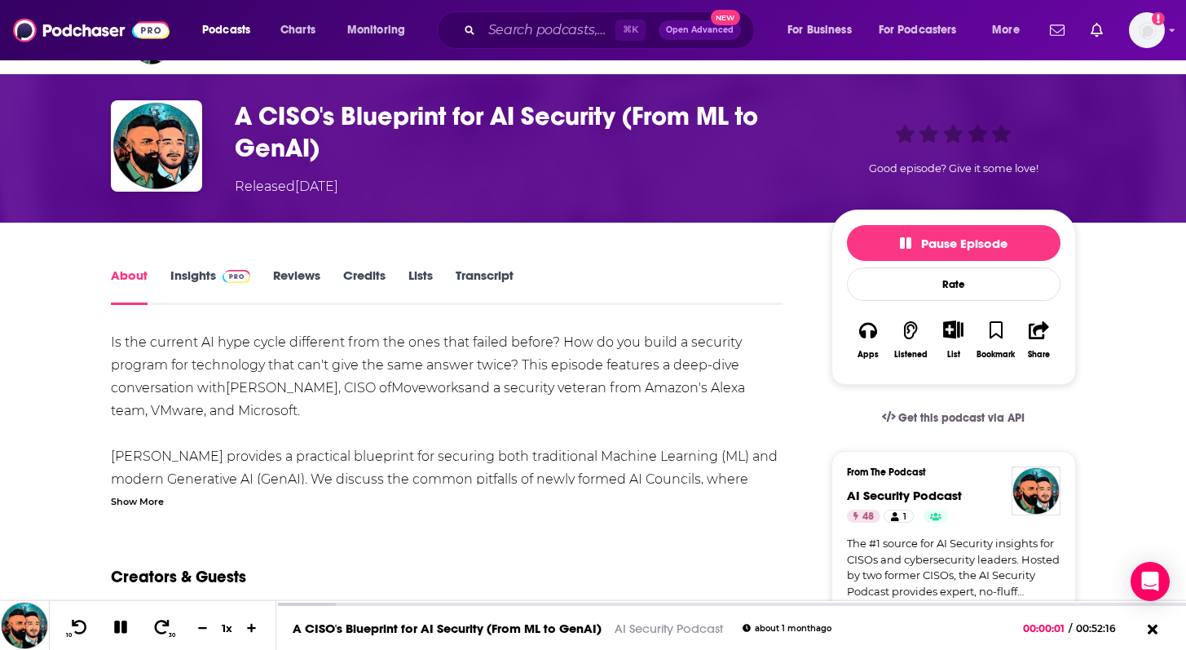
click at [150, 503] on div "Show More" at bounding box center [137, 499] width 53 height 15
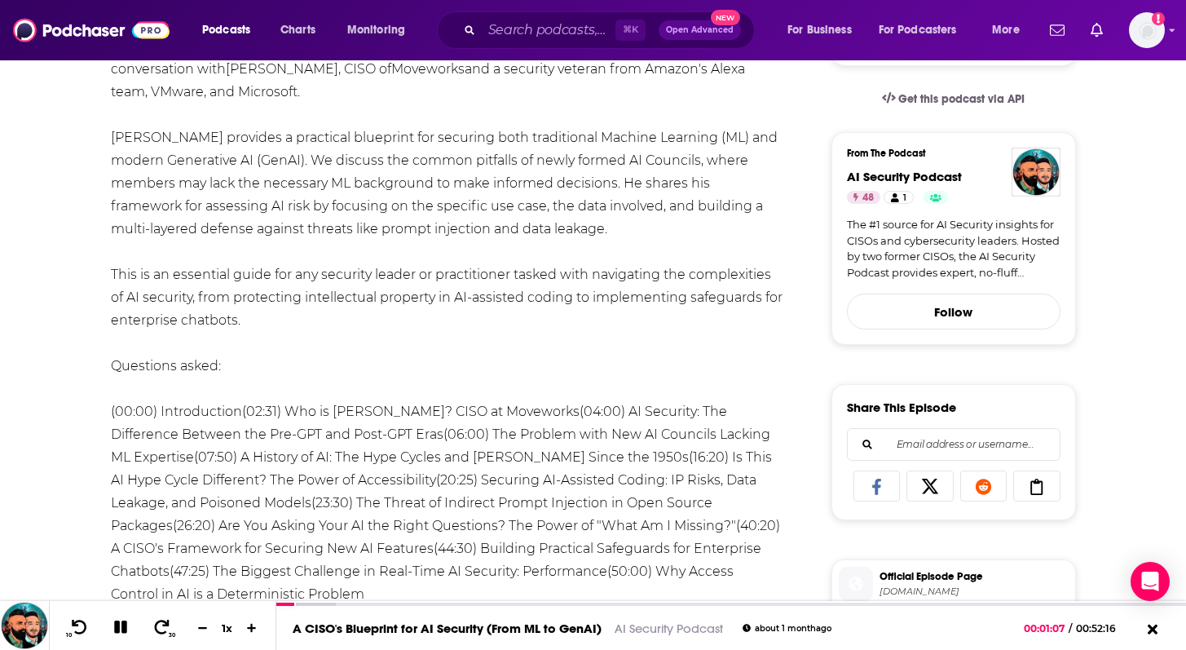
scroll to position [0, 0]
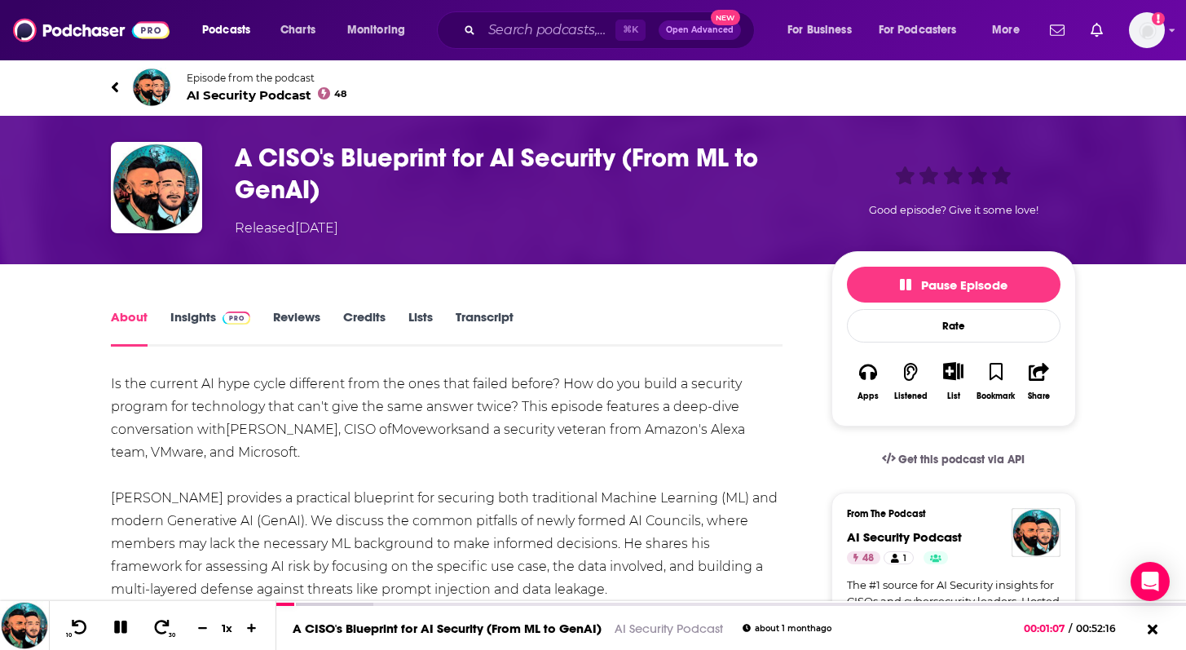
click at [192, 325] on link "Insights" at bounding box center [210, 328] width 81 height 38
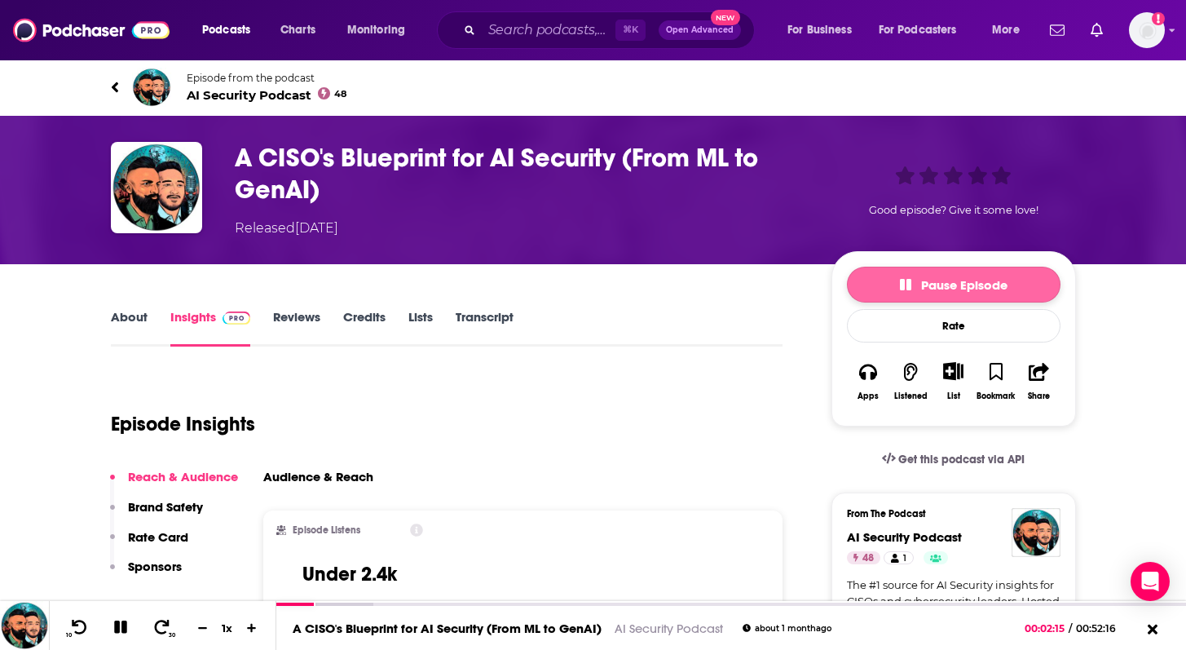
click at [928, 298] on button "Pause Episode" at bounding box center [954, 285] width 214 height 36
